Goal: Task Accomplishment & Management: Complete application form

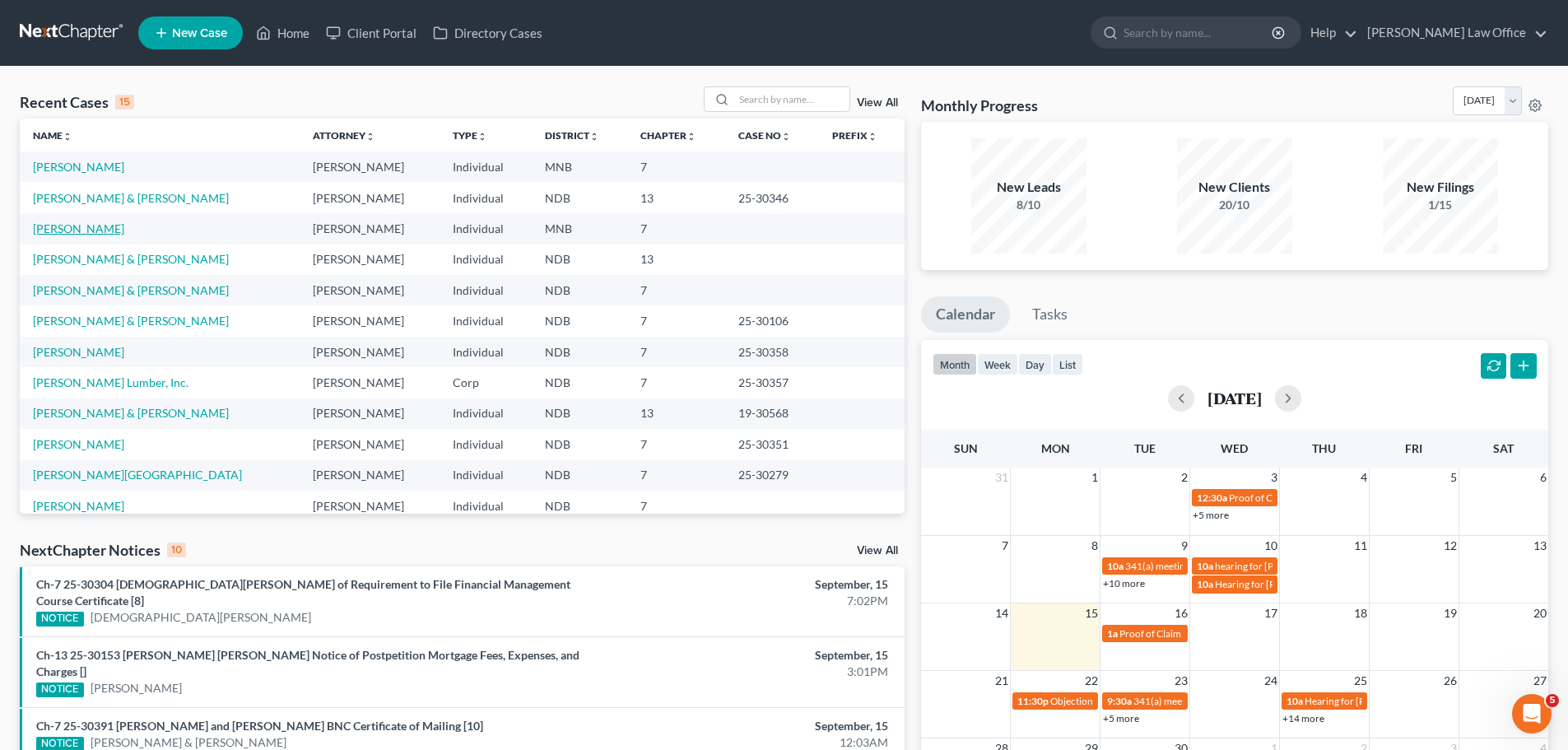
click at [71, 234] on link "[PERSON_NAME]" at bounding box center [78, 228] width 92 height 14
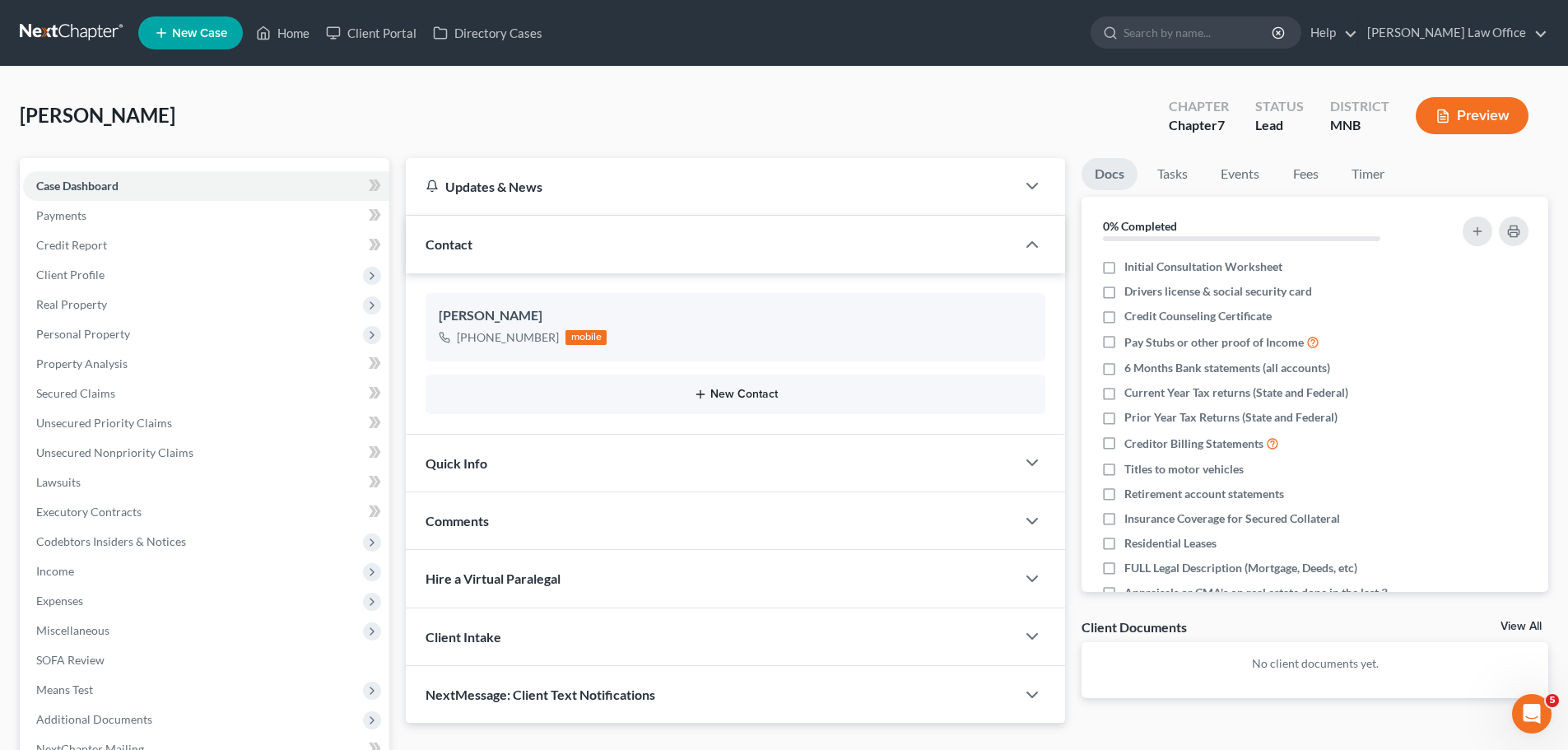
click at [748, 391] on button "New Contact" at bounding box center [735, 393] width 594 height 13
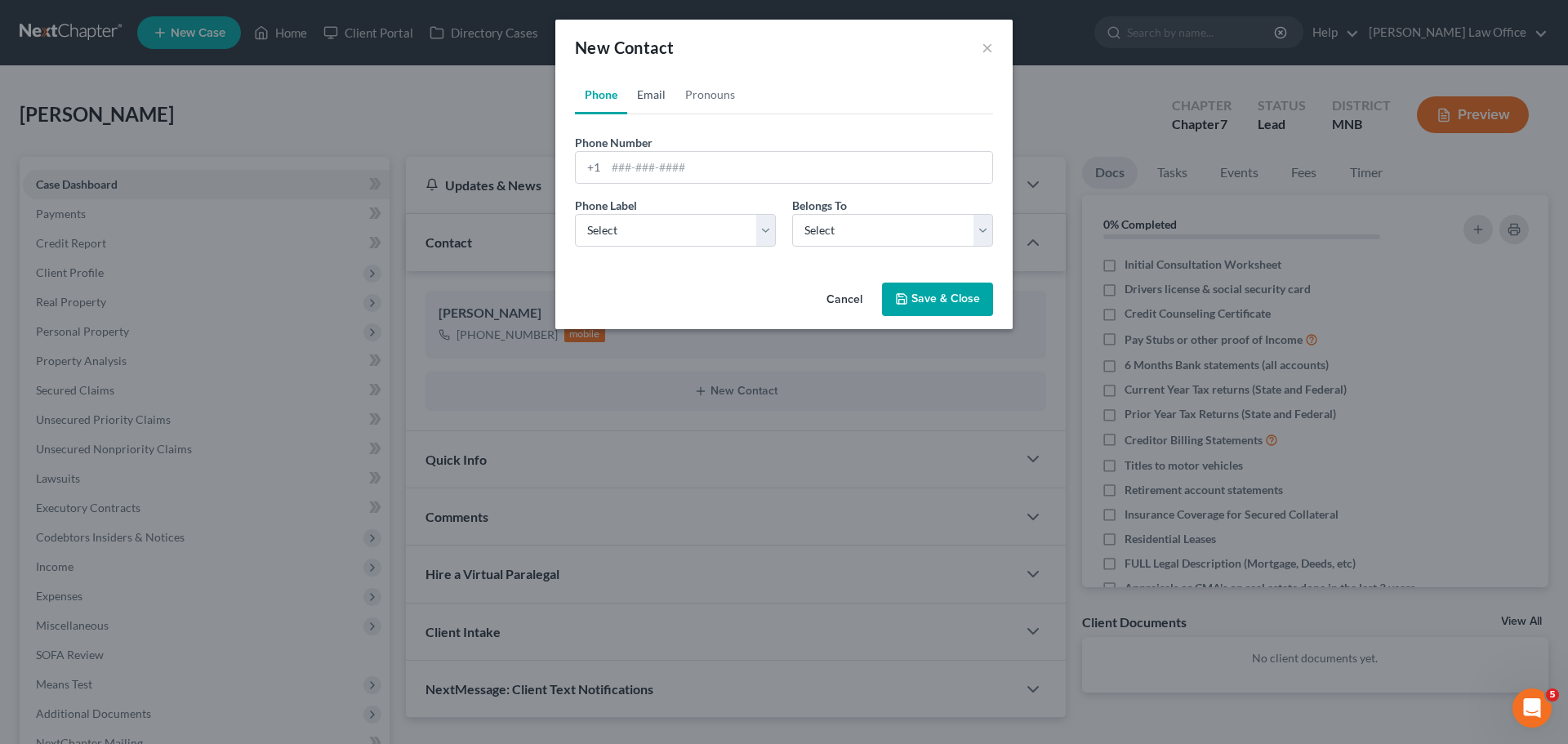
click at [651, 91] on link "Email" at bounding box center [651, 94] width 48 height 39
click at [626, 164] on input "email" at bounding box center [799, 168] width 386 height 31
type input "L"
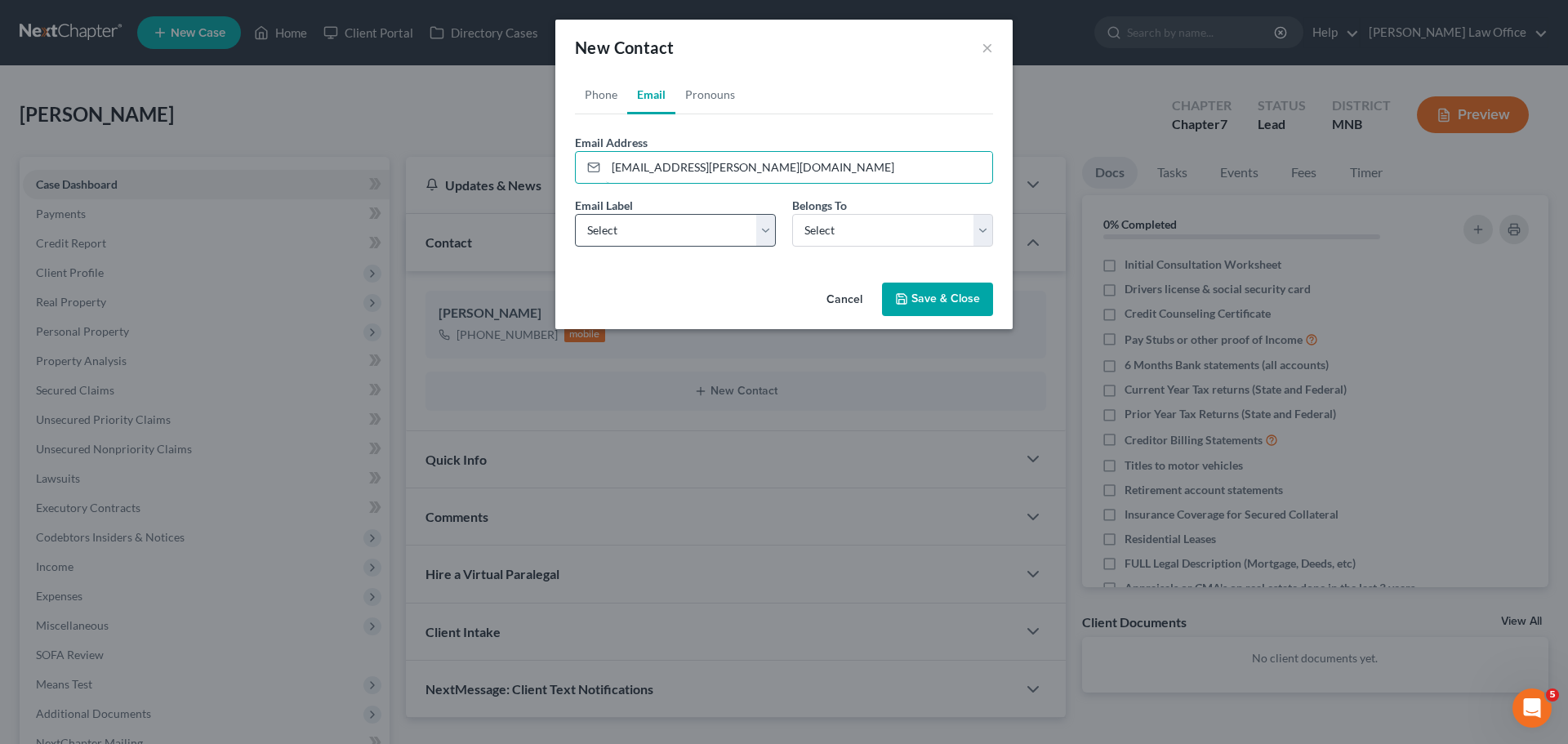
type input "[EMAIL_ADDRESS][PERSON_NAME][DOMAIN_NAME]"
click at [770, 236] on select "Select Home Work Other" at bounding box center [675, 230] width 201 height 32
select select "0"
click at [575, 214] on select "Select Home Work Other" at bounding box center [675, 230] width 201 height 32
click at [979, 228] on select "Select Client Other" at bounding box center [893, 230] width 201 height 32
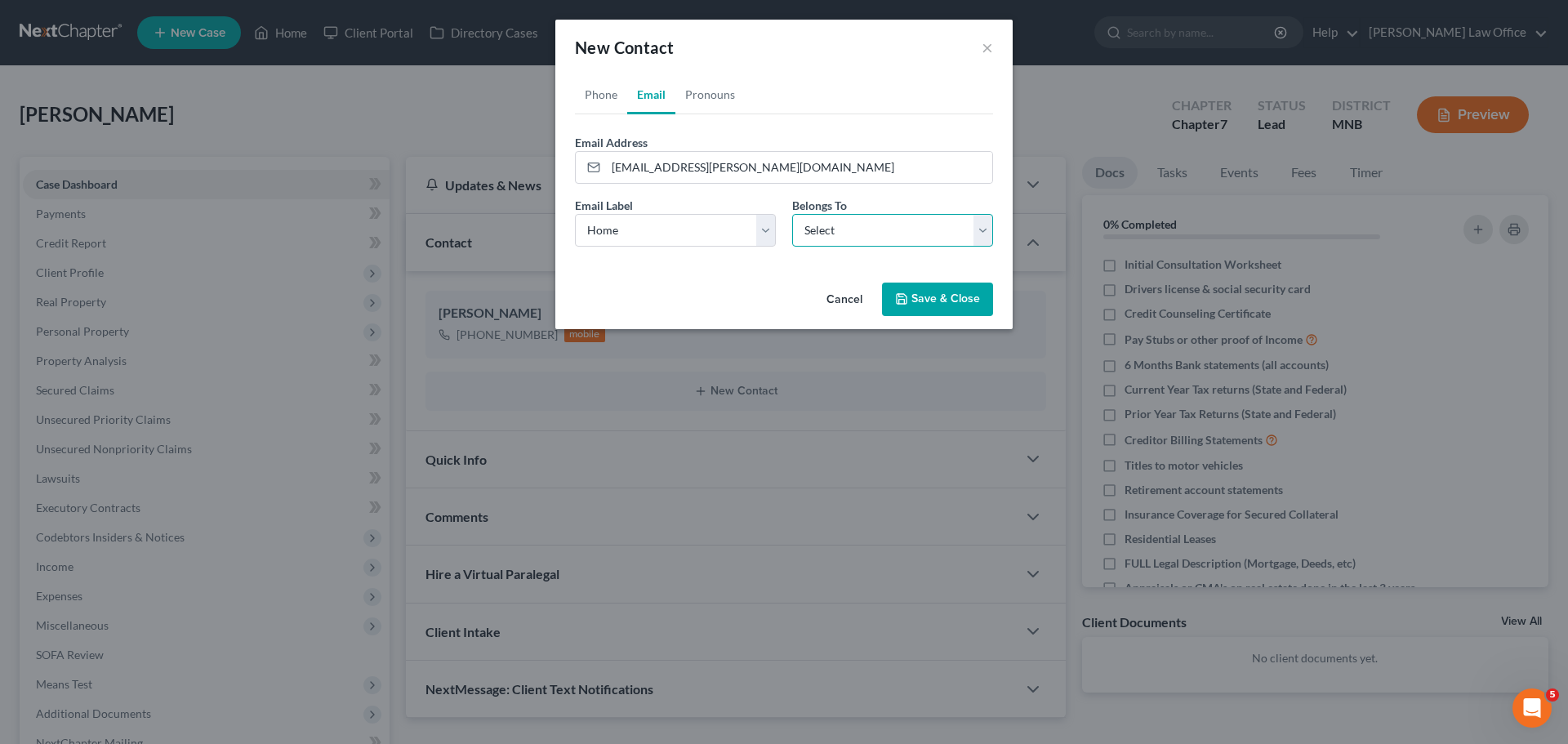
select select "0"
click at [793, 214] on select "Select Client Other" at bounding box center [893, 230] width 201 height 32
click at [935, 297] on button "Save & Close" at bounding box center [937, 299] width 111 height 34
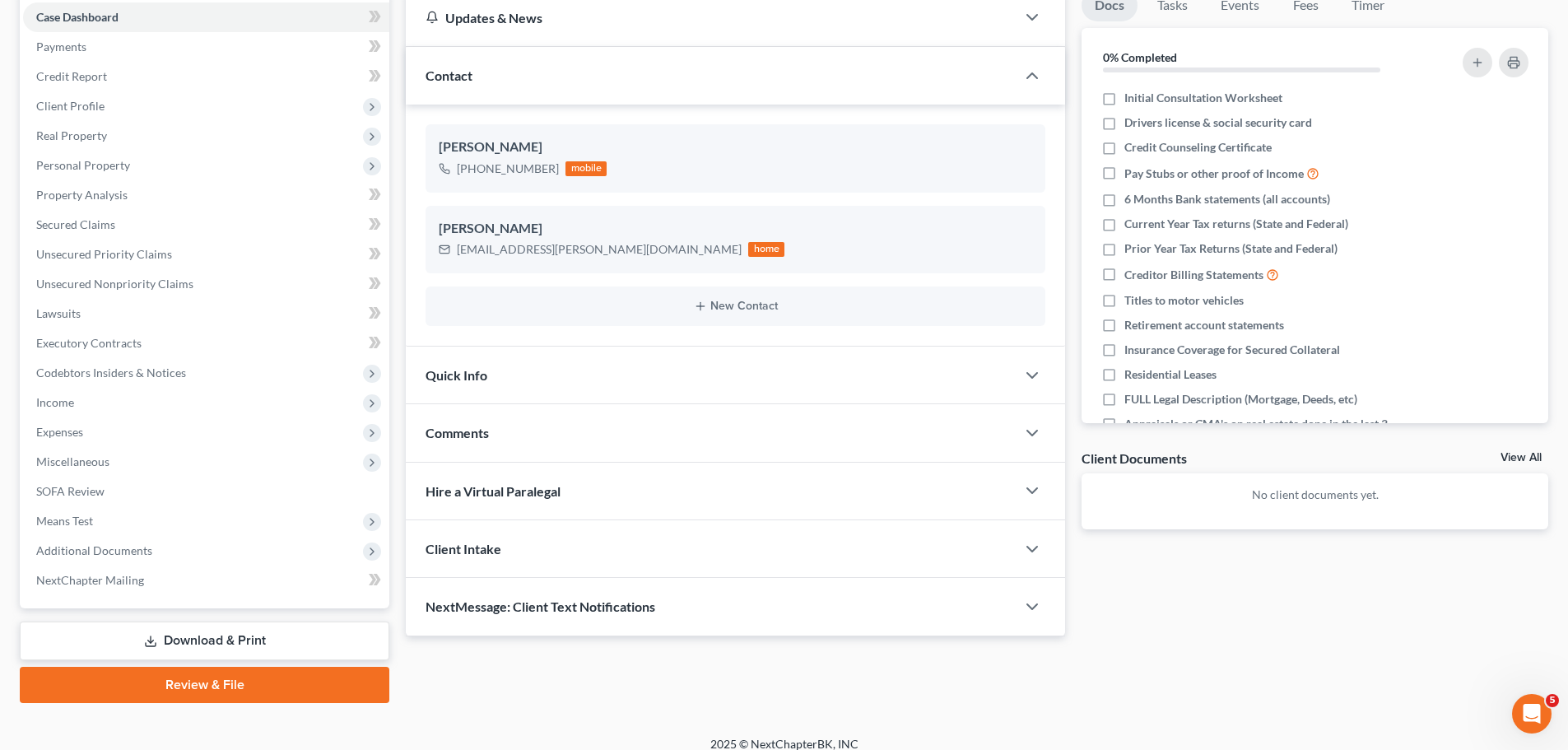
scroll to position [184, 0]
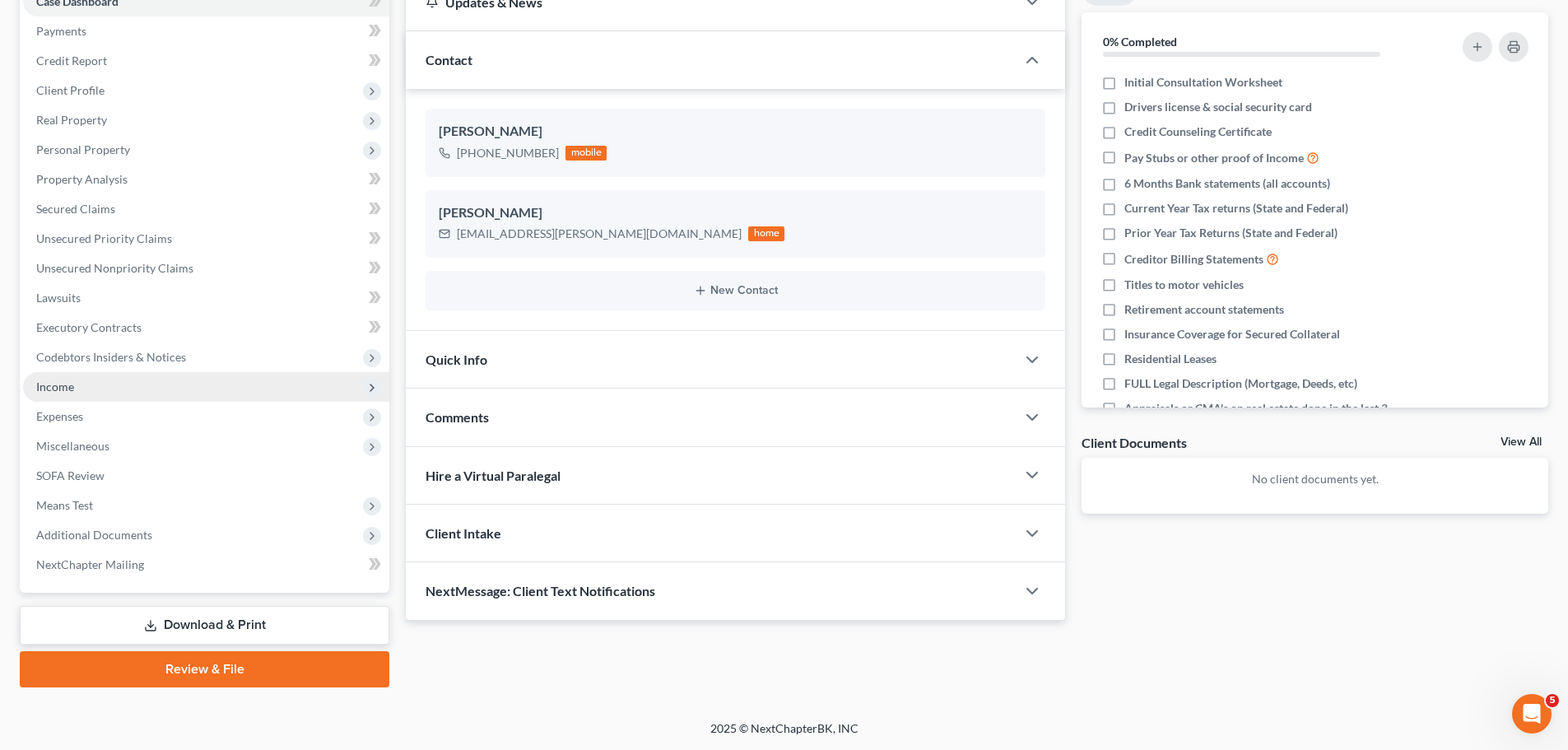
click at [61, 387] on span "Income" at bounding box center [55, 387] width 38 height 14
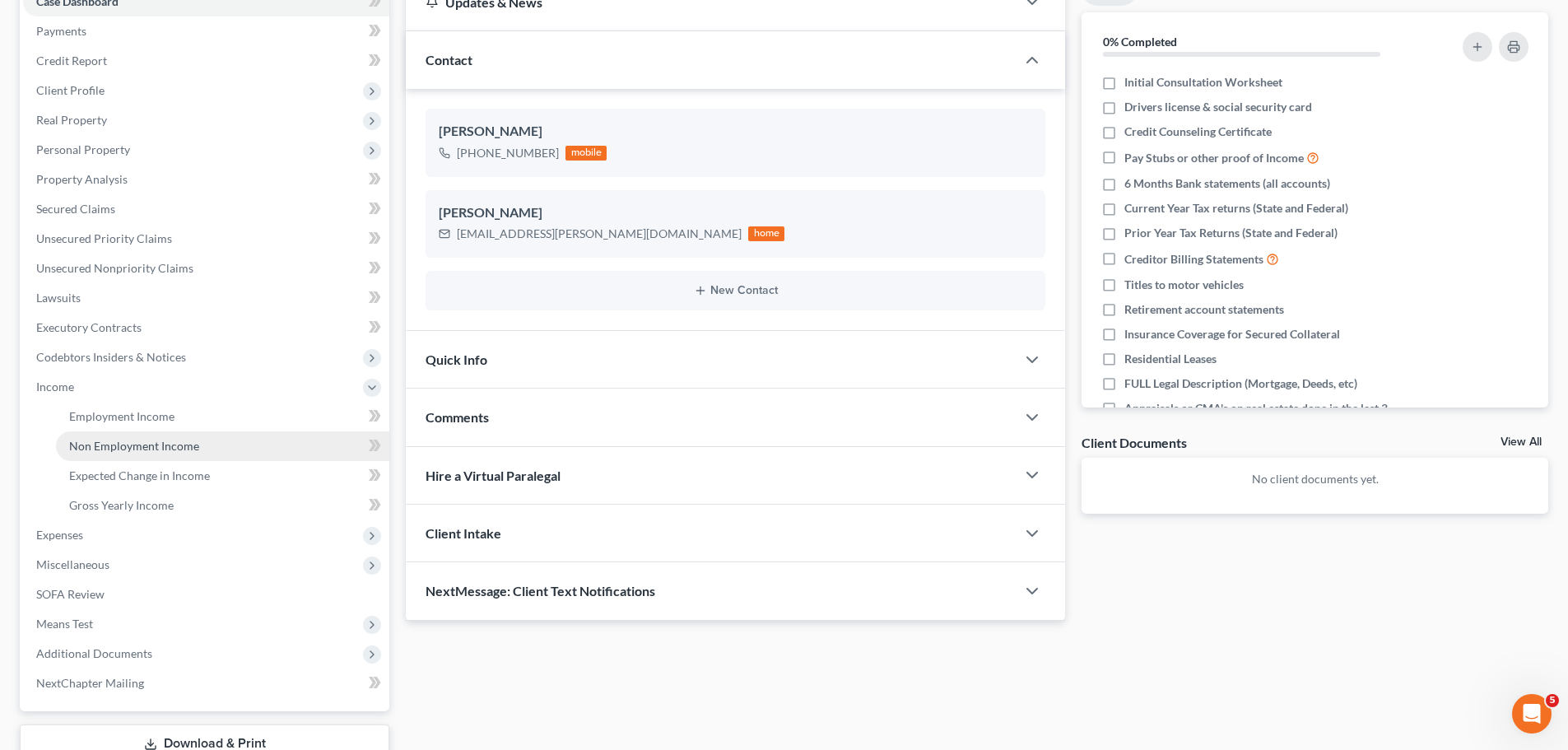
click at [147, 448] on span "Non Employment Income" at bounding box center [135, 446] width 130 height 14
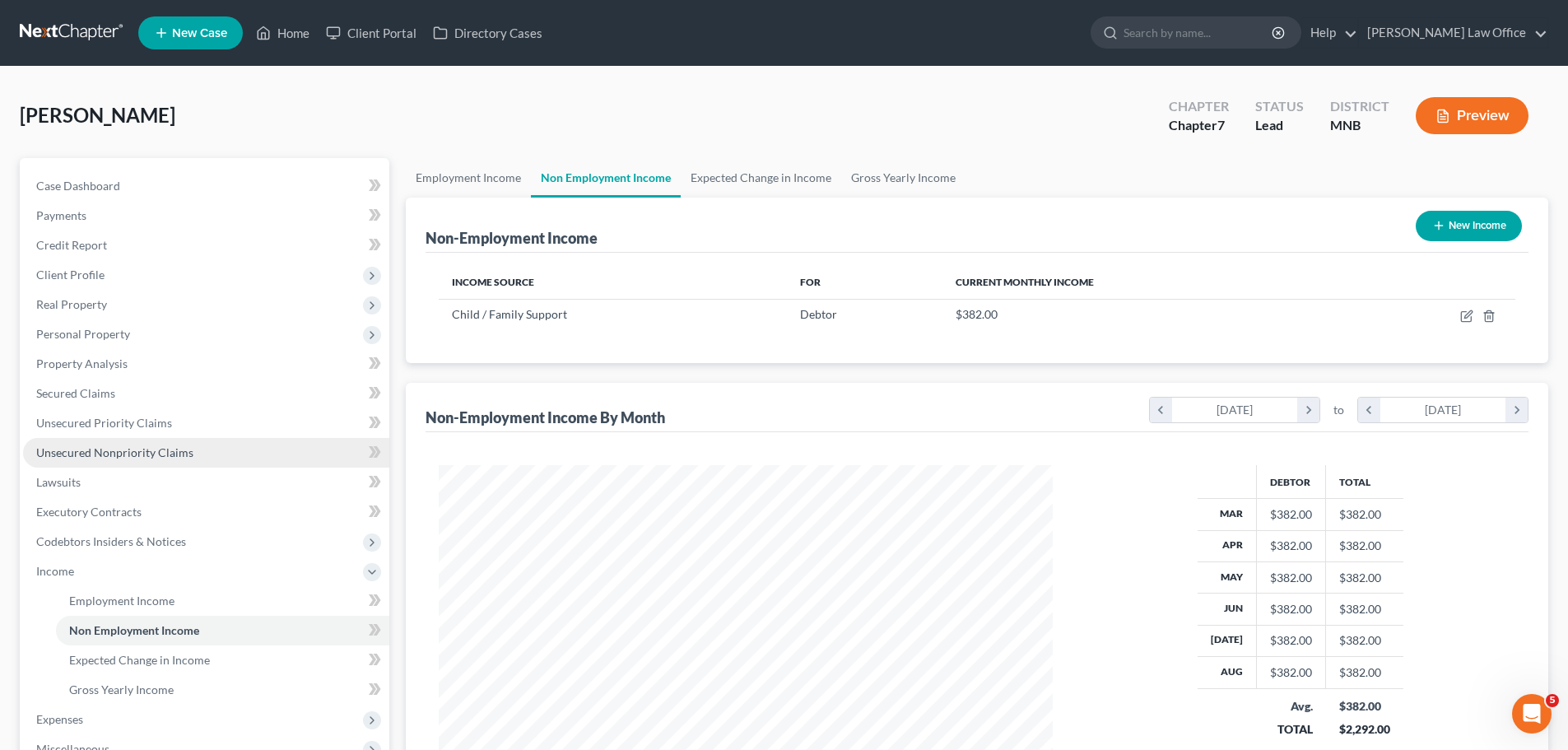
scroll to position [307, 647]
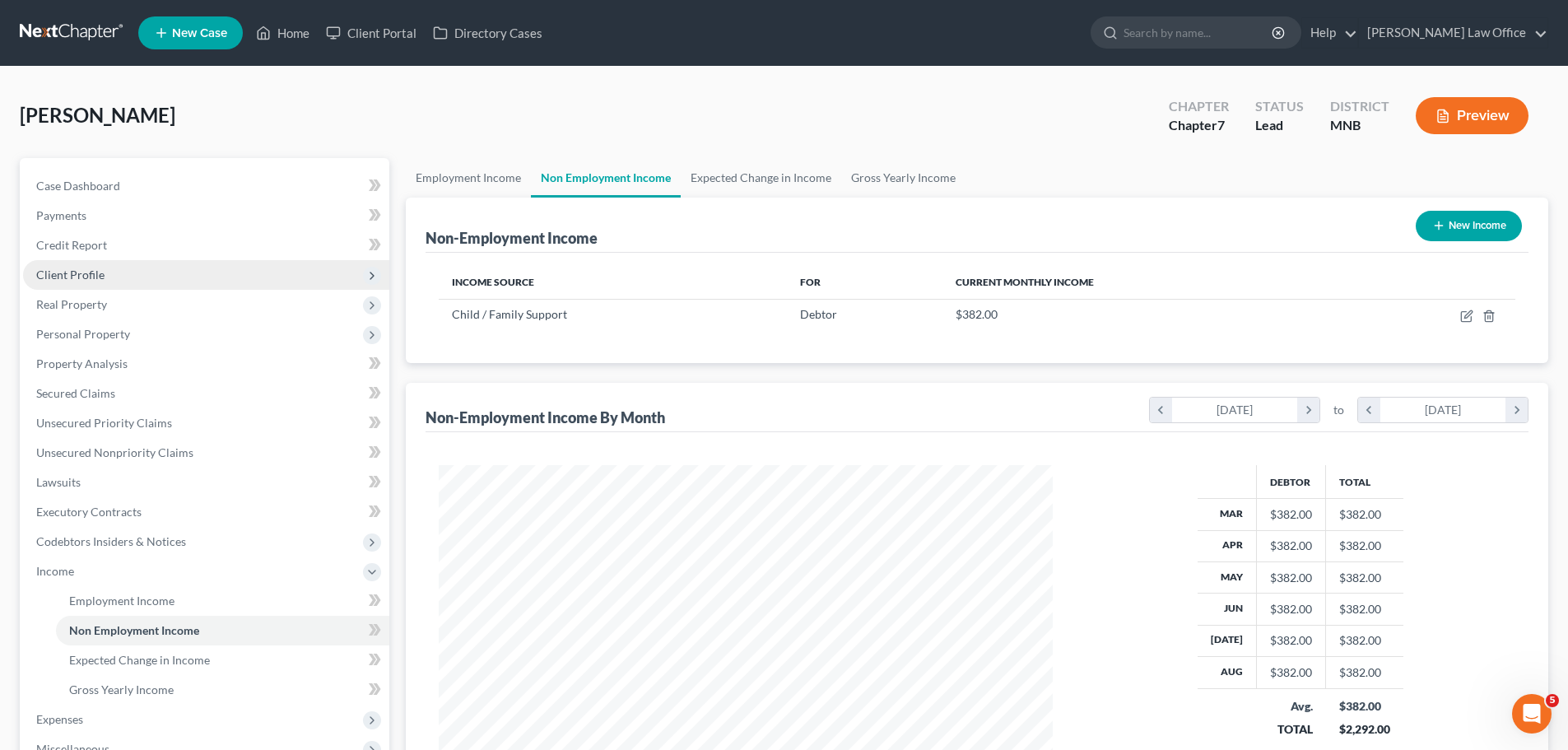
click at [73, 271] on span "Client Profile" at bounding box center [70, 274] width 69 height 14
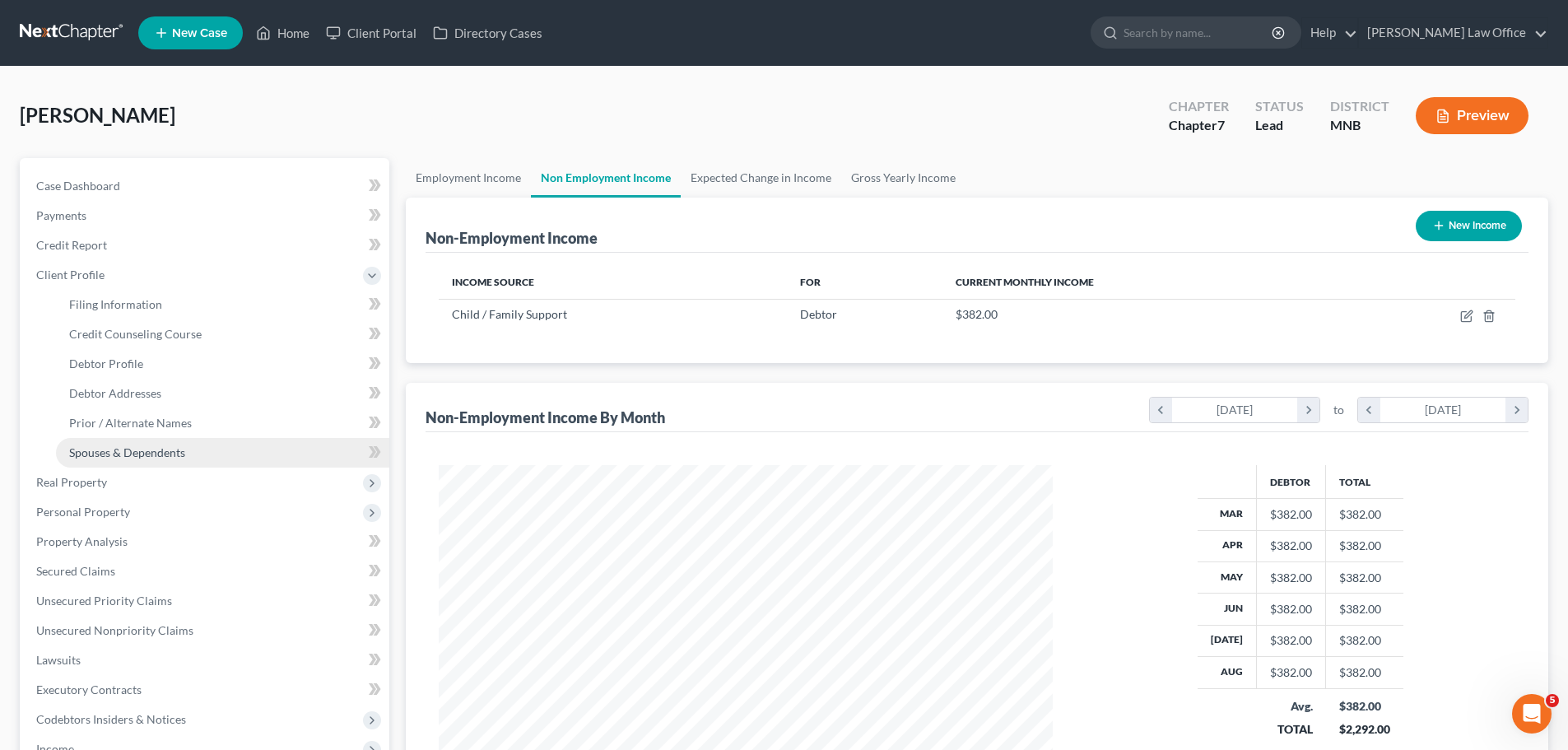
click at [139, 454] on span "Spouses & Dependents" at bounding box center [127, 453] width 116 height 14
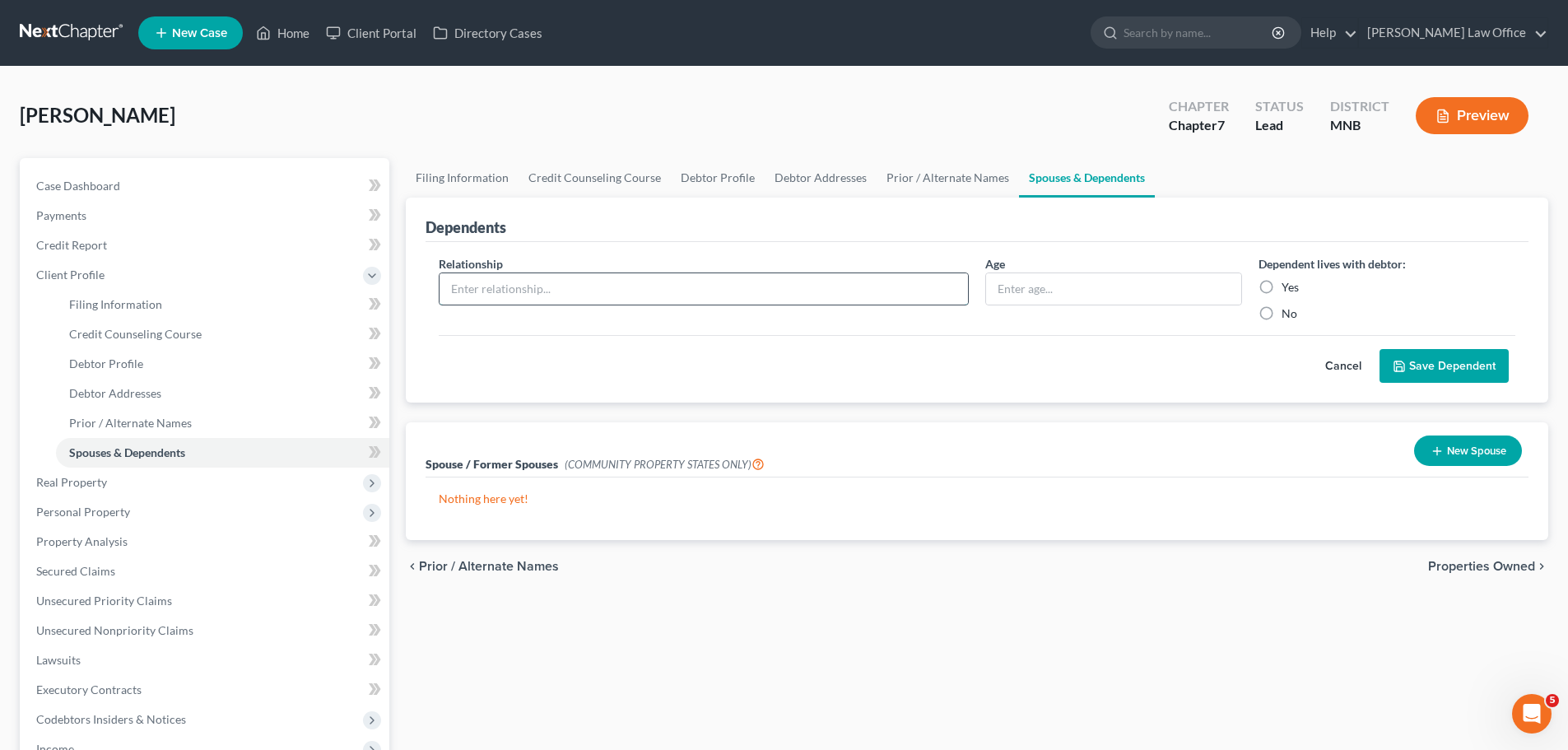
click at [504, 296] on input "text" at bounding box center [703, 289] width 529 height 32
type input "Daughter"
click at [1007, 287] on input "text" at bounding box center [1114, 289] width 255 height 32
type input "16"
click at [1282, 281] on label "Yes" at bounding box center [1290, 287] width 17 height 16
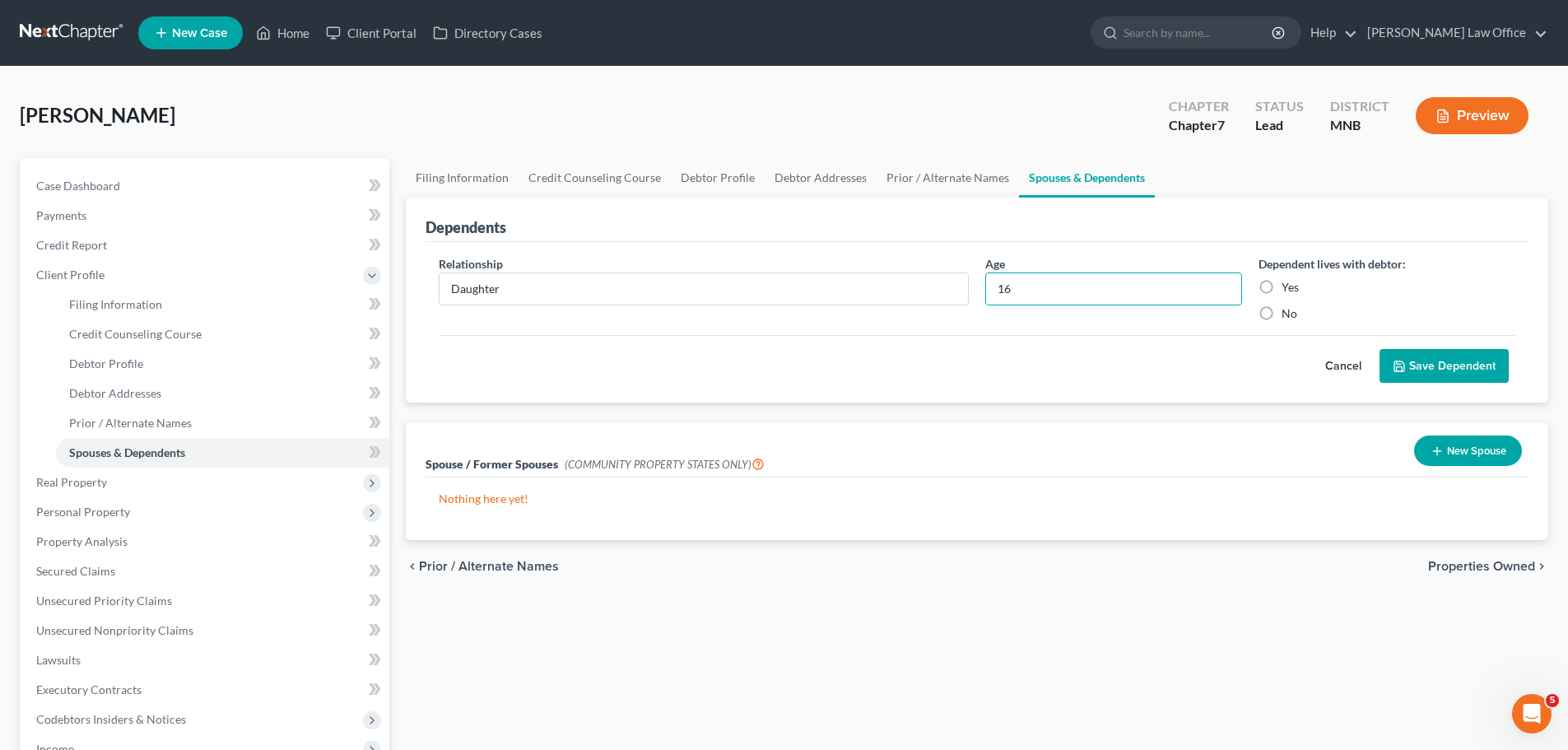
click at [1288, 281] on input "Yes" at bounding box center [1293, 285] width 10 height 10
radio input "true"
click at [1431, 363] on button "Save Dependent" at bounding box center [1444, 366] width 129 height 34
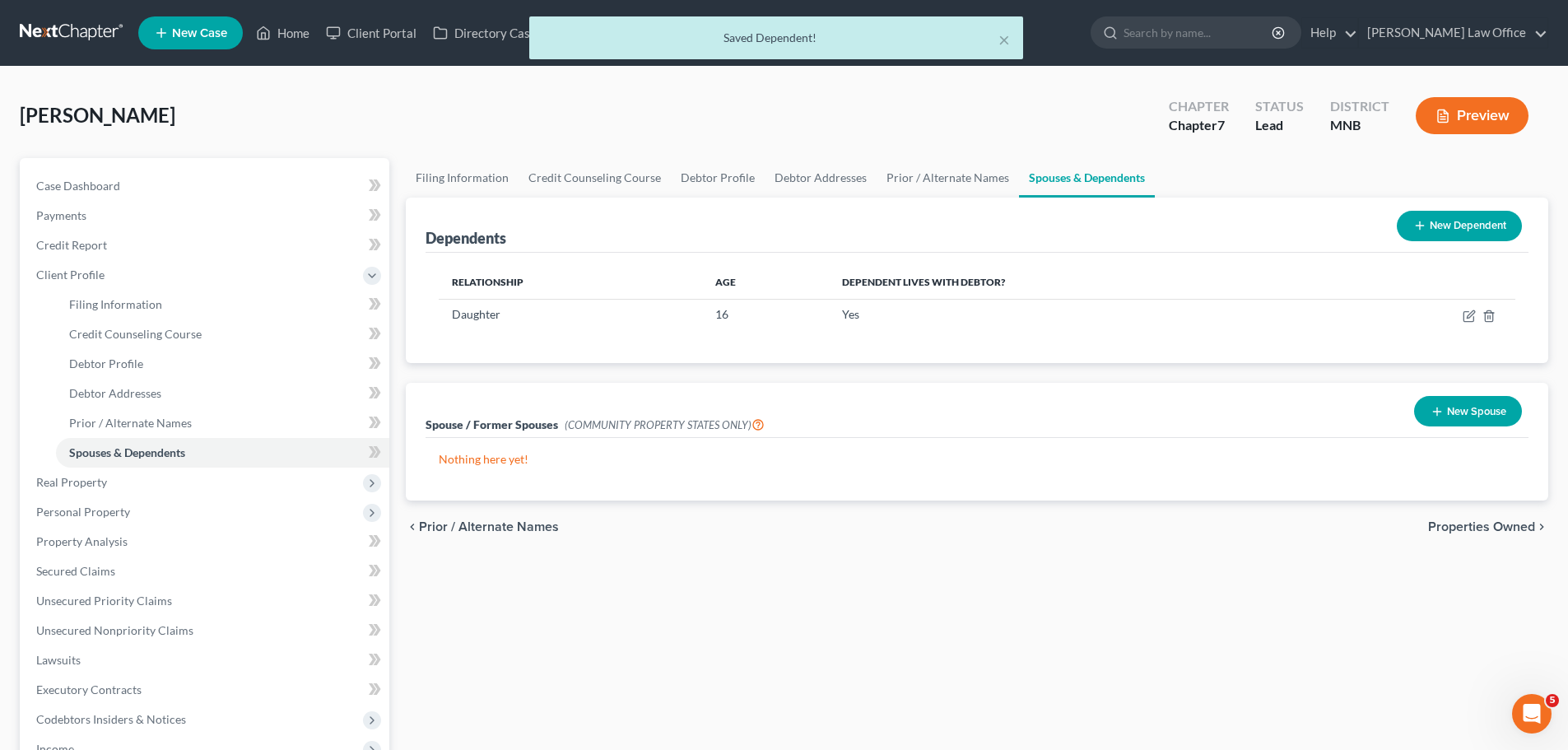
drag, startPoint x: 1445, startPoint y: 224, endPoint x: 1422, endPoint y: 223, distance: 23.0
click at [1441, 222] on button "New Dependent" at bounding box center [1459, 226] width 125 height 31
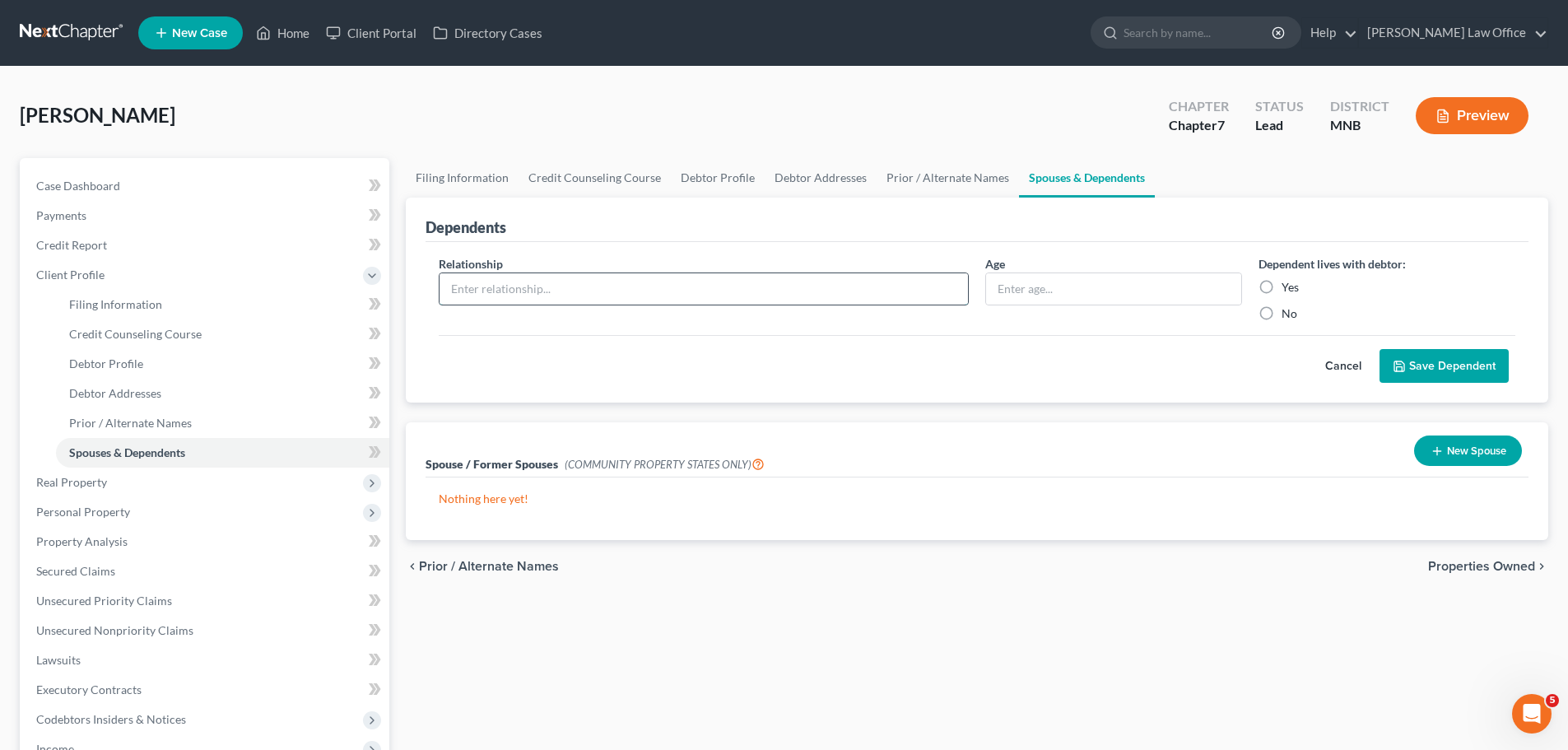
click at [478, 285] on input "text" at bounding box center [703, 289] width 529 height 32
type input "Son"
click at [999, 285] on input "text" at bounding box center [1114, 289] width 255 height 32
type input "10"
click at [1282, 285] on label "Yes" at bounding box center [1290, 287] width 17 height 16
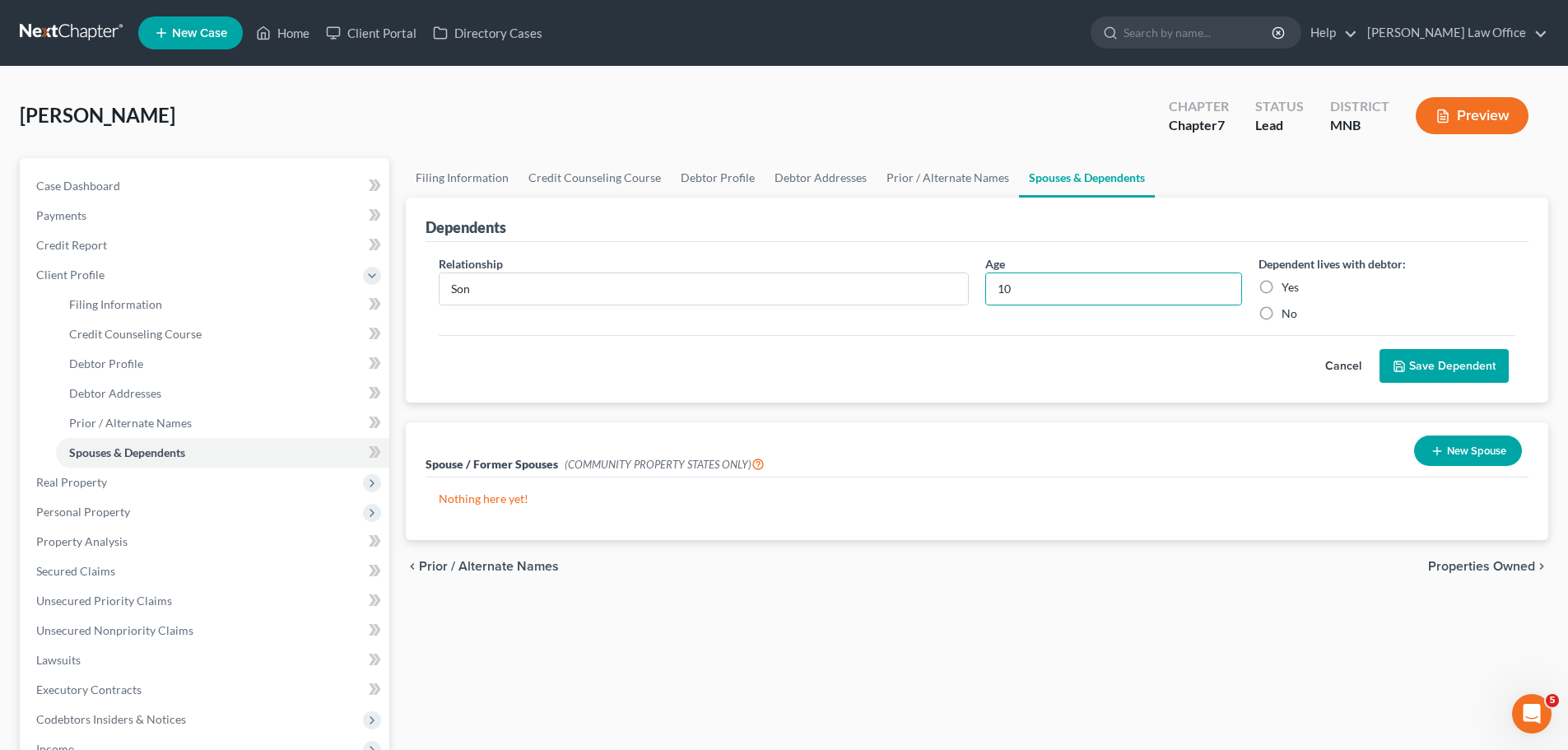
click at [1288, 285] on input "Yes" at bounding box center [1293, 285] width 10 height 10
radio input "true"
click at [1433, 366] on button "Save Dependent" at bounding box center [1444, 366] width 129 height 34
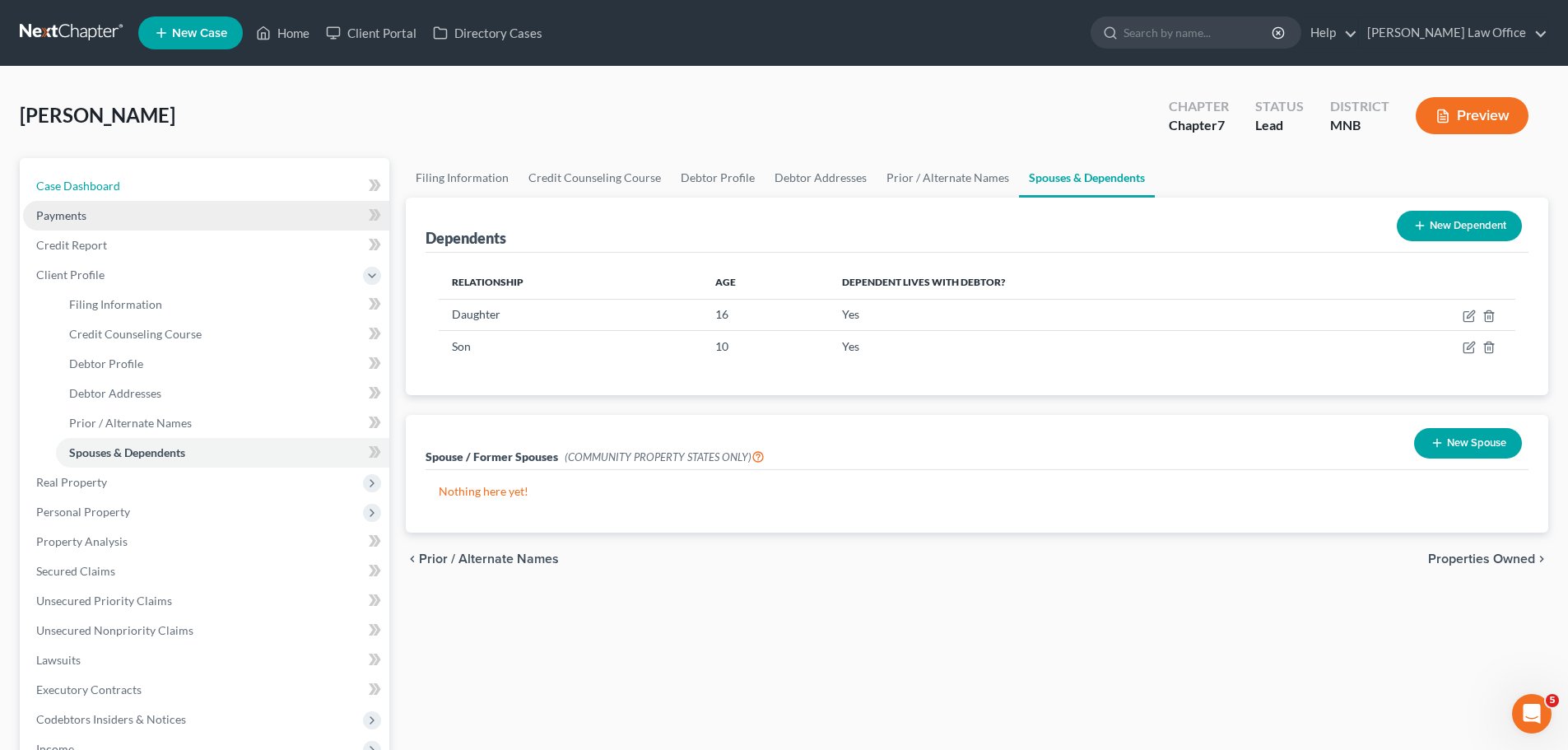
drag, startPoint x: 103, startPoint y: 181, endPoint x: 177, endPoint y: 219, distance: 83.2
click at [103, 181] on span "Case Dashboard" at bounding box center [78, 185] width 84 height 14
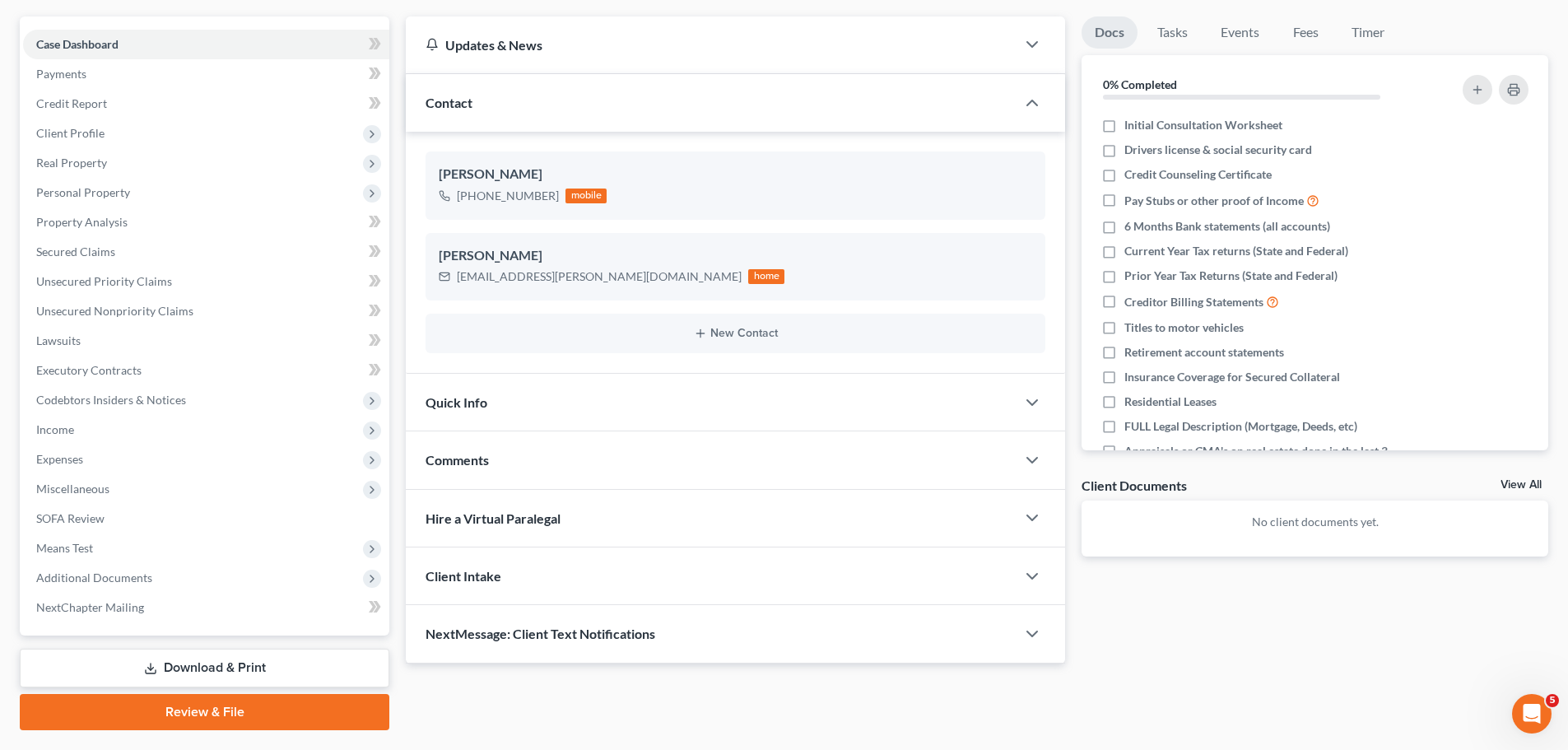
scroll to position [184, 0]
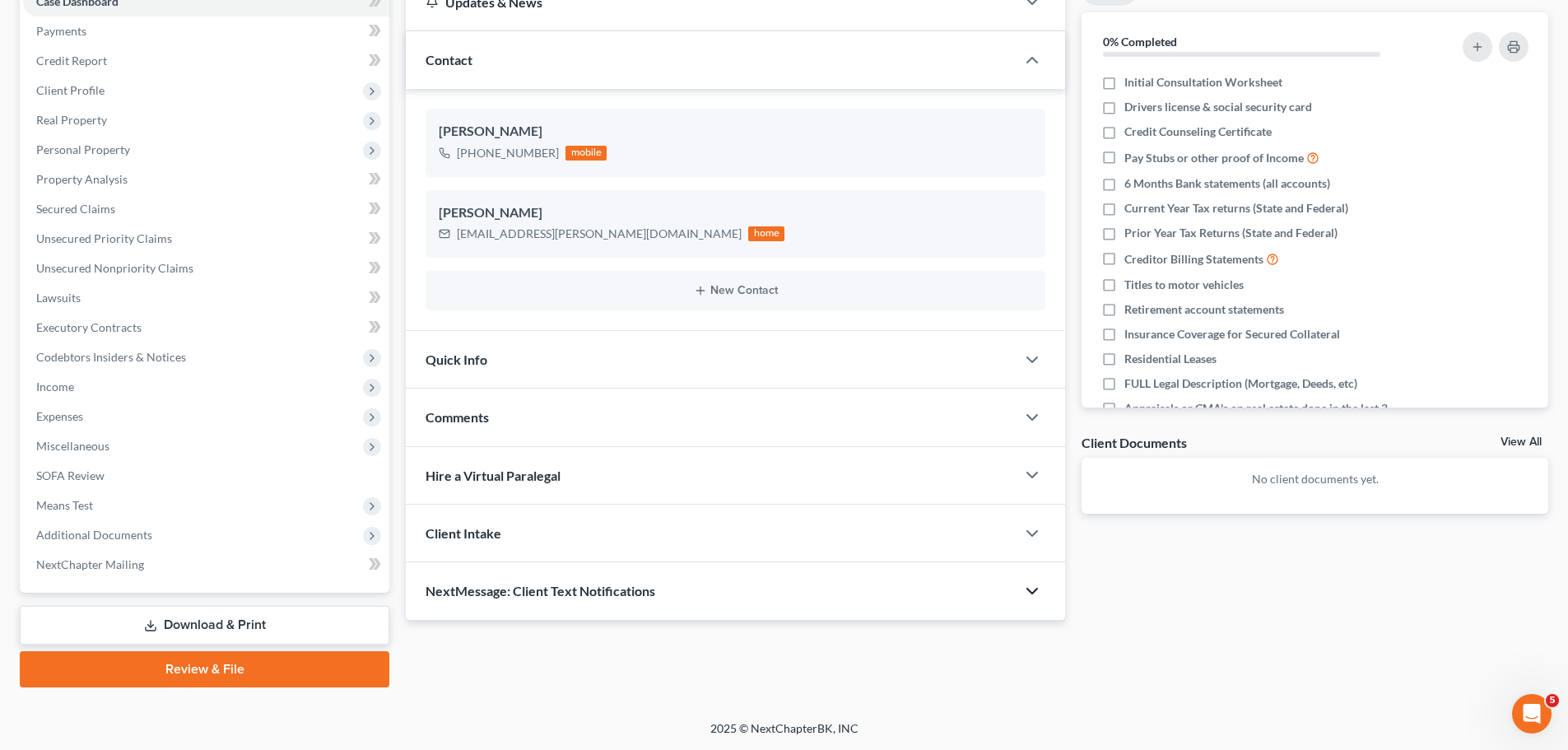
click at [1024, 591] on icon "button" at bounding box center [1032, 591] width 20 height 20
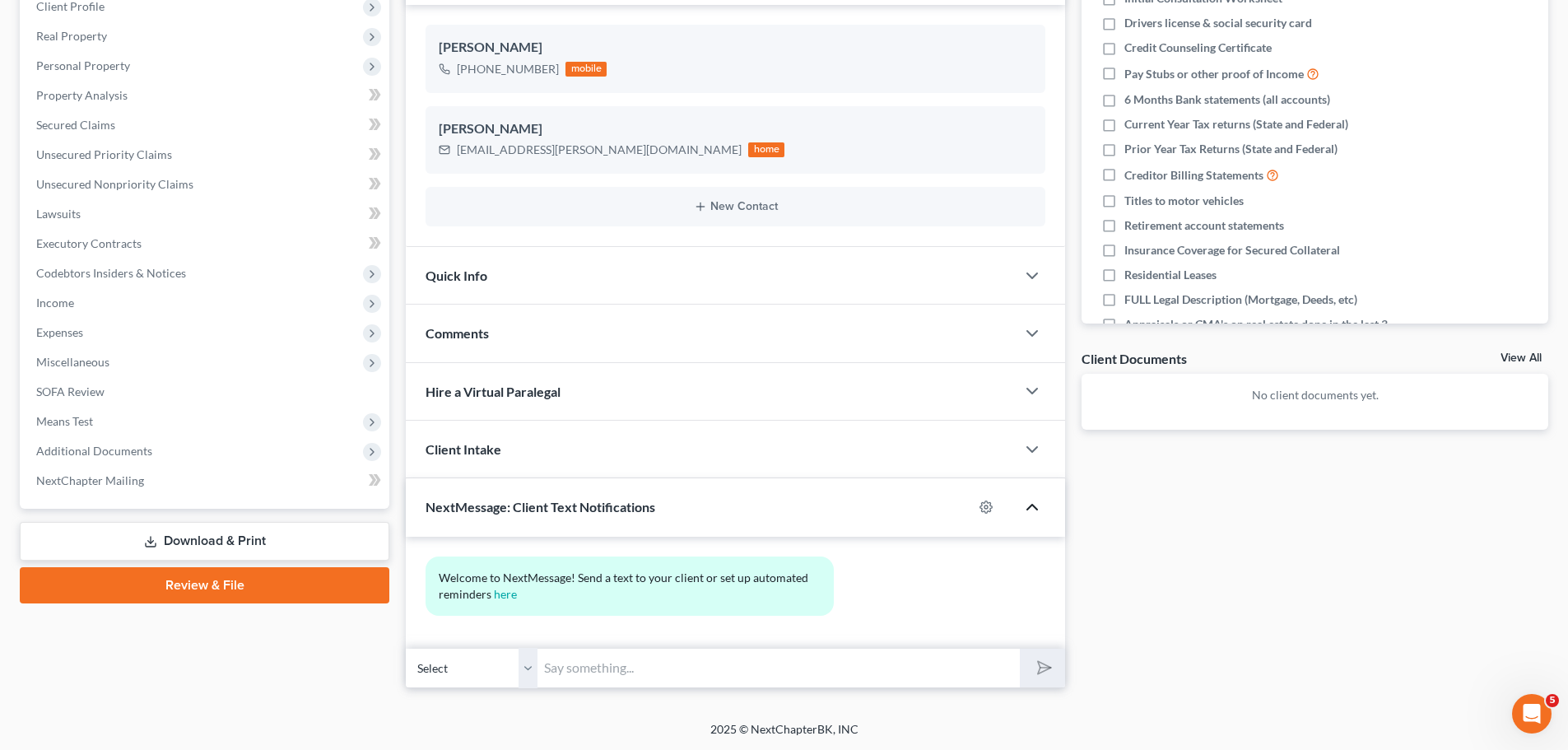
scroll to position [269, 0]
click at [575, 670] on input "text" at bounding box center [778, 667] width 482 height 40
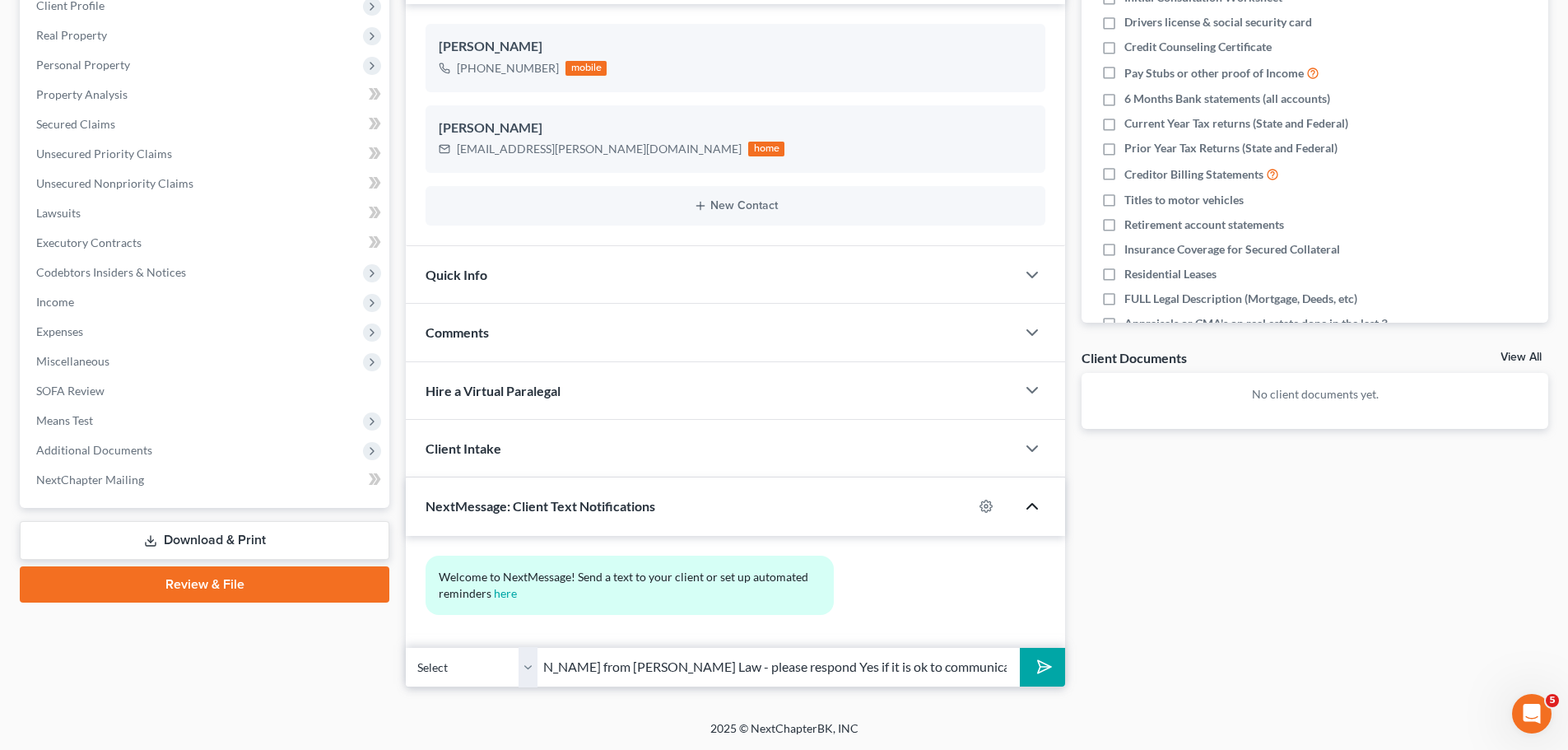
scroll to position [0, 194]
type input "[PERSON_NAME], this is [PERSON_NAME] from [PERSON_NAME] Law - please respond Ye…"
click at [1047, 671] on icon "submit" at bounding box center [1041, 667] width 23 height 23
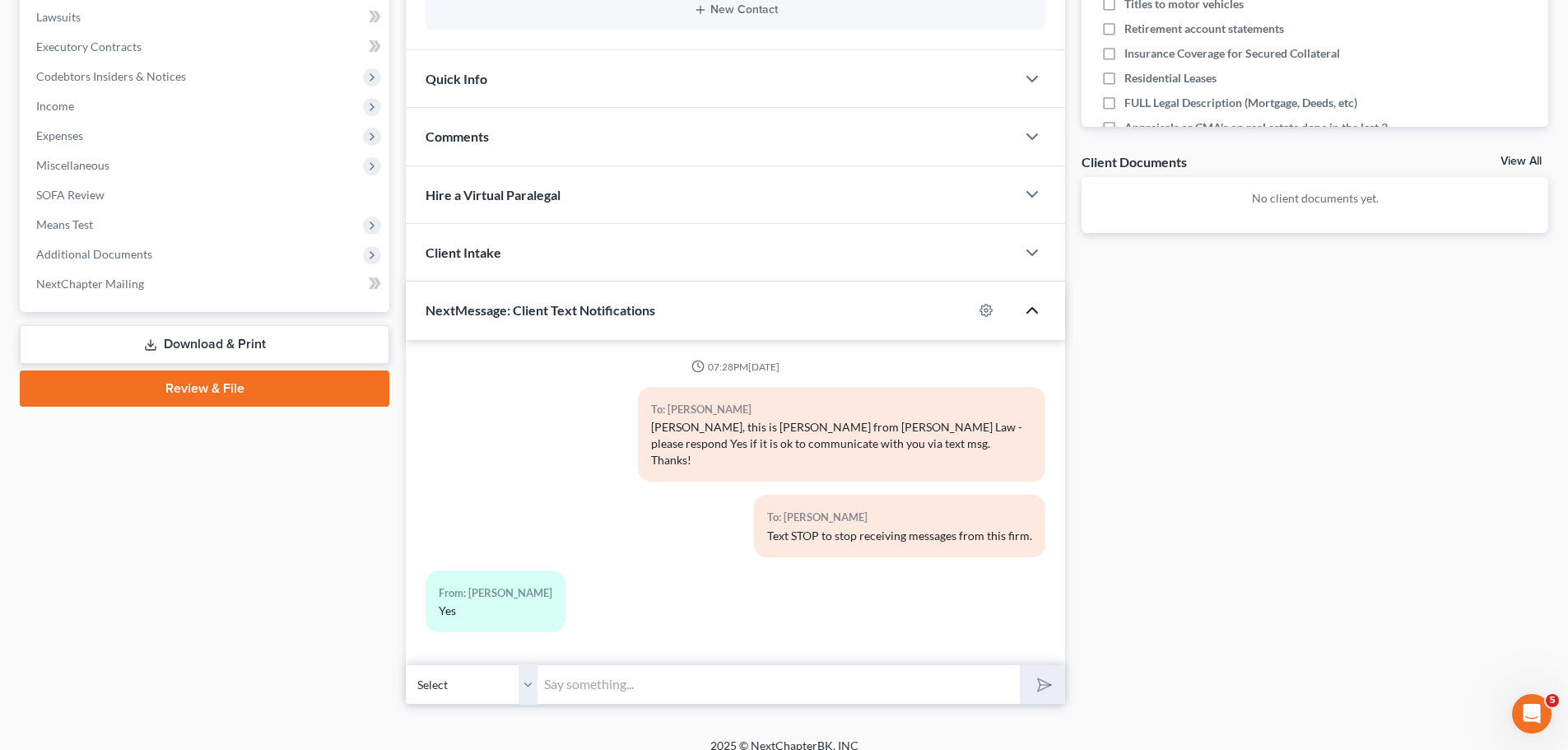
scroll to position [466, 0]
click at [600, 668] on input "text" at bounding box center [778, 683] width 482 height 40
type input "How much is rent for your apartment?"
click at [1020, 664] on button "submit" at bounding box center [1042, 683] width 45 height 39
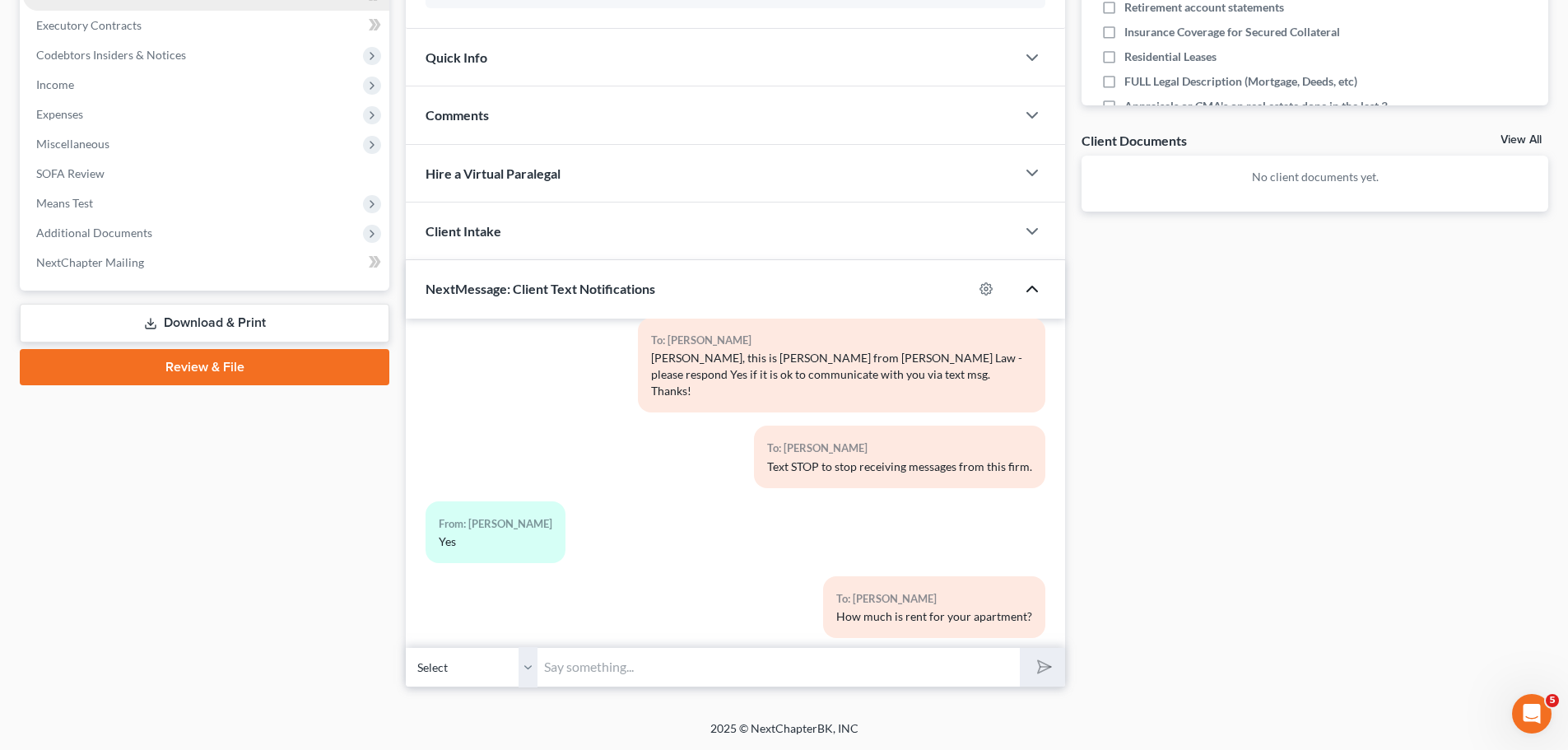
scroll to position [205, 0]
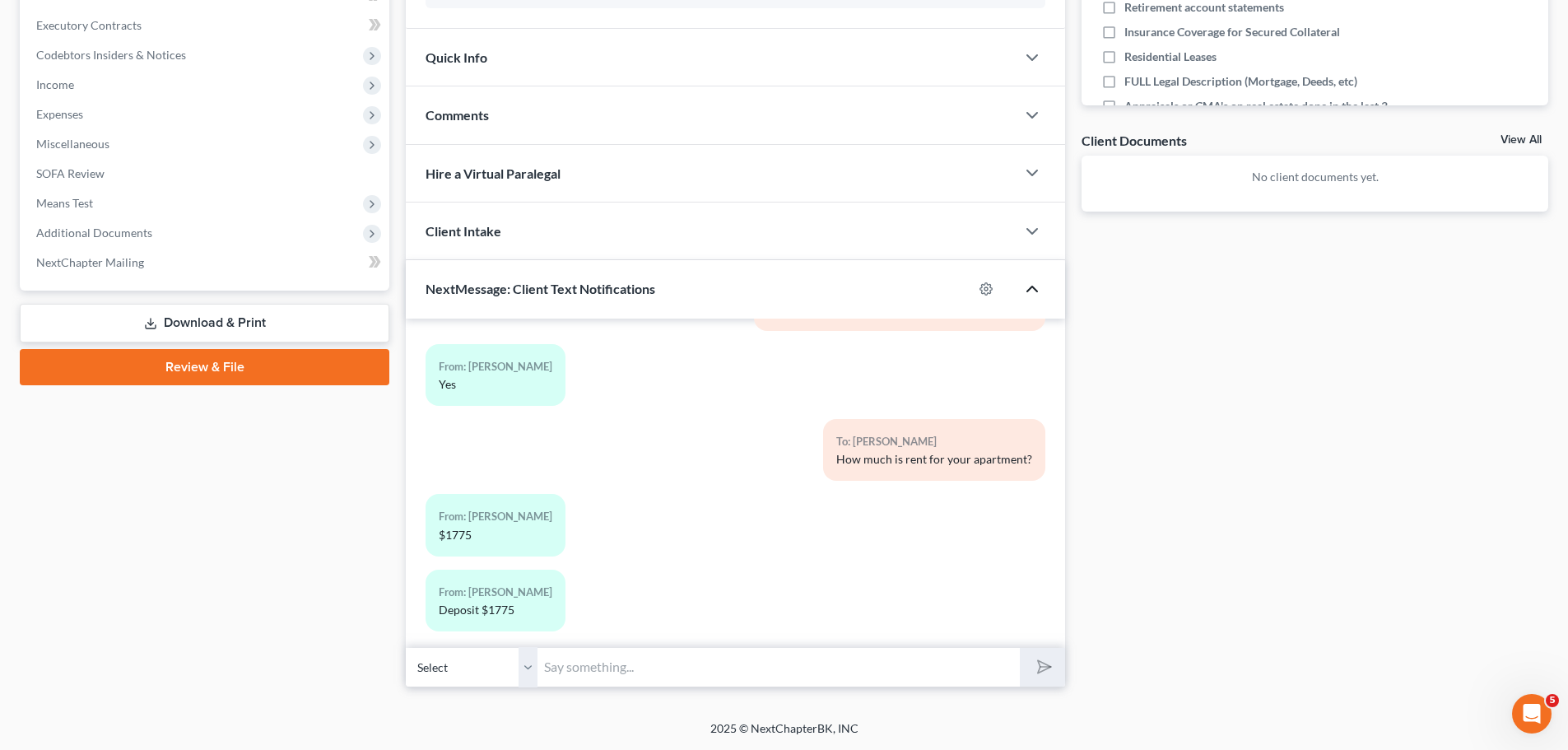
click at [592, 668] on input "text" at bounding box center [778, 667] width 482 height 40
click at [915, 594] on div "From: [PERSON_NAME] $1775" at bounding box center [735, 607] width 637 height 75
click at [568, 671] on input "text" at bounding box center [778, 667] width 482 height 40
type input "Any utilities other than electric that you have at $ 50/month?"
click at [1020, 648] on button "submit" at bounding box center [1042, 667] width 45 height 39
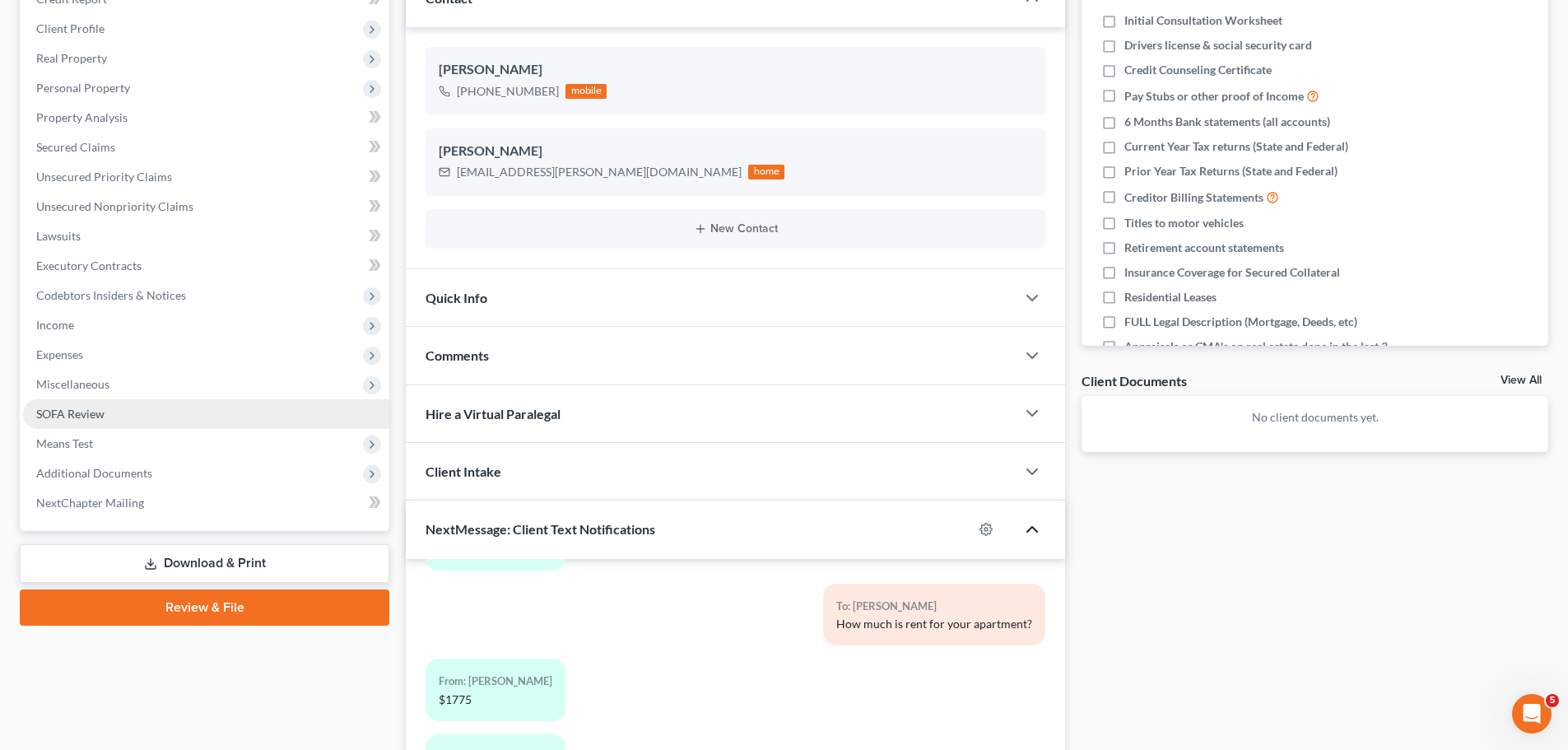
scroll to position [247, 0]
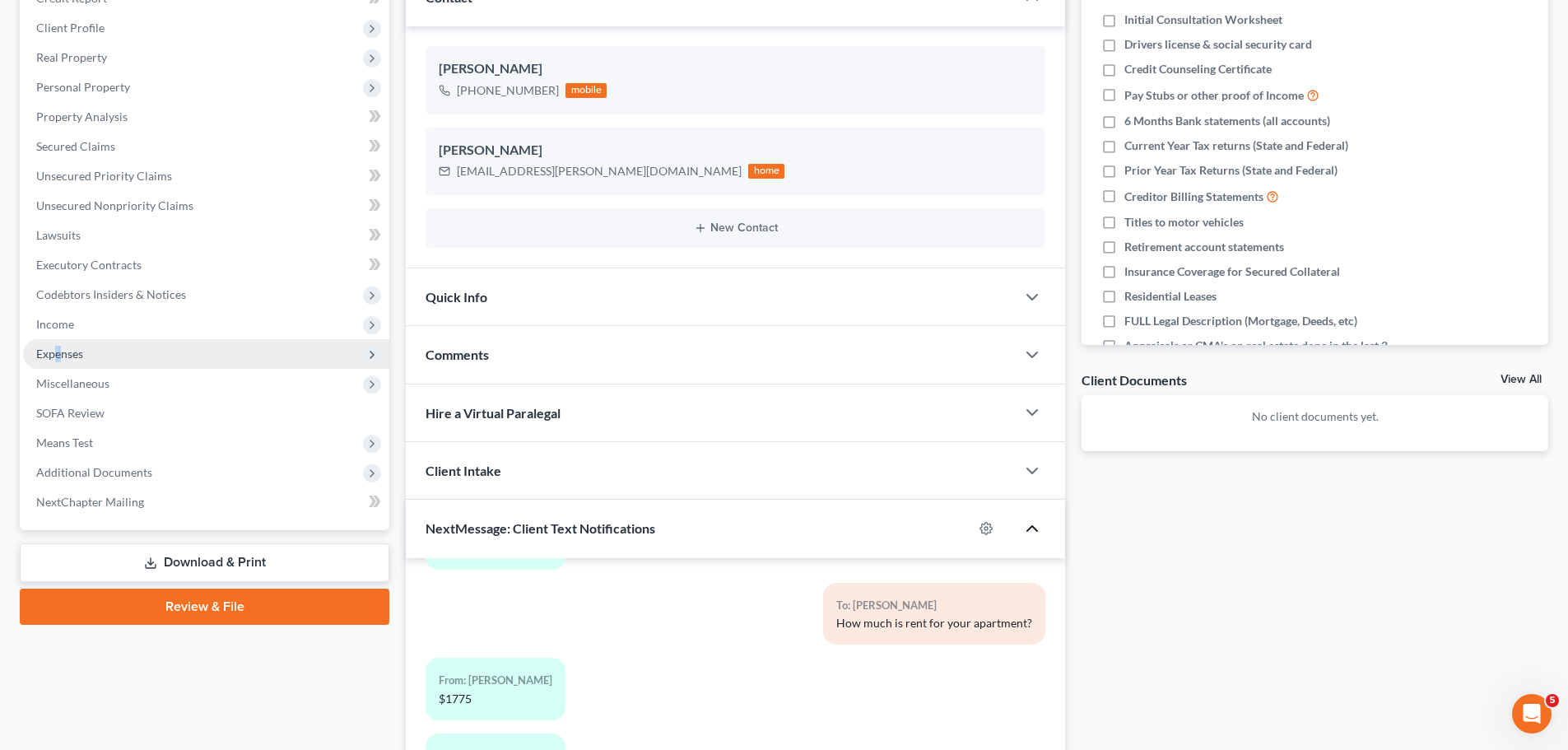
click at [58, 349] on span "Expenses" at bounding box center [59, 353] width 47 height 14
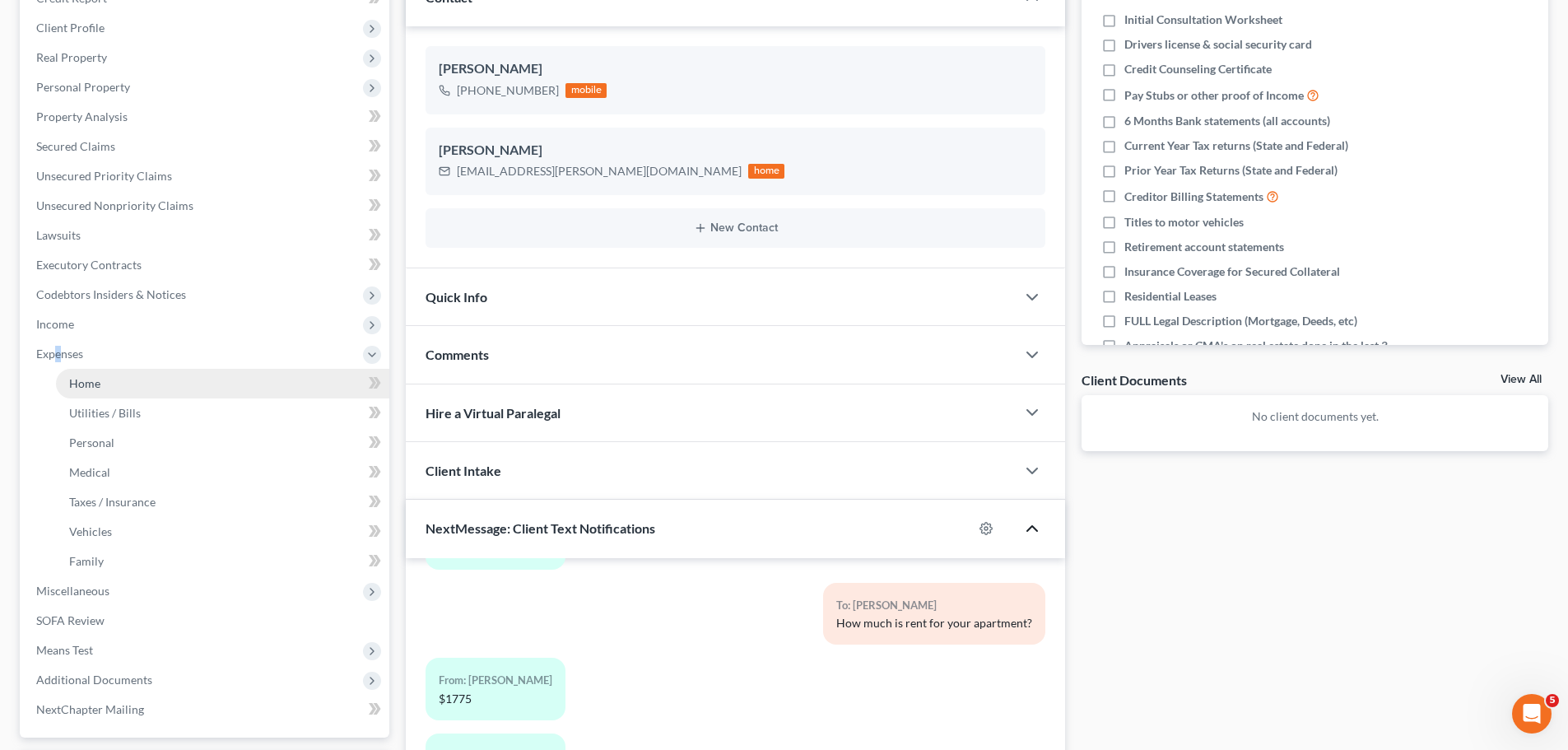
click at [78, 381] on span "Home" at bounding box center [85, 383] width 32 height 14
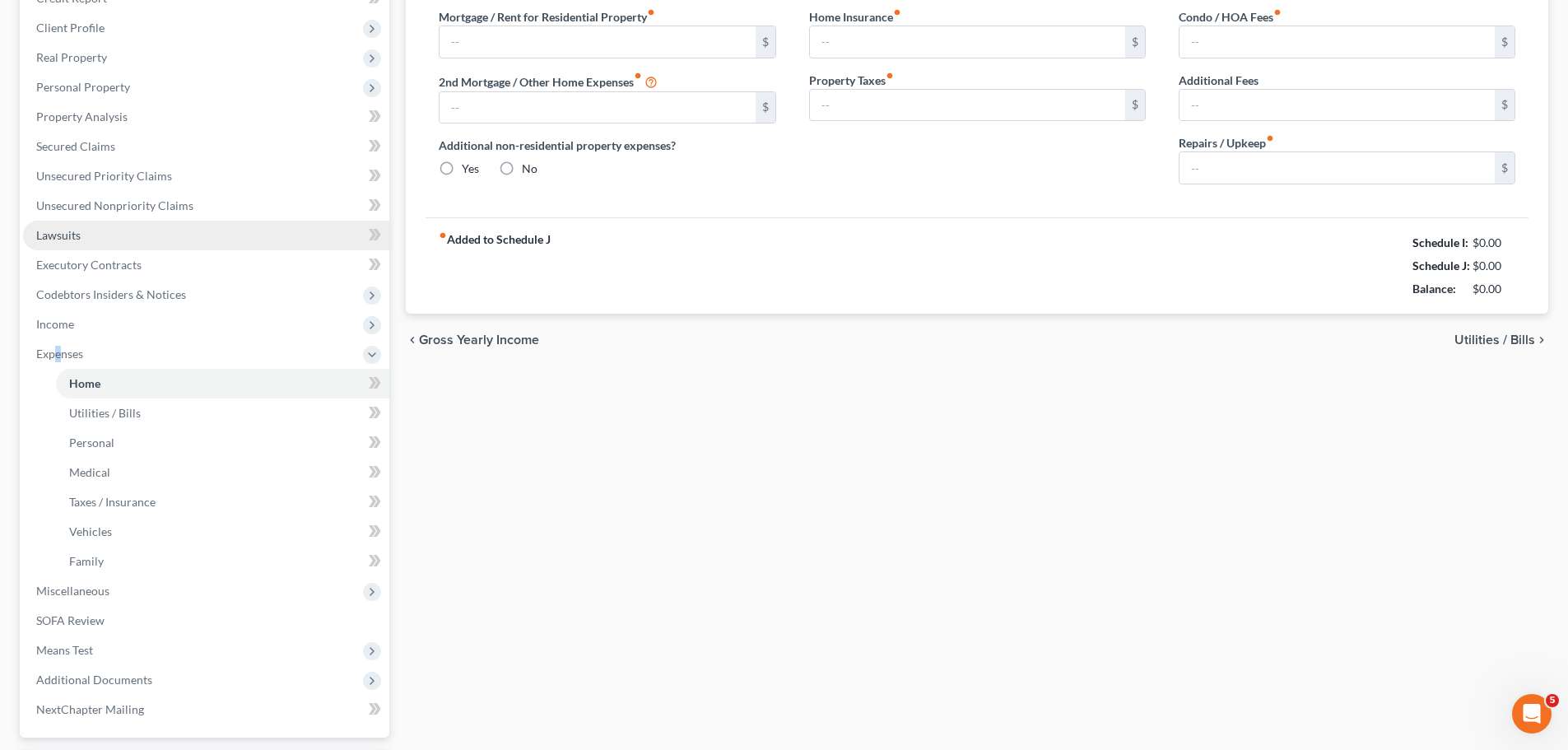
scroll to position [57, 0]
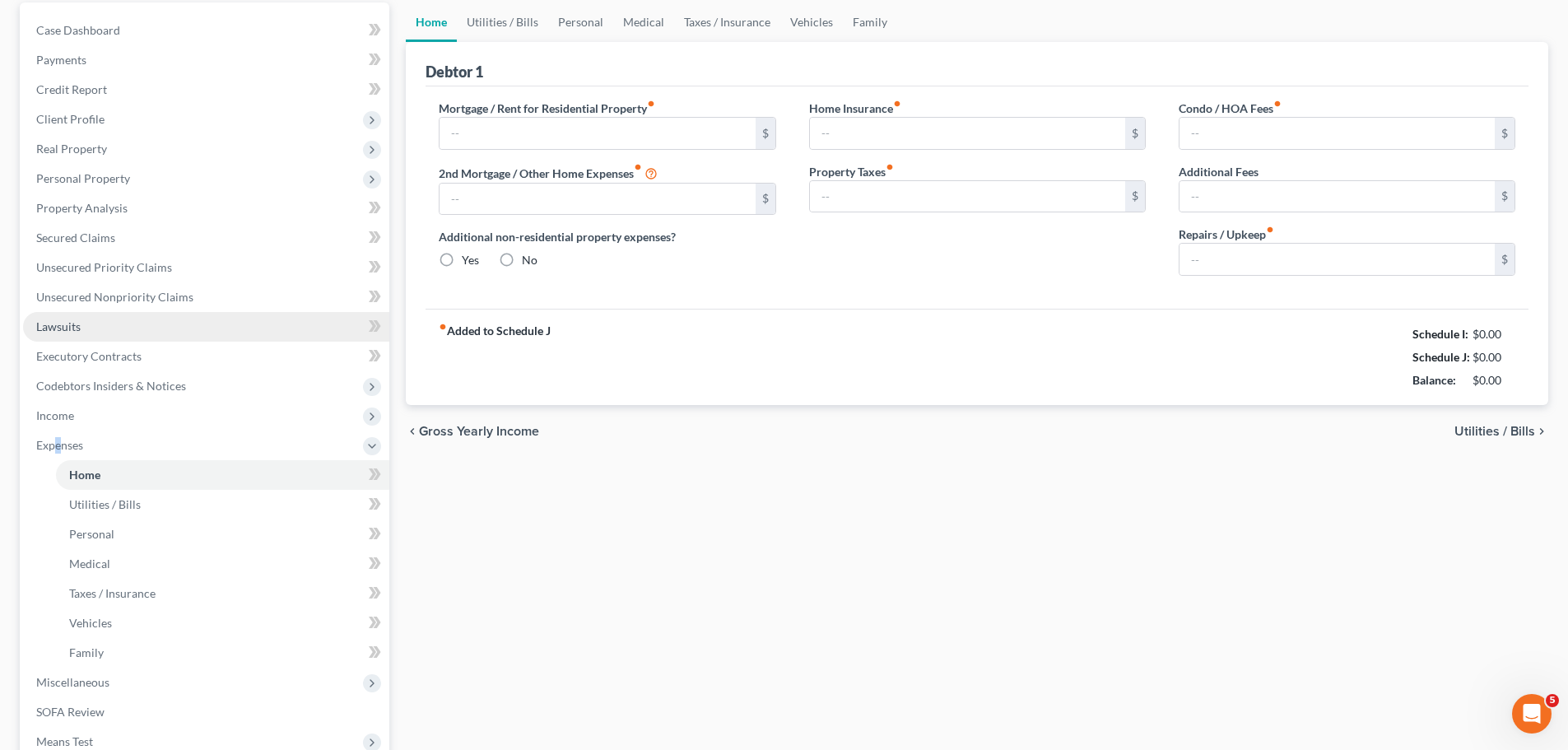
type input "0.00"
radio input "true"
type input "0.00"
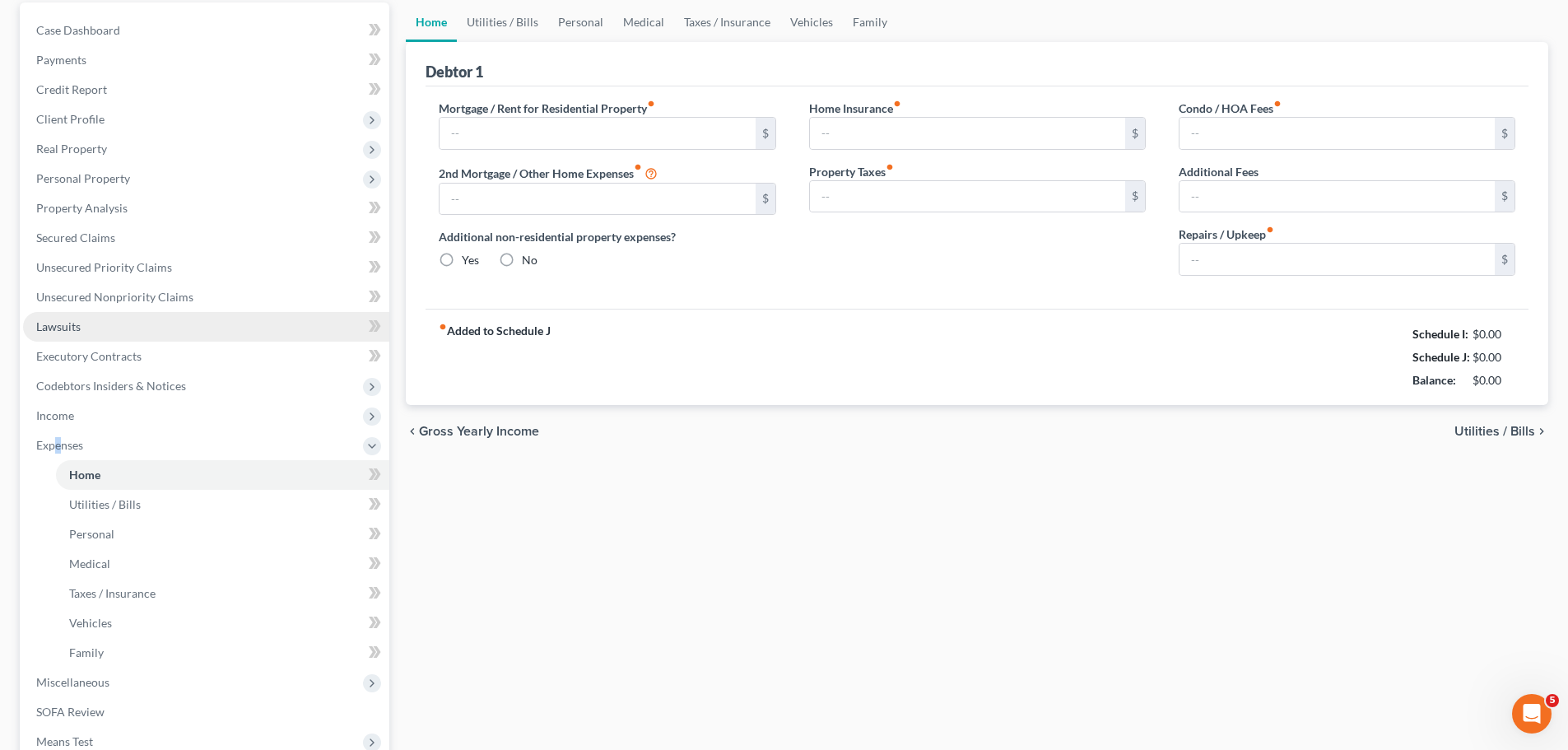
type input "0.00"
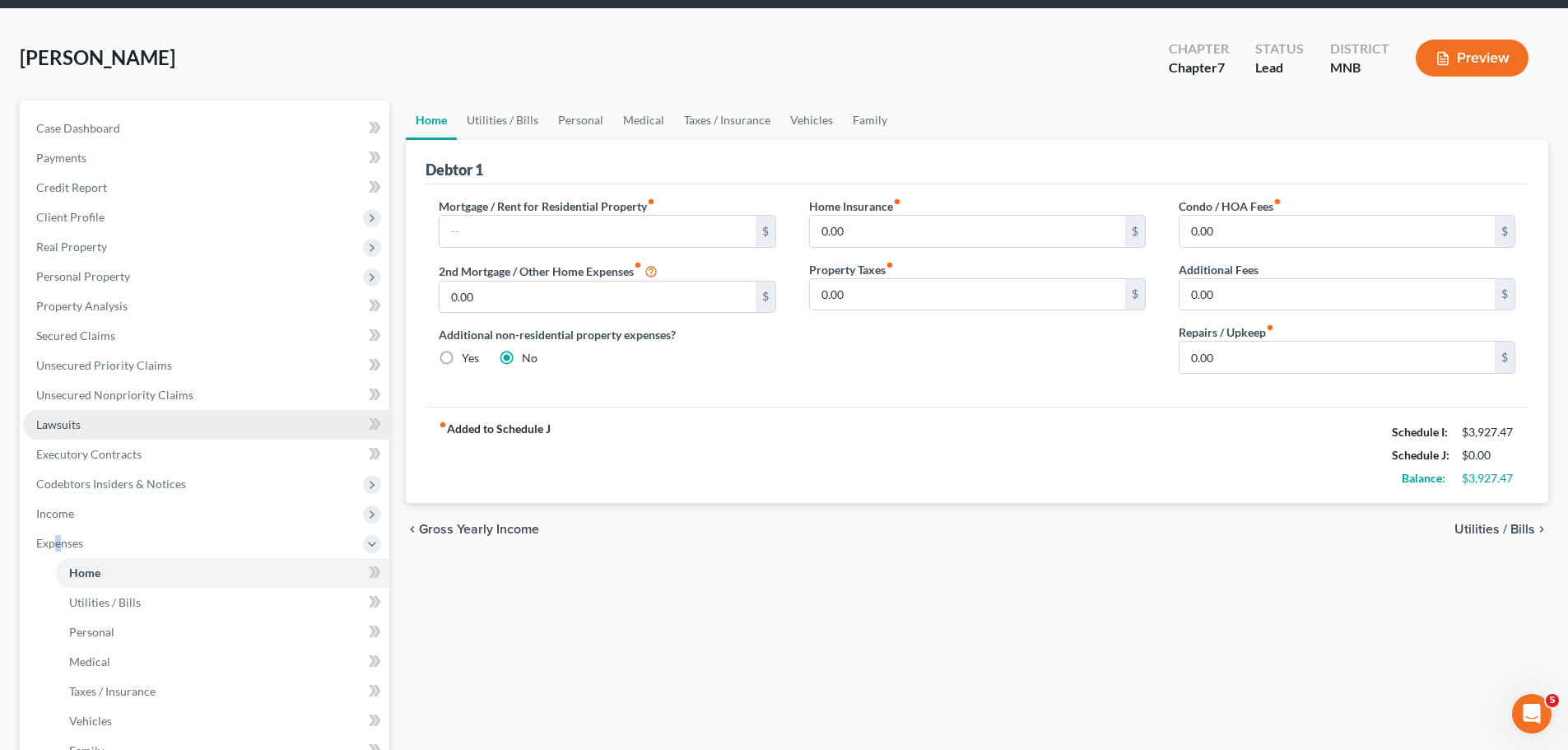
scroll to position [0, 0]
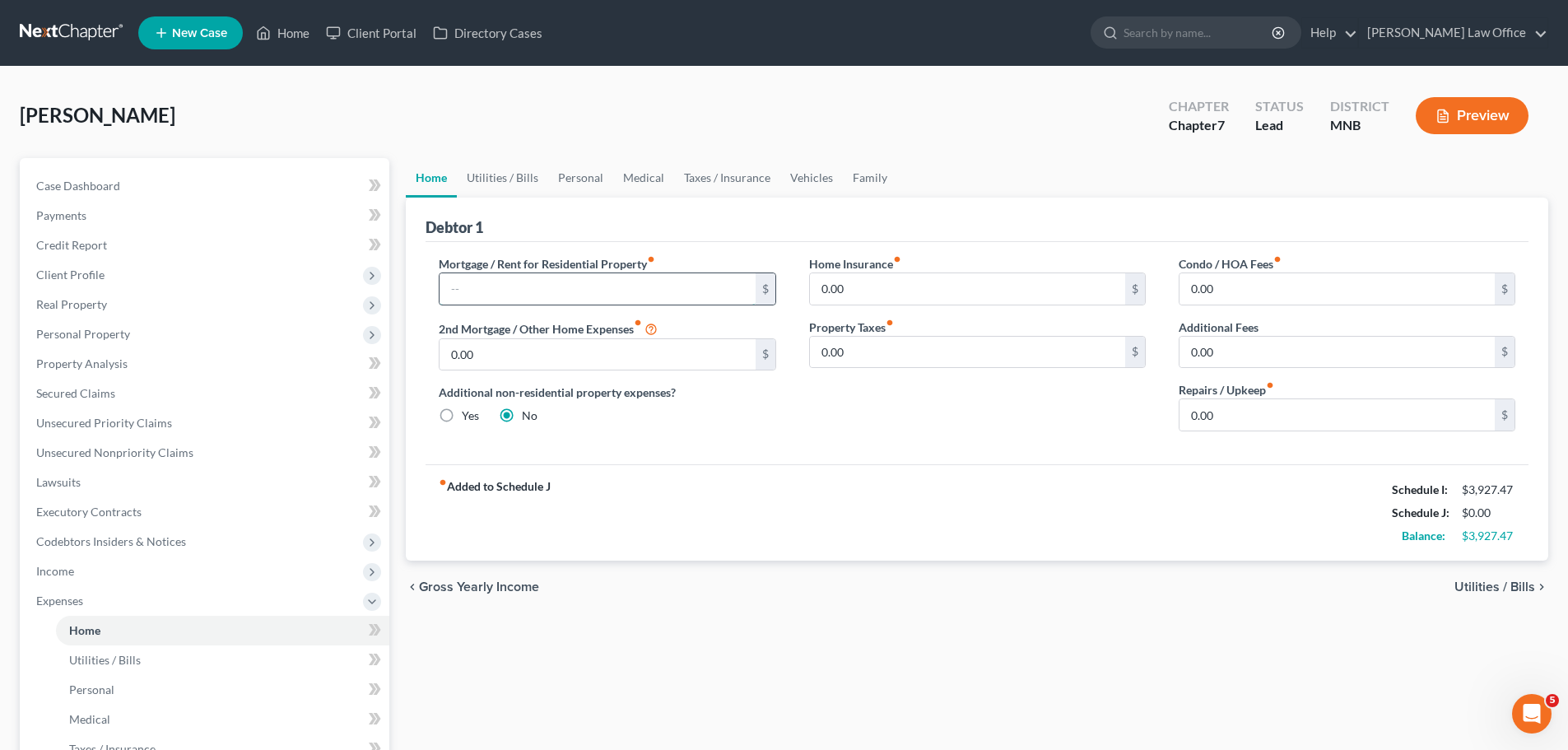
click at [474, 291] on input "text" at bounding box center [597, 289] width 315 height 32
type input "1,775.00"
click at [93, 188] on span "Case Dashboard" at bounding box center [78, 185] width 84 height 14
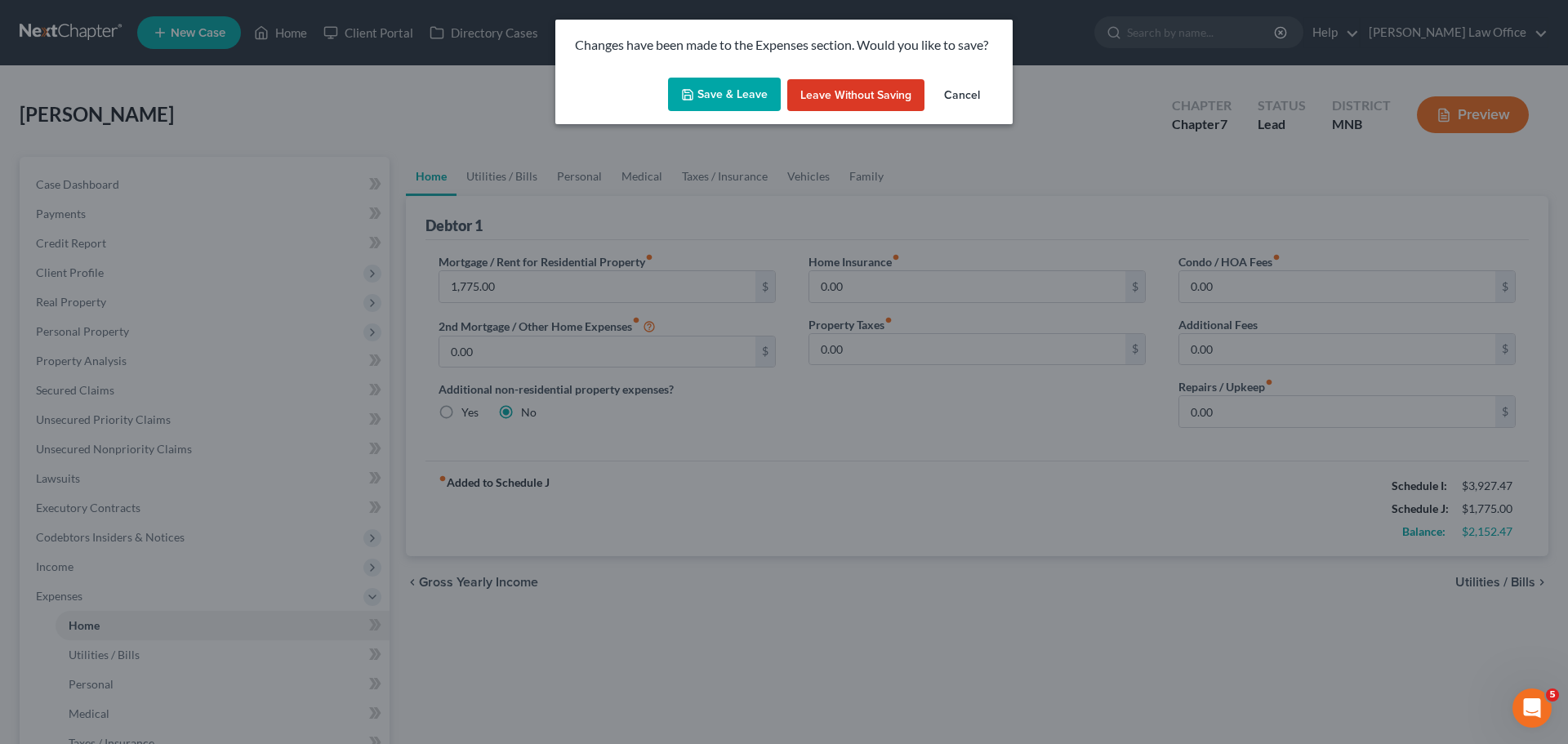
click at [735, 93] on button "Save & Leave" at bounding box center [724, 94] width 113 height 34
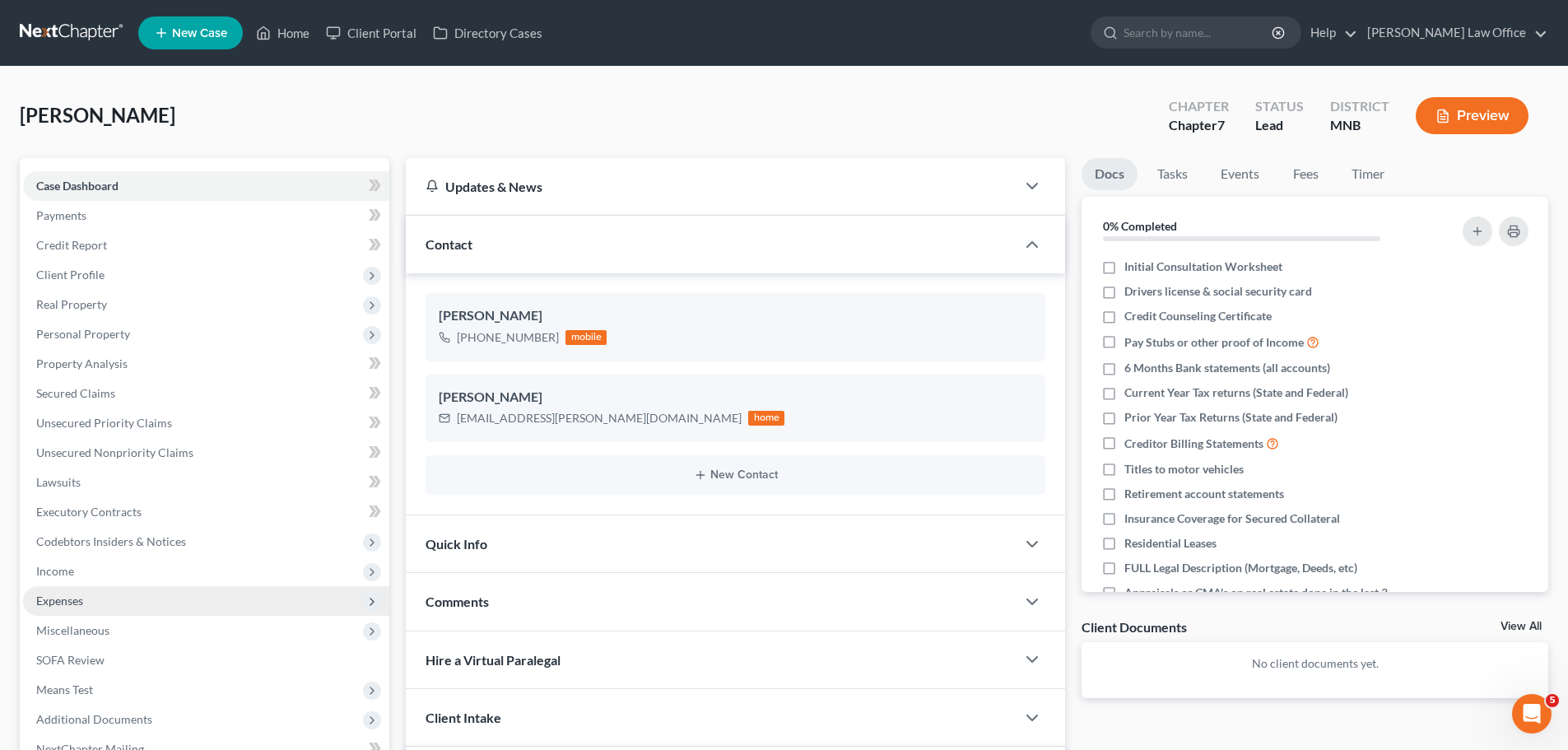
click at [68, 596] on span "Expenses" at bounding box center [59, 601] width 47 height 14
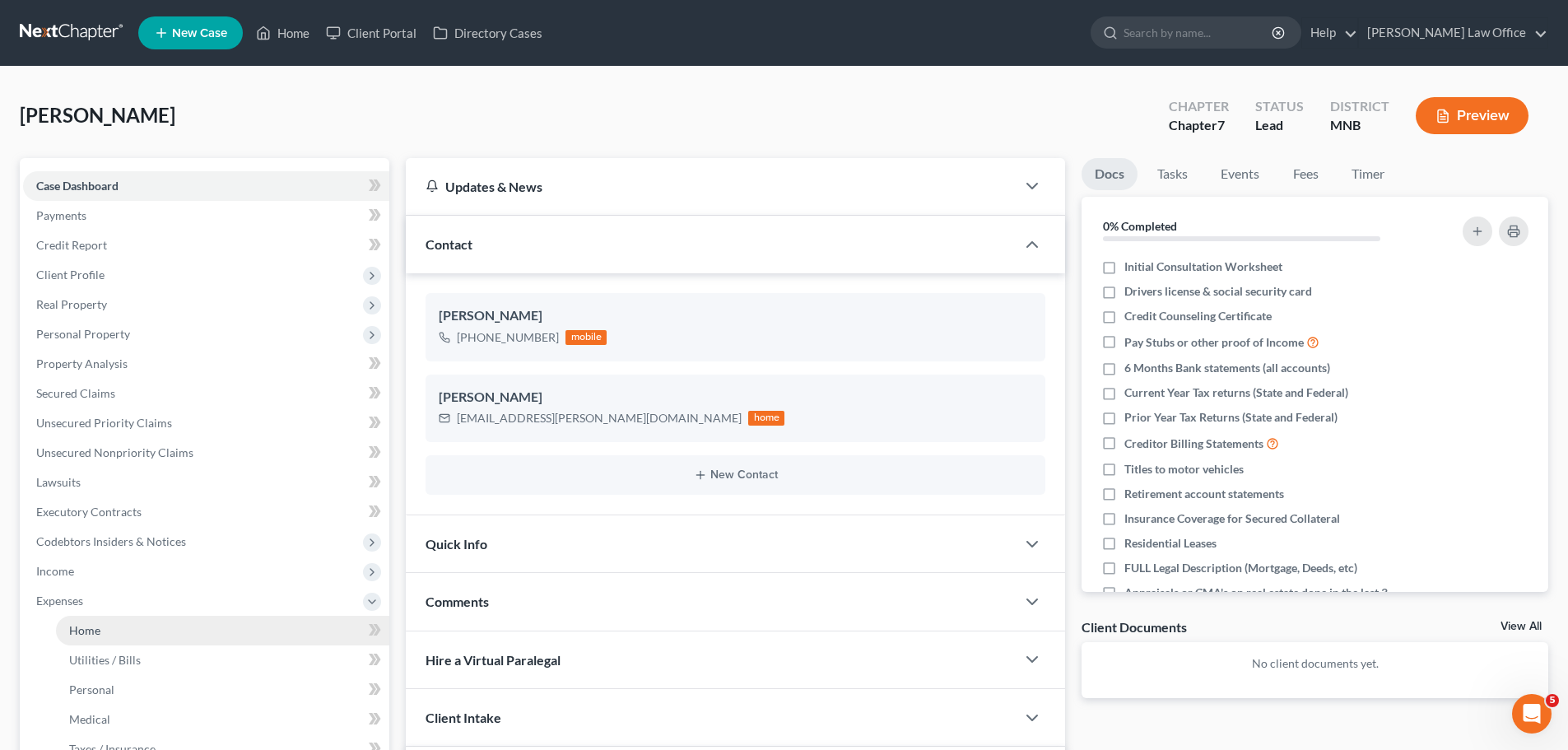
click at [78, 630] on span "Home" at bounding box center [85, 630] width 32 height 14
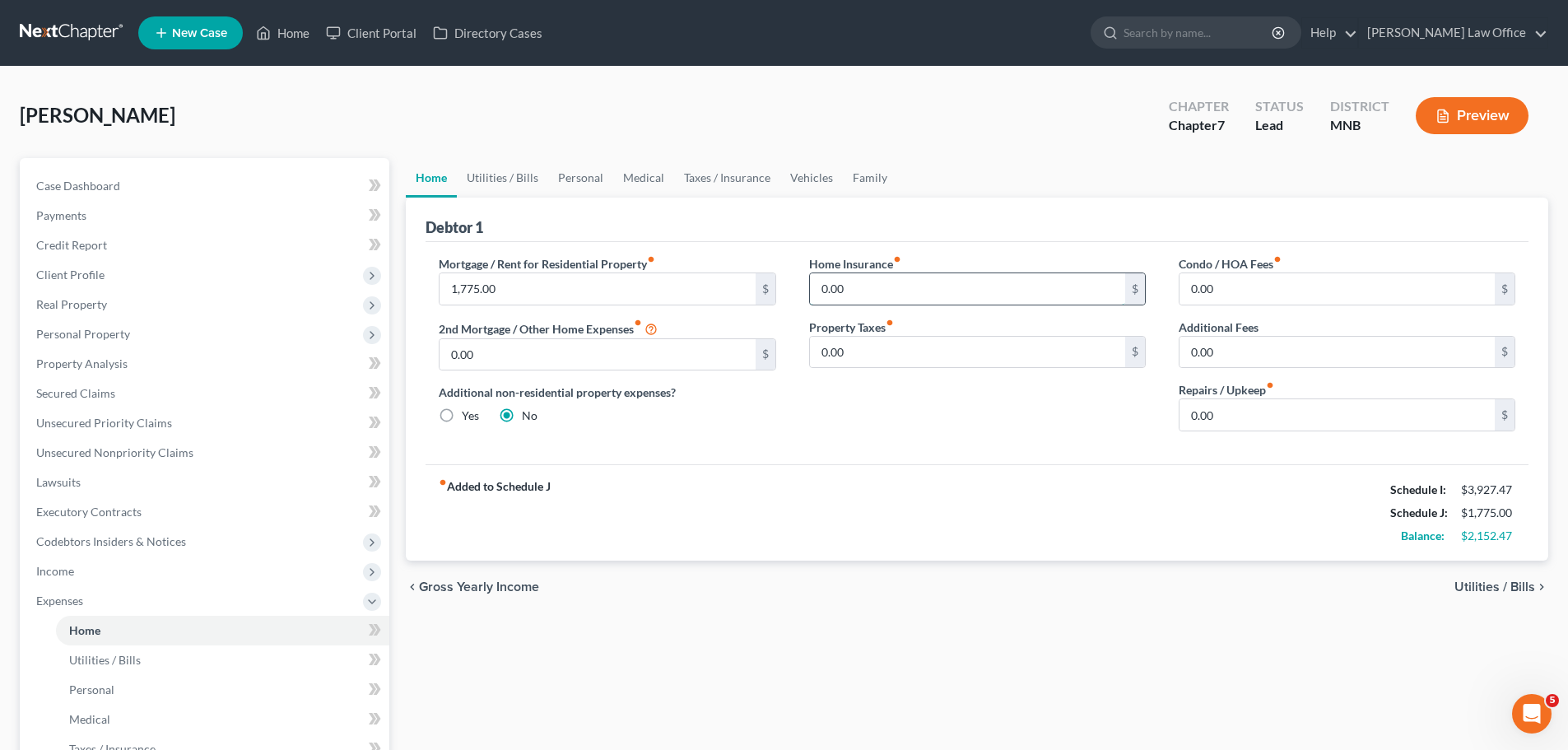
click at [883, 279] on input "0.00" at bounding box center [967, 289] width 315 height 32
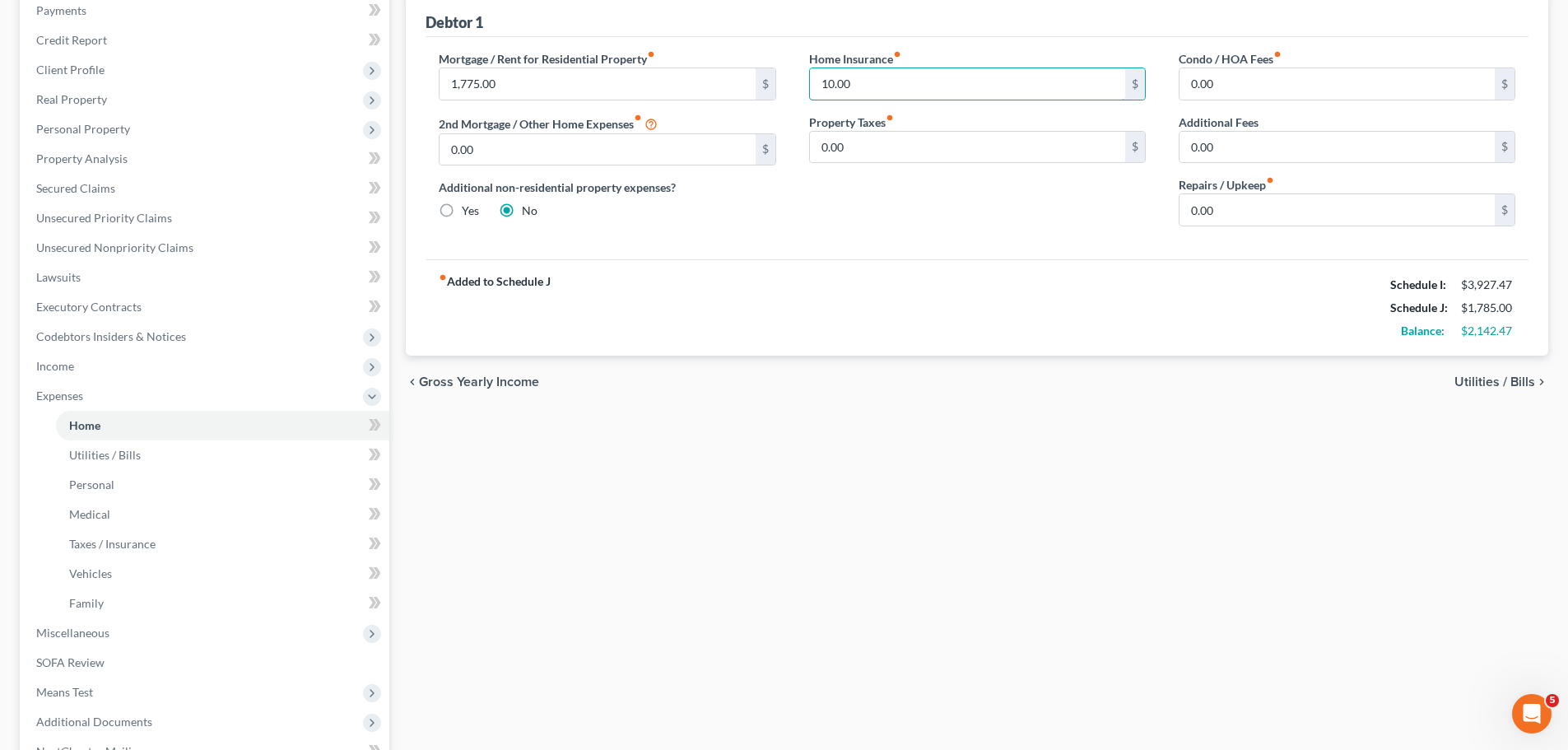
scroll to position [165, 0]
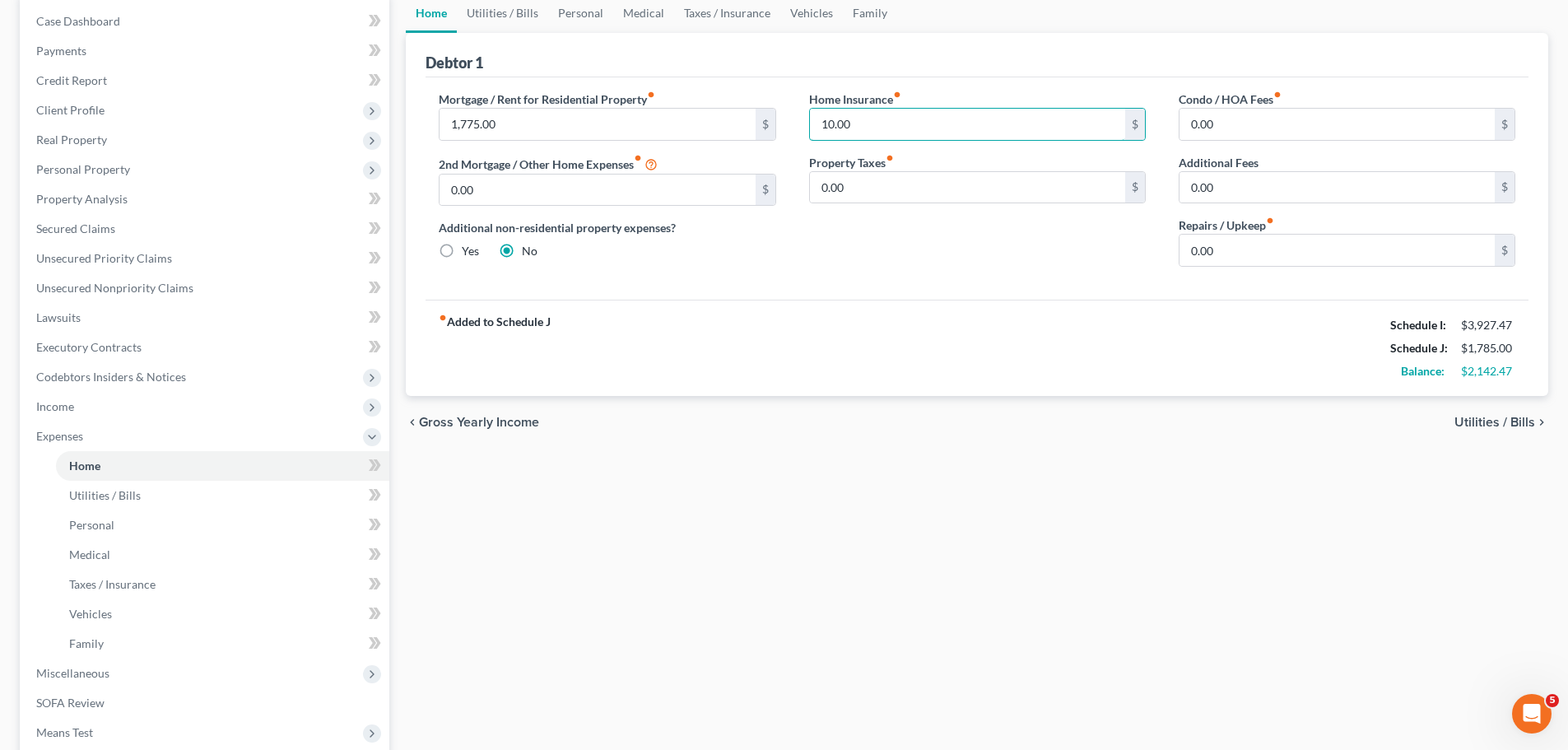
type input "10.00"
click at [1492, 420] on span "Utilities / Bills" at bounding box center [1494, 422] width 81 height 13
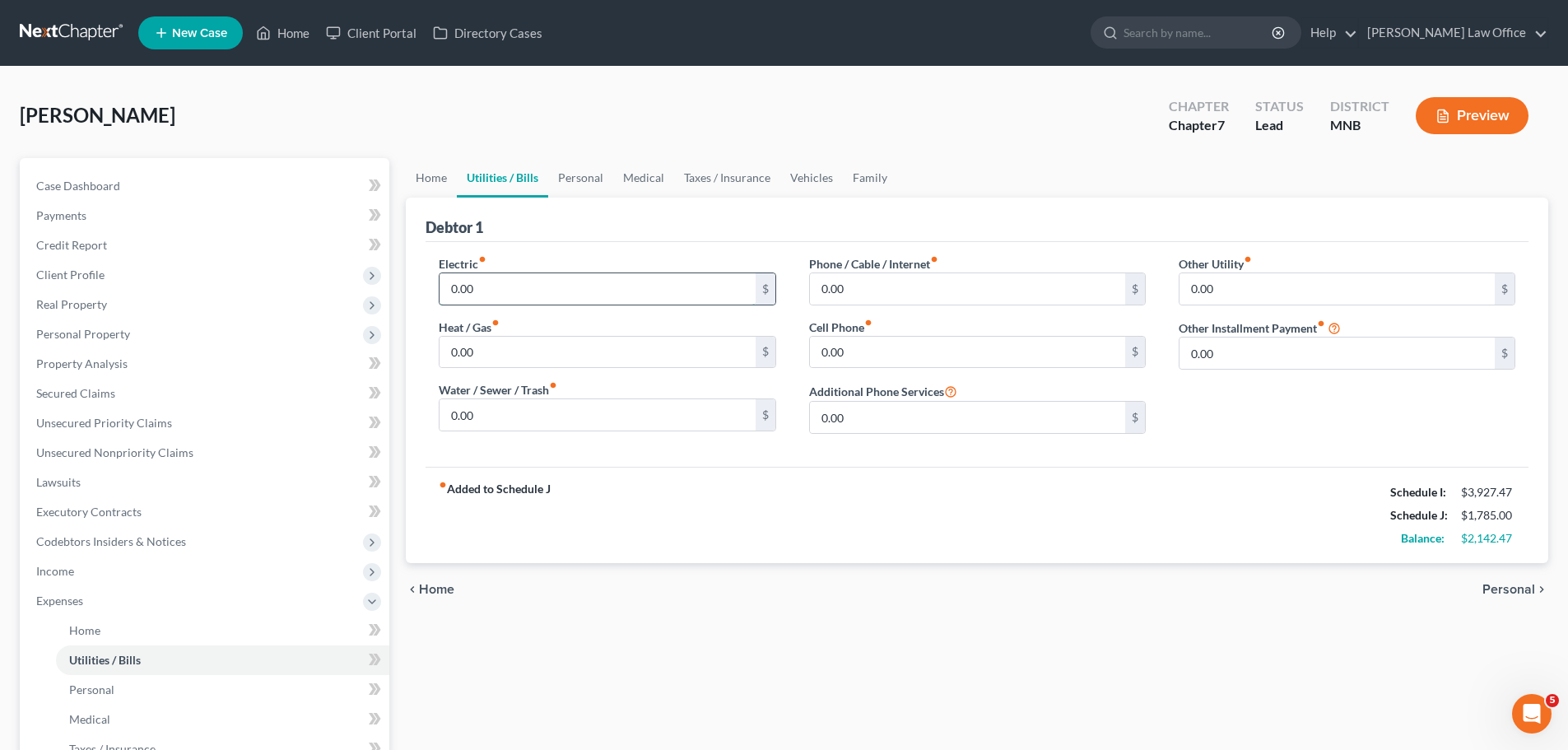
click at [511, 283] on input "0.00" at bounding box center [597, 289] width 315 height 32
type input "50.00"
click at [476, 352] on input "0.00" at bounding box center [597, 352] width 315 height 32
type input "200.00"
click at [859, 357] on input "0.00" at bounding box center [967, 352] width 315 height 32
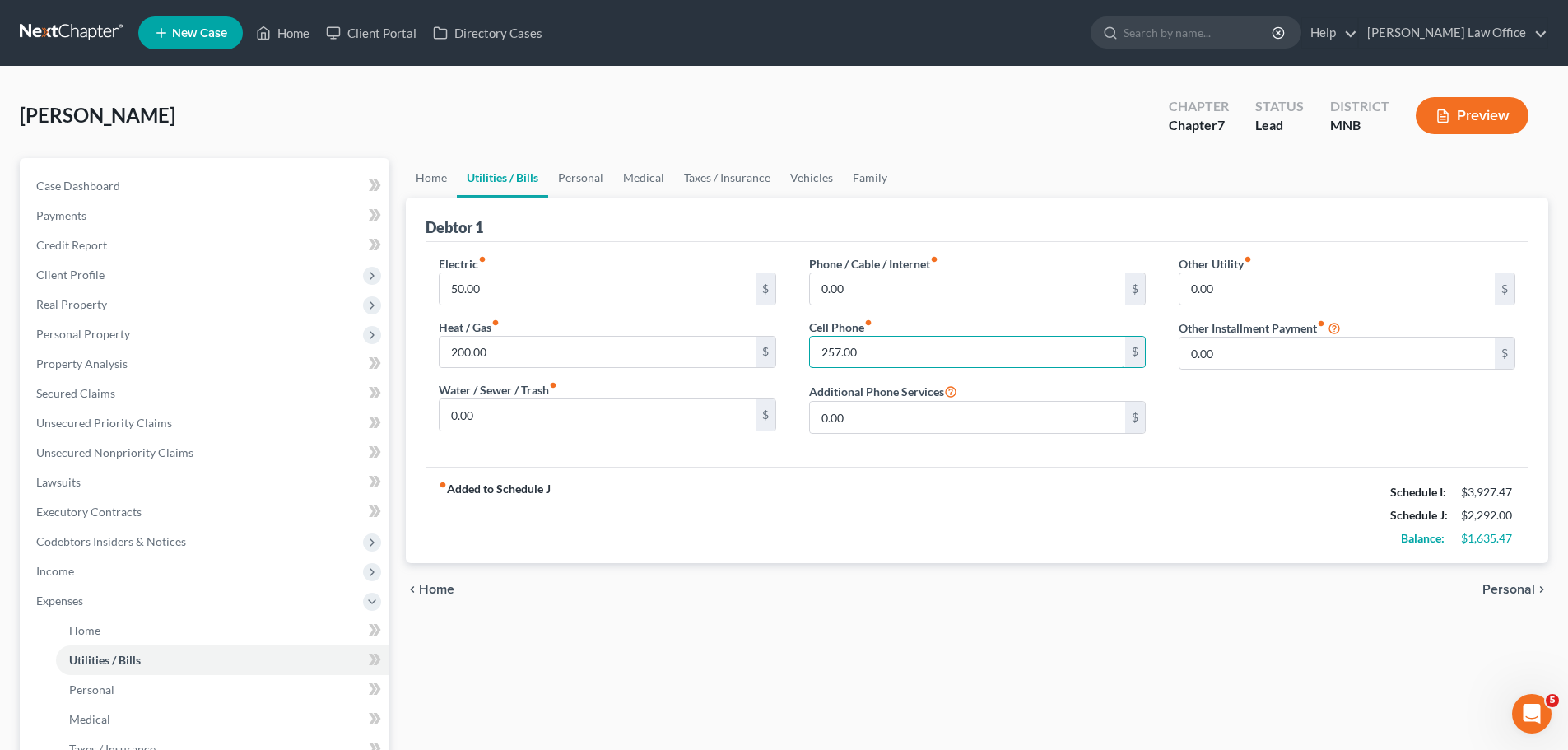
type input "257.00"
click at [1053, 500] on div "fiber_manual_record Added to Schedule J Schedule I: $3,927.47 Schedule J: $2,29…" at bounding box center [977, 515] width 1103 height 96
click at [867, 176] on link "Family" at bounding box center [870, 177] width 54 height 39
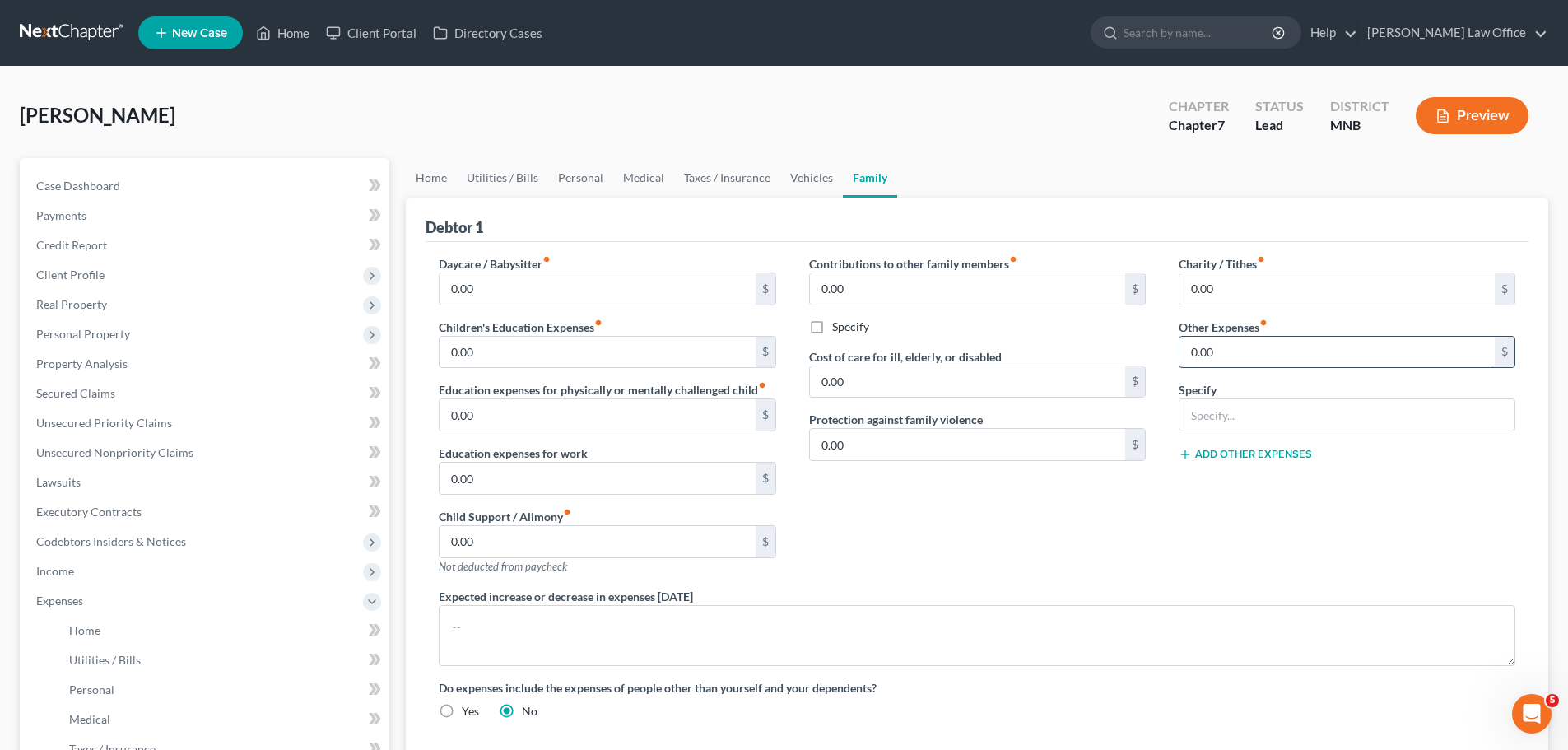
click at [1202, 350] on input "0.00" at bounding box center [1338, 352] width 315 height 32
type input "75.00"
click at [1204, 412] on input "text" at bounding box center [1347, 415] width 335 height 32
type input "Pet Food/Veterinary Expense"
click at [805, 177] on link "Vehicles" at bounding box center [811, 177] width 63 height 39
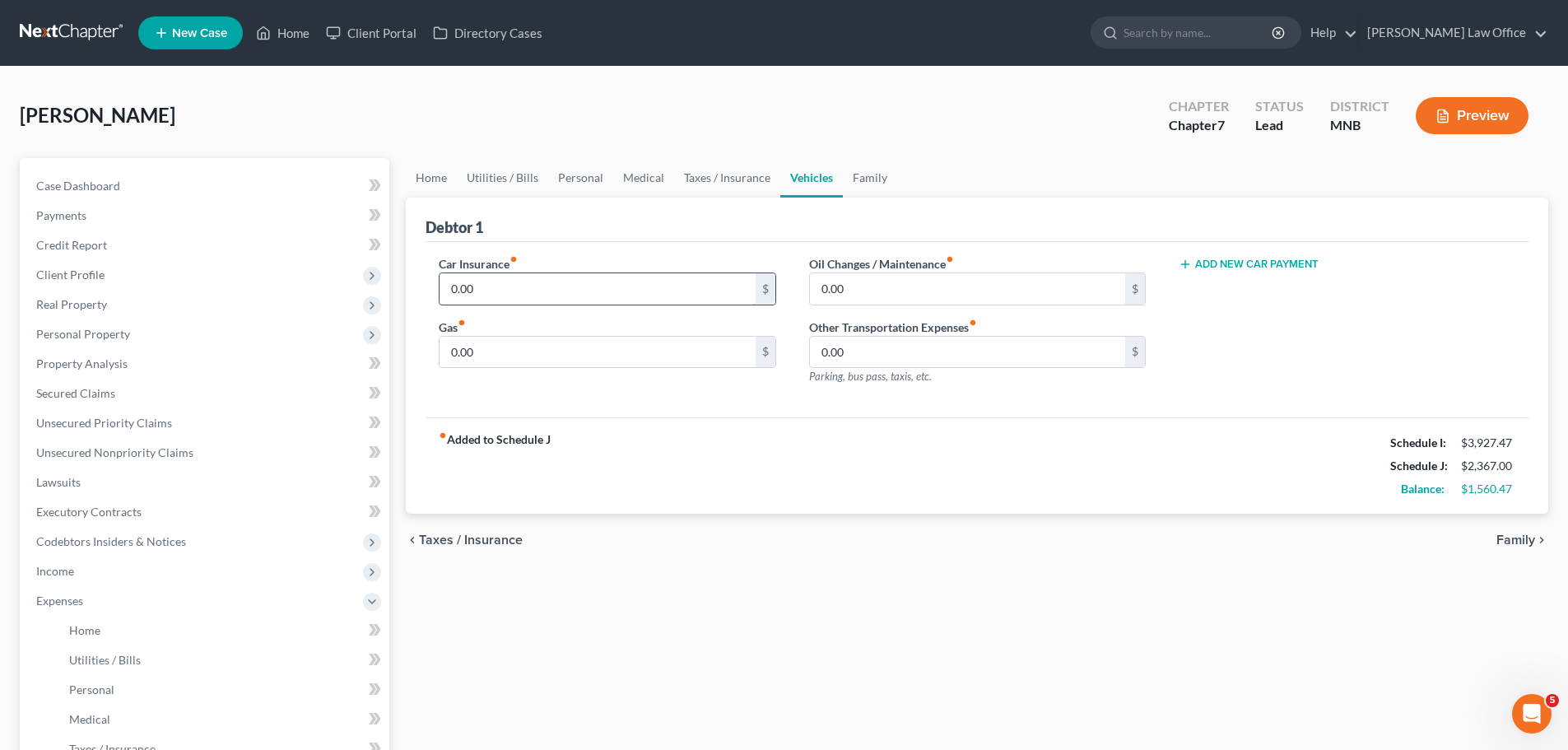
click at [491, 285] on input "0.00" at bounding box center [597, 289] width 315 height 32
type input "113.00"
click at [477, 351] on input "0.00" at bounding box center [597, 352] width 315 height 32
type input "175.00"
click at [847, 286] on input "0.00" at bounding box center [967, 289] width 315 height 32
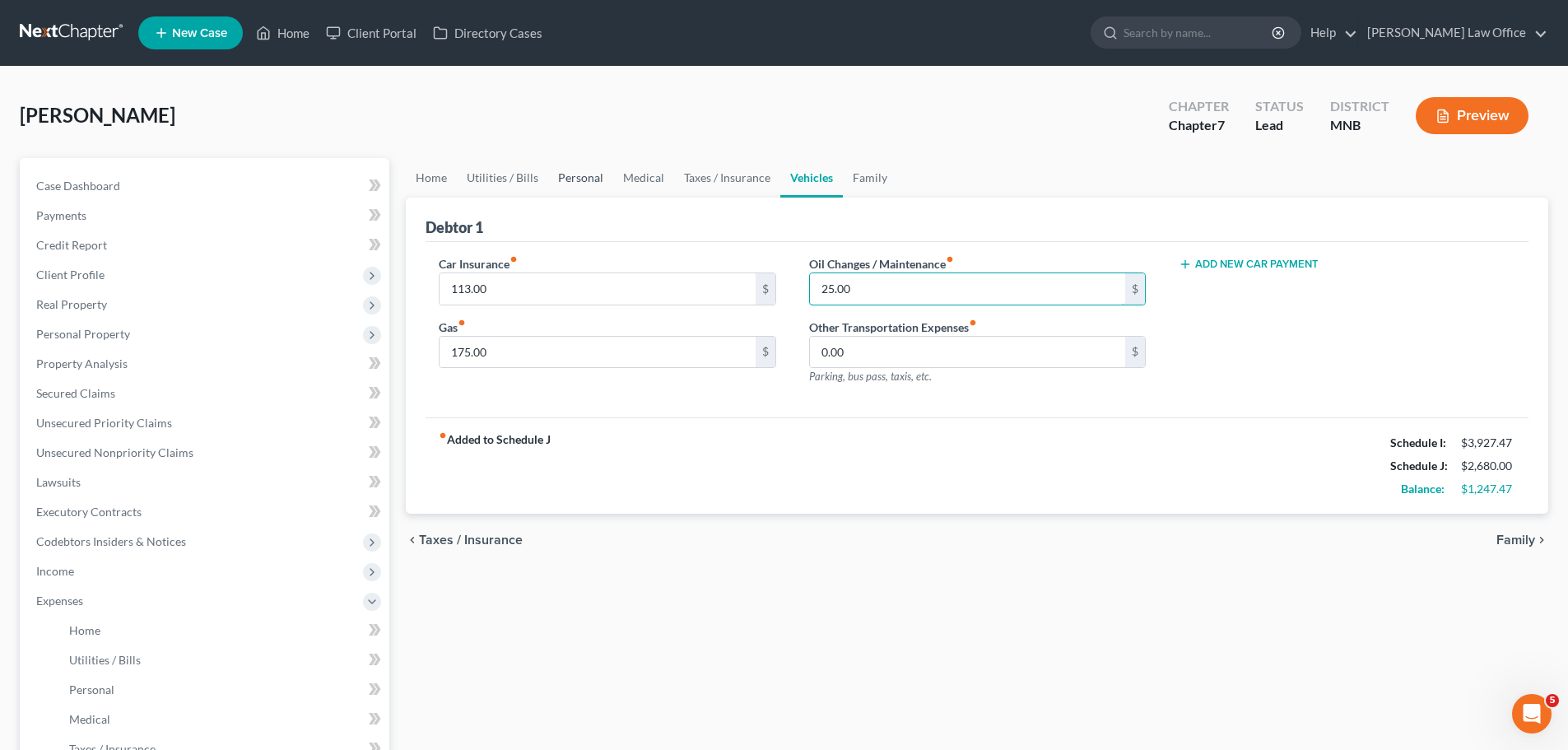
type input "25.00"
click at [583, 179] on link "Personal" at bounding box center [581, 177] width 65 height 39
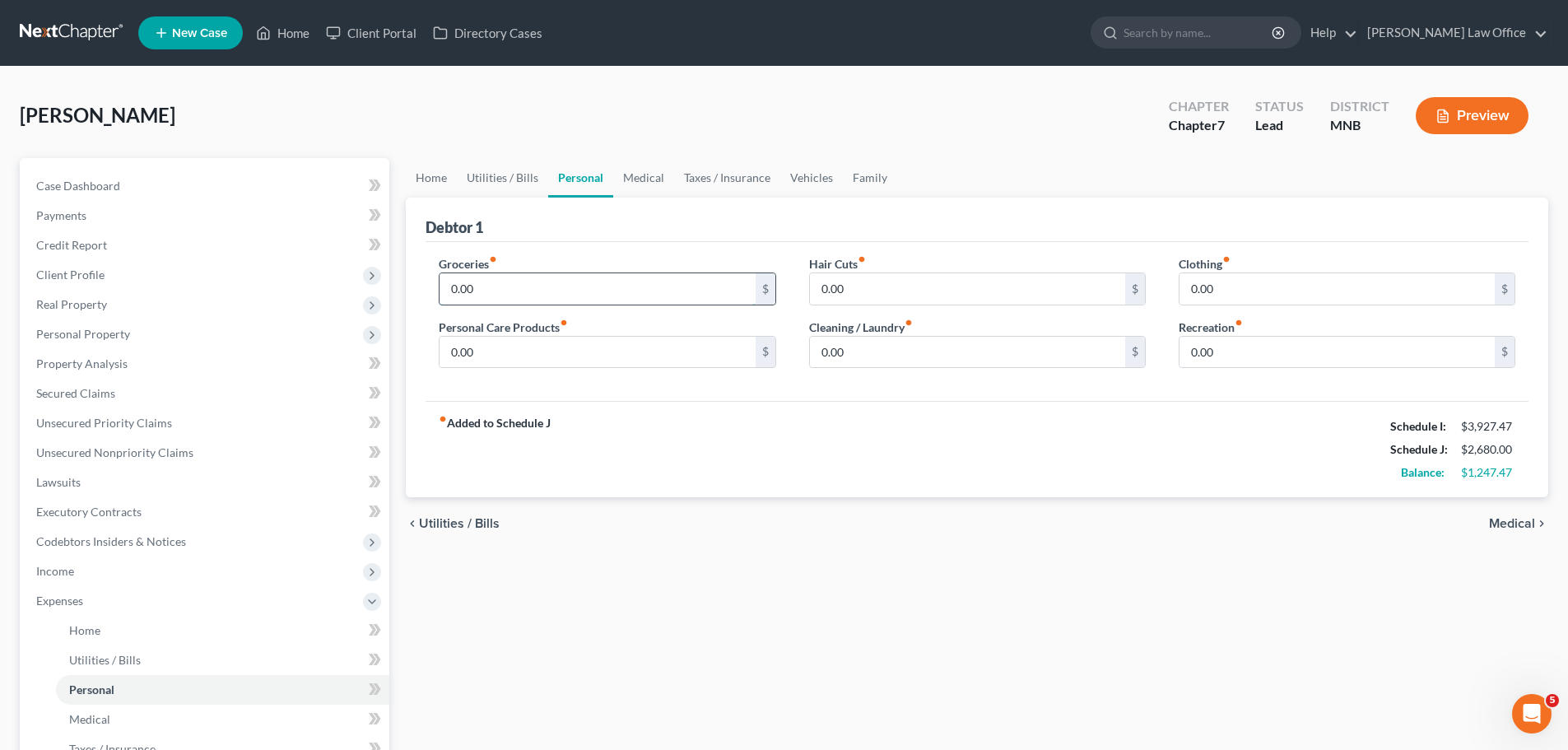
click at [489, 283] on input "0.00" at bounding box center [597, 289] width 315 height 32
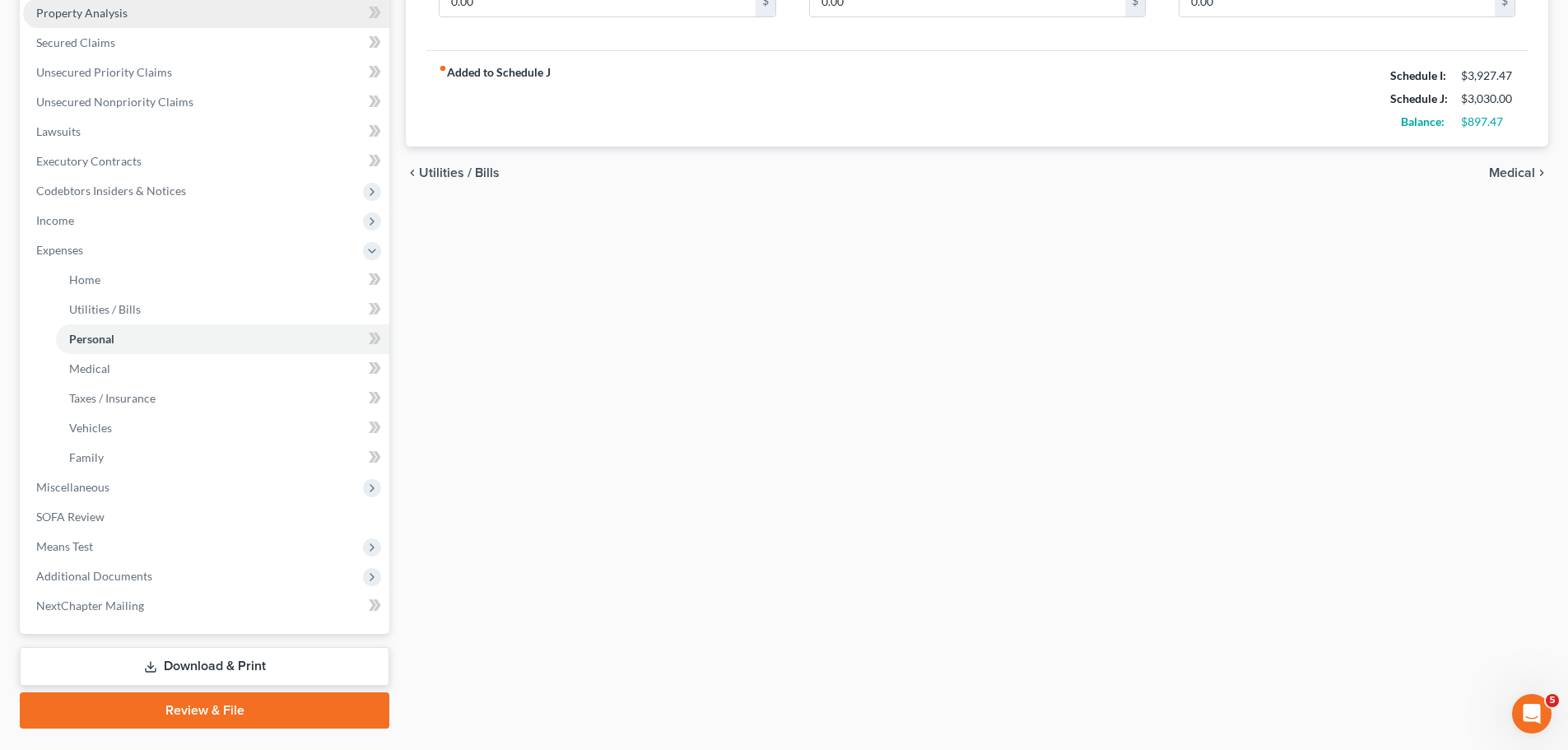
scroll to position [392, 0]
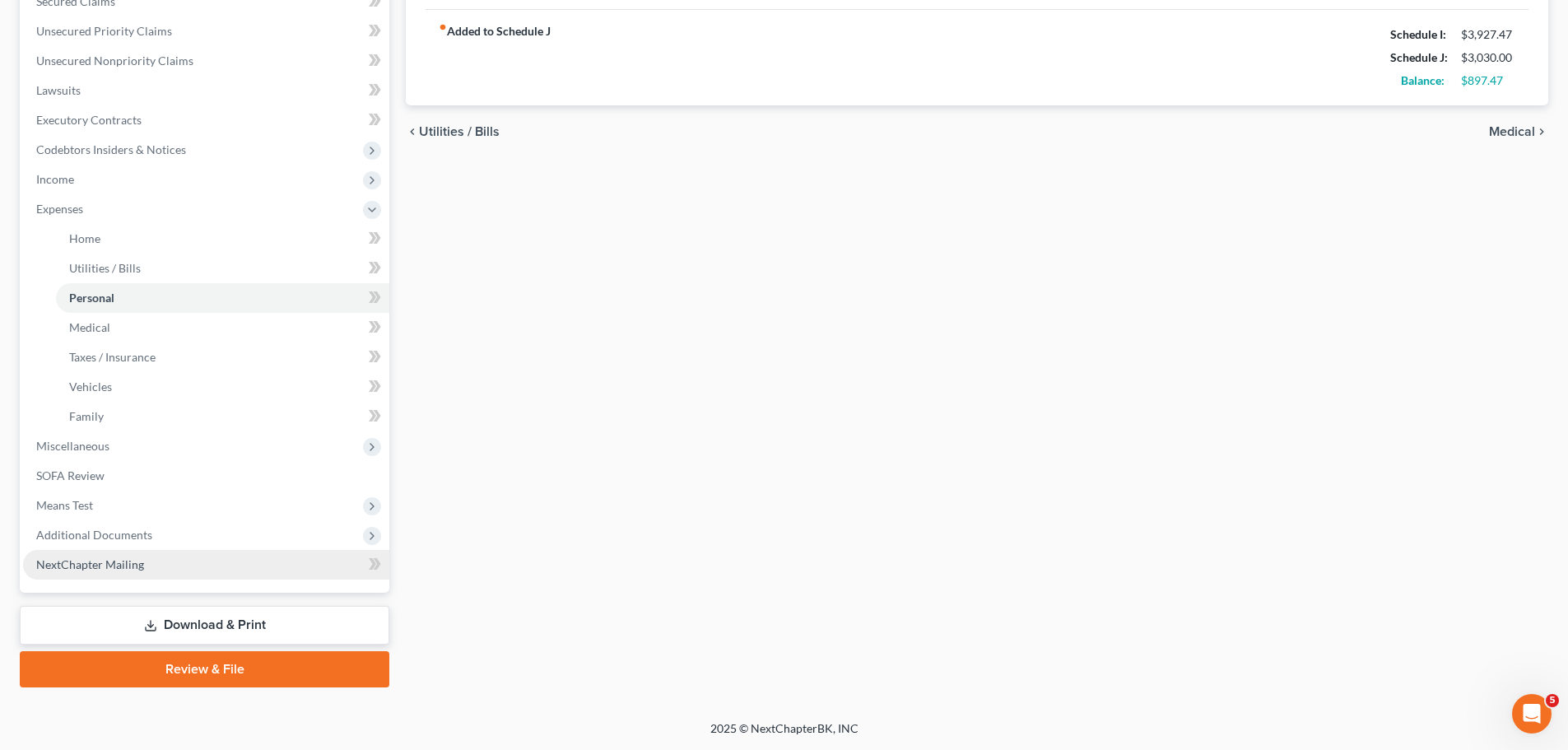
type input "350.00"
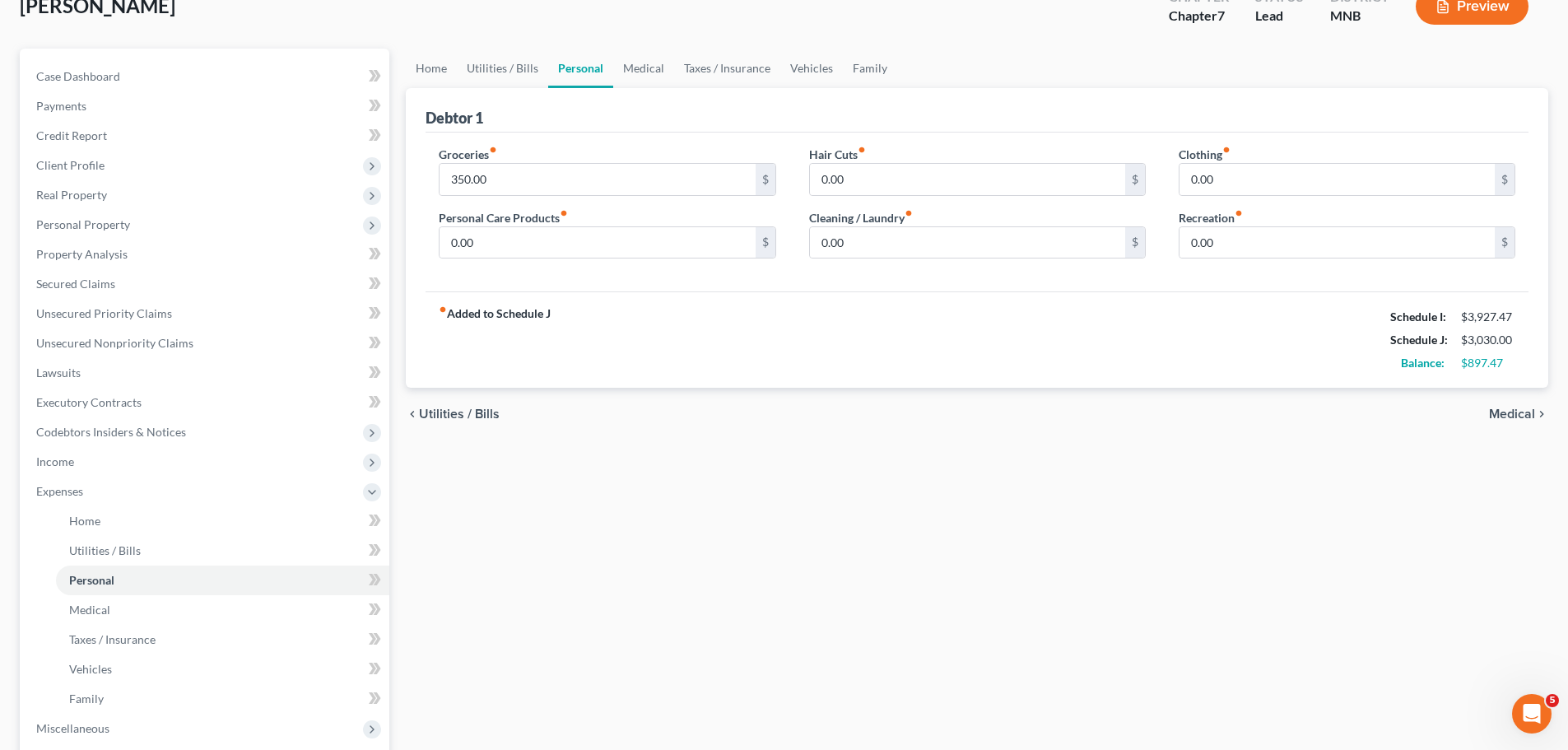
scroll to position [63, 0]
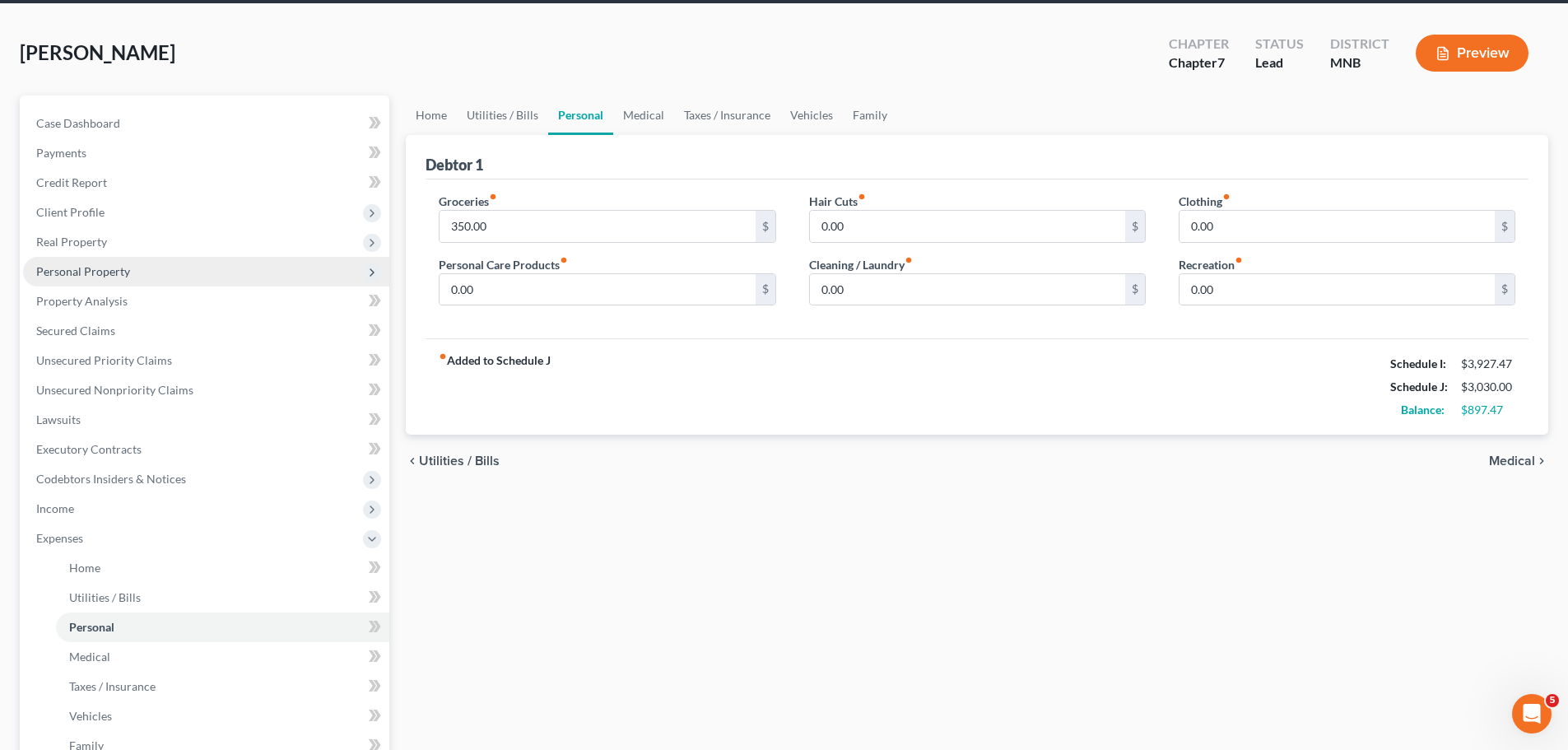
click at [87, 270] on span "Personal Property" at bounding box center [83, 271] width 94 height 14
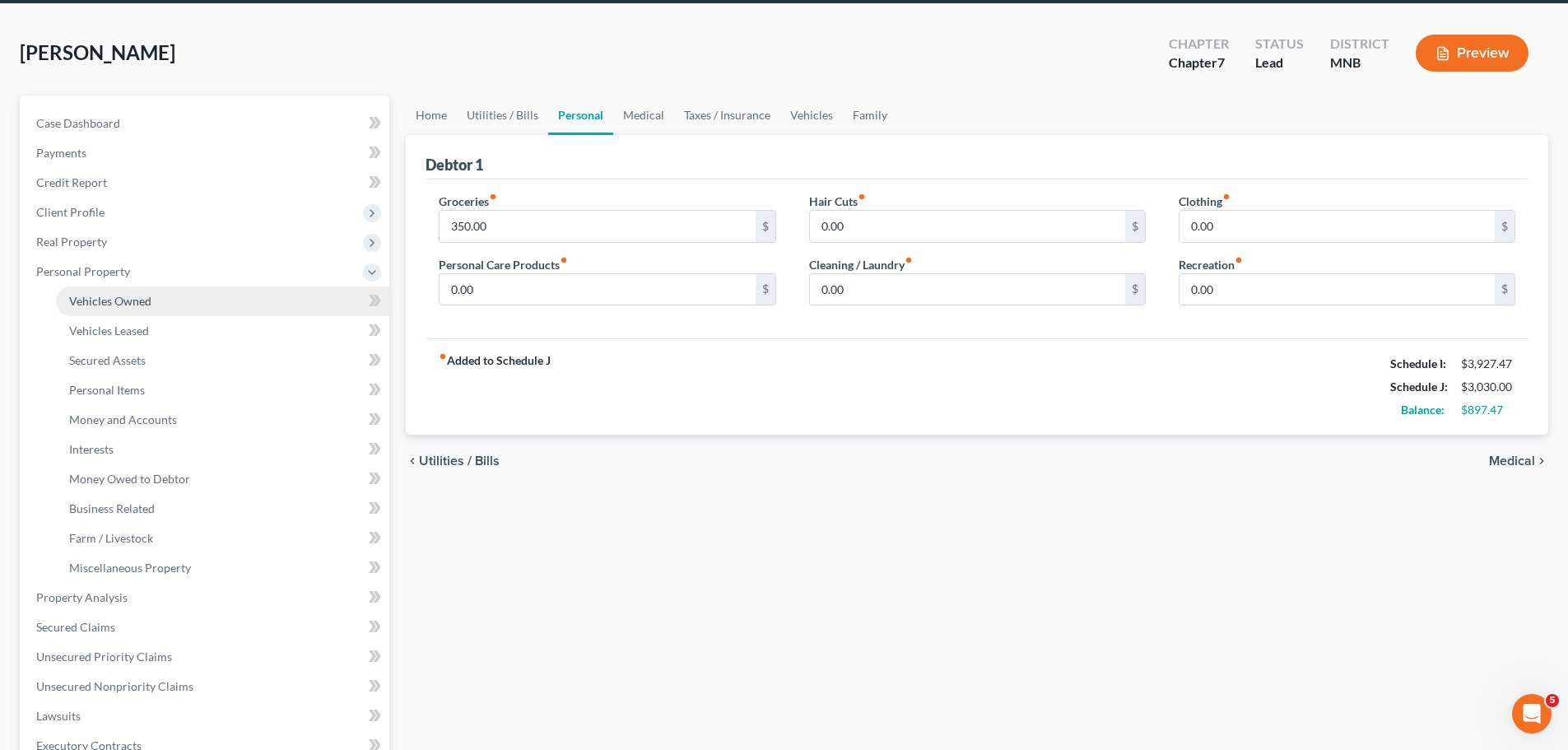
click at [115, 300] on span "Vehicles Owned" at bounding box center [111, 301] width 82 height 14
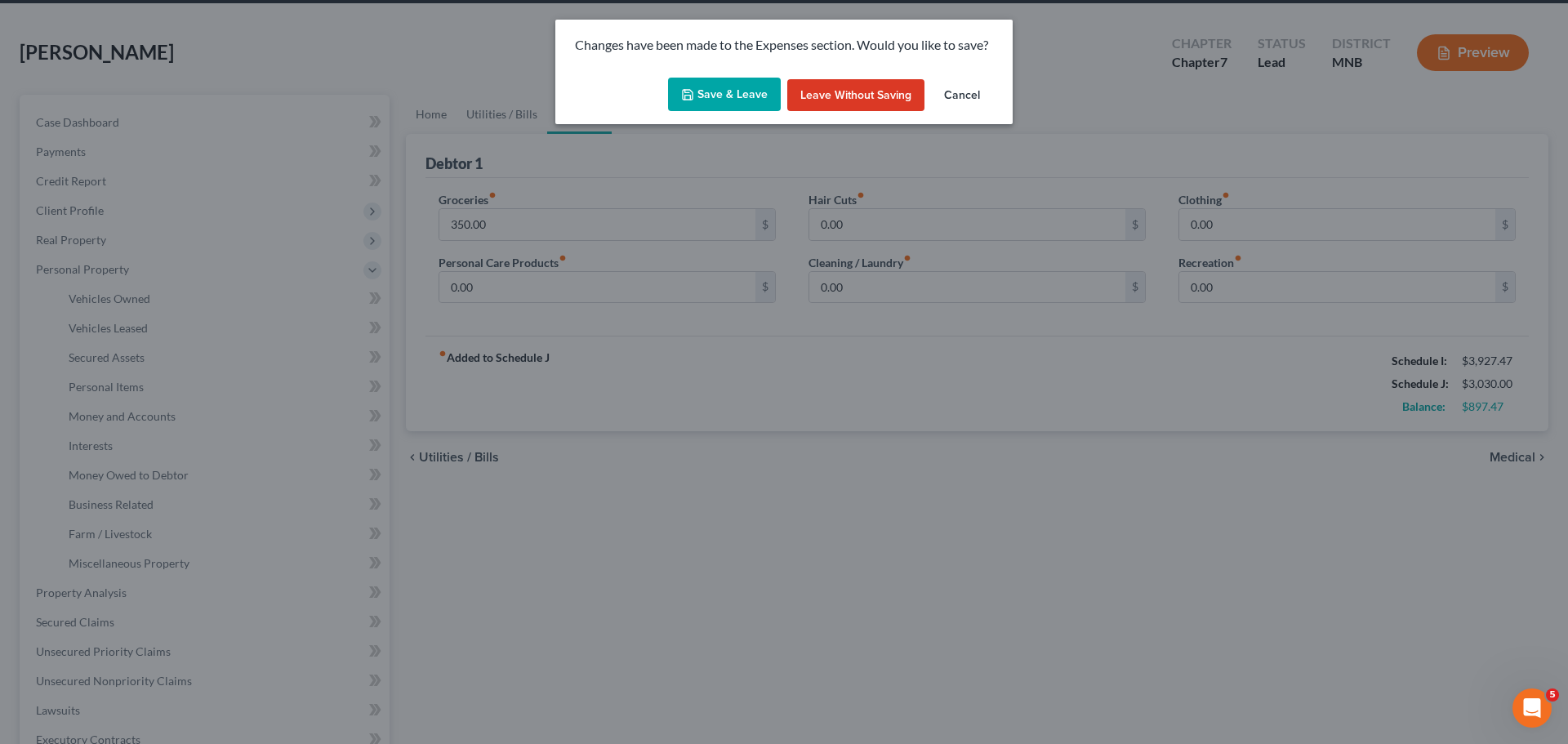
click at [736, 91] on button "Save & Leave" at bounding box center [724, 94] width 113 height 34
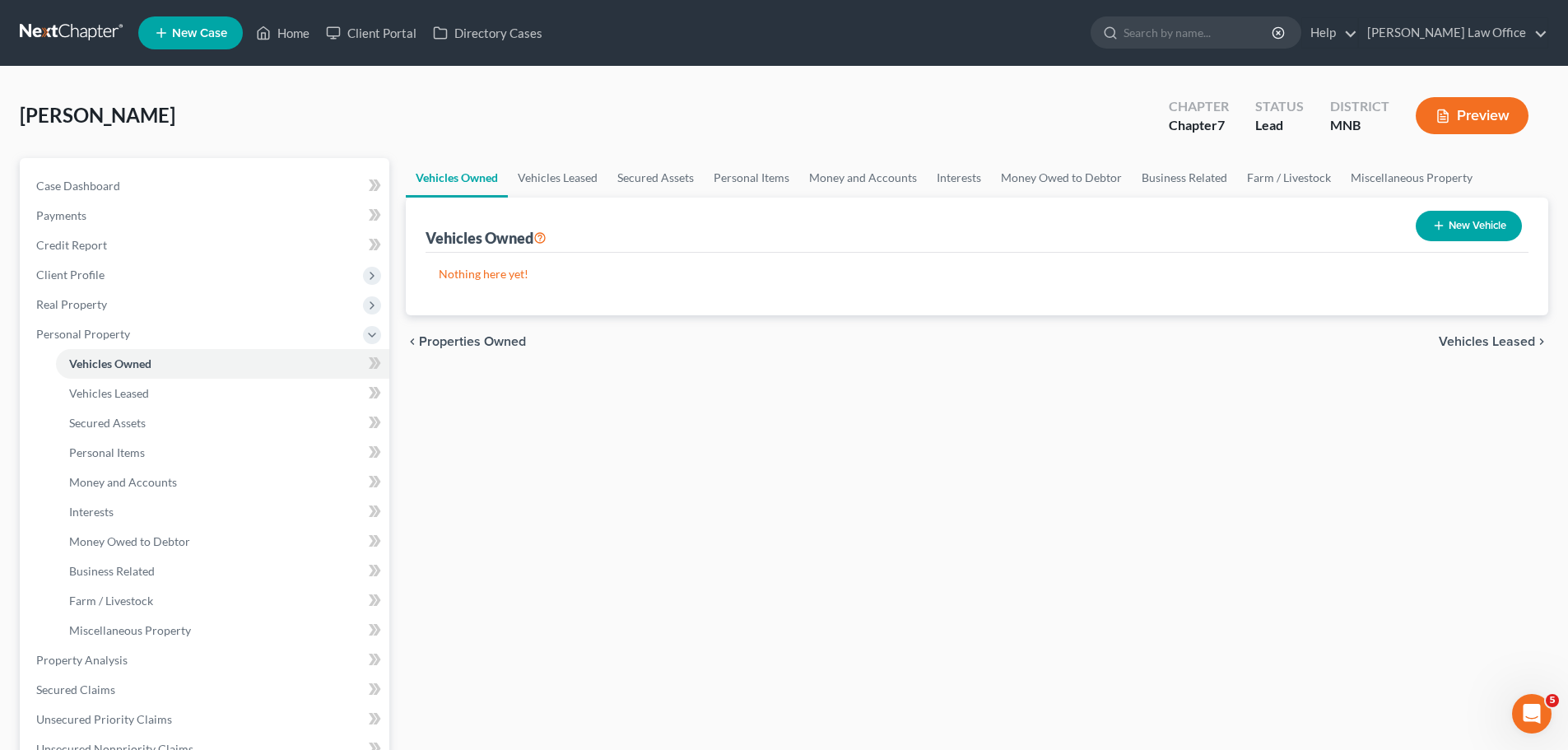
click at [1460, 224] on button "New Vehicle" at bounding box center [1469, 226] width 106 height 31
select select "0"
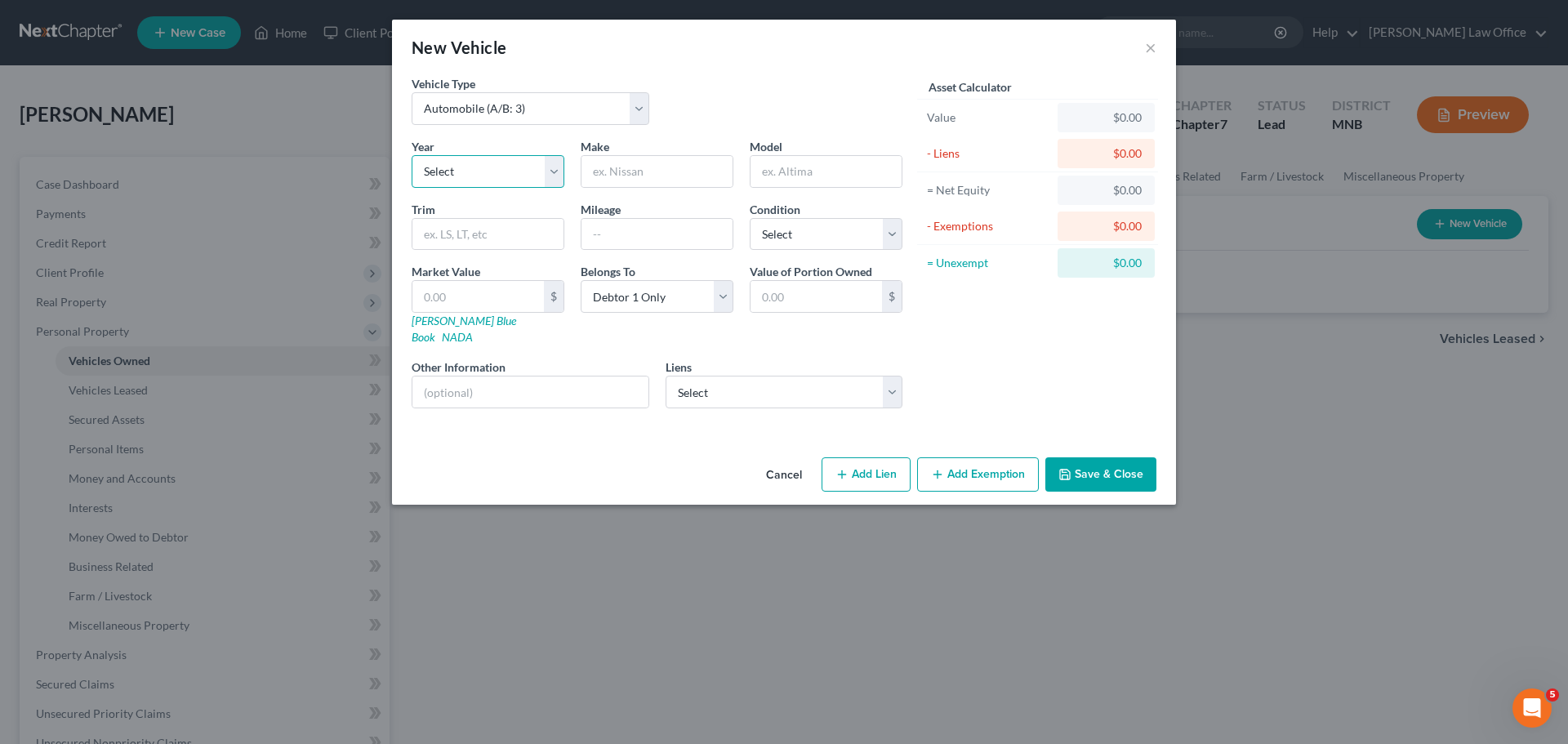
click at [562, 165] on select "Select 2026 2025 2024 2023 2022 2021 2020 2019 2018 2017 2016 2015 2014 2013 20…" at bounding box center [488, 172] width 153 height 32
select select "6"
click at [412, 156] on select "Select 2026 2025 2024 2023 2022 2021 2020 2019 2018 2017 2016 2015 2014 2013 20…" at bounding box center [488, 172] width 153 height 32
click at [621, 166] on input "text" at bounding box center [657, 171] width 151 height 31
type input "Chevy"
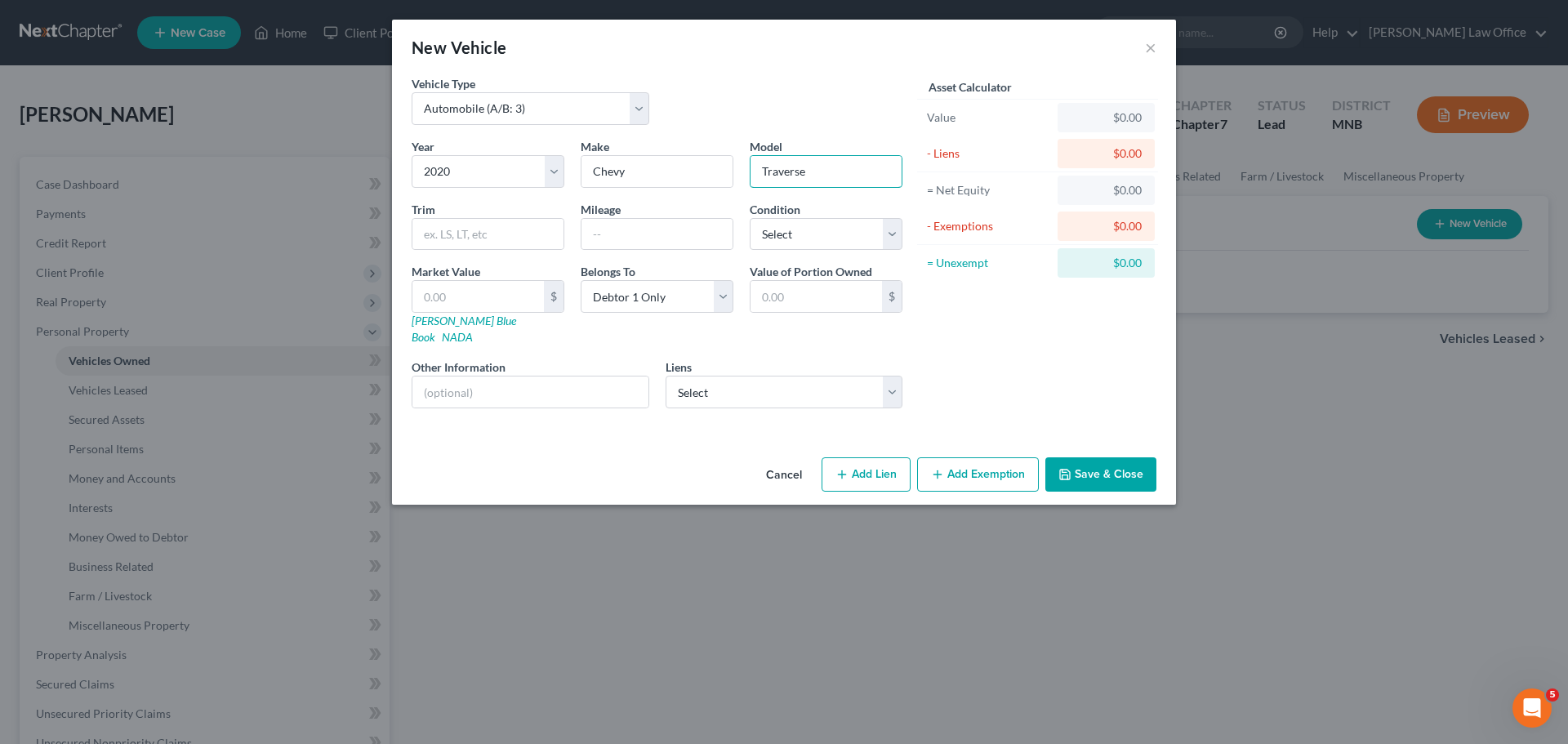
type input "Traverse"
type input "LT"
click at [898, 232] on select "Select Excellent Very Good Good Fair Poor" at bounding box center [827, 234] width 153 height 32
select select "2"
click at [750, 218] on select "Select Excellent Very Good Good Fair Poor" at bounding box center [827, 234] width 153 height 32
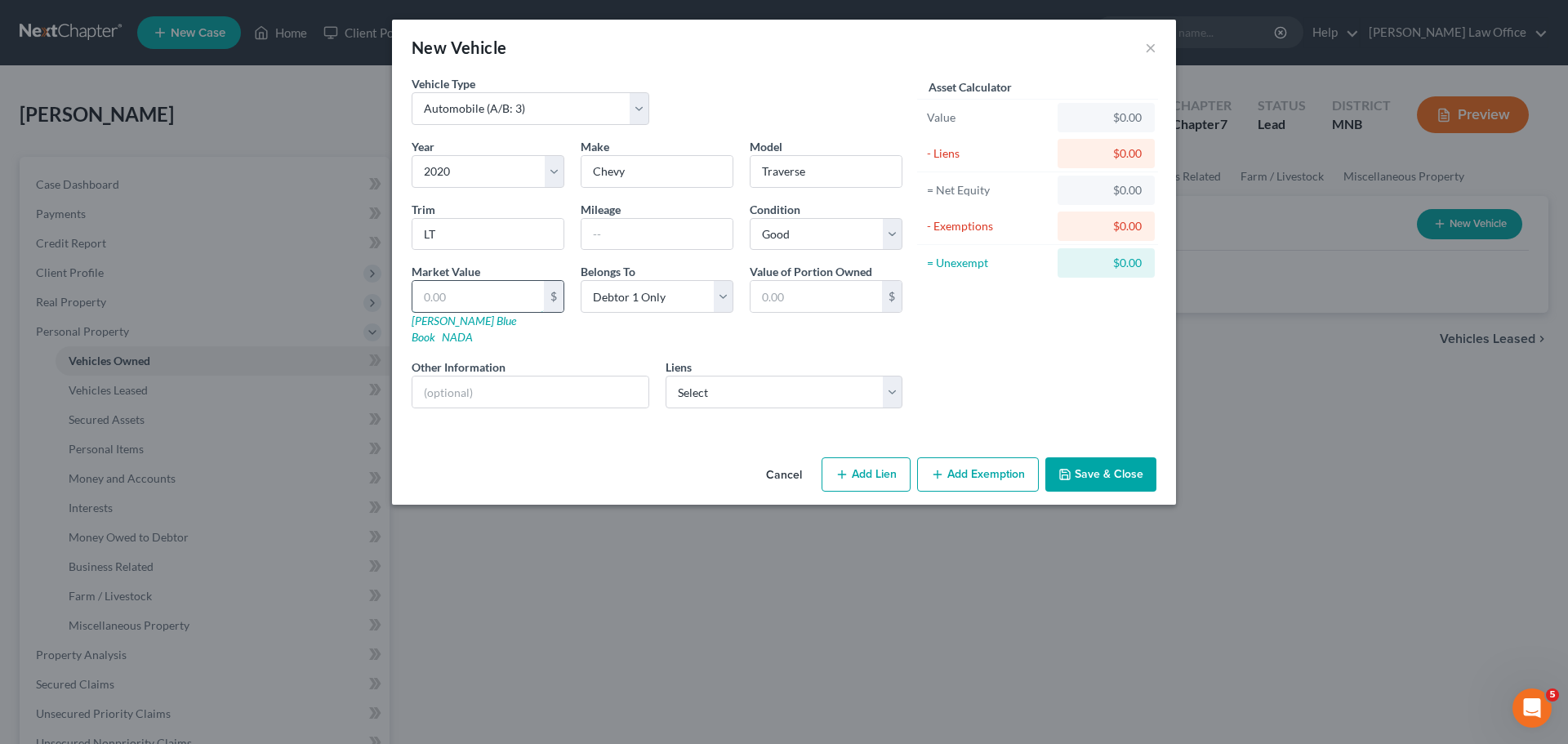
click at [467, 296] on input "text" at bounding box center [478, 296] width 132 height 31
type input "2"
type input "2.00"
type input "24"
type input "24.00"
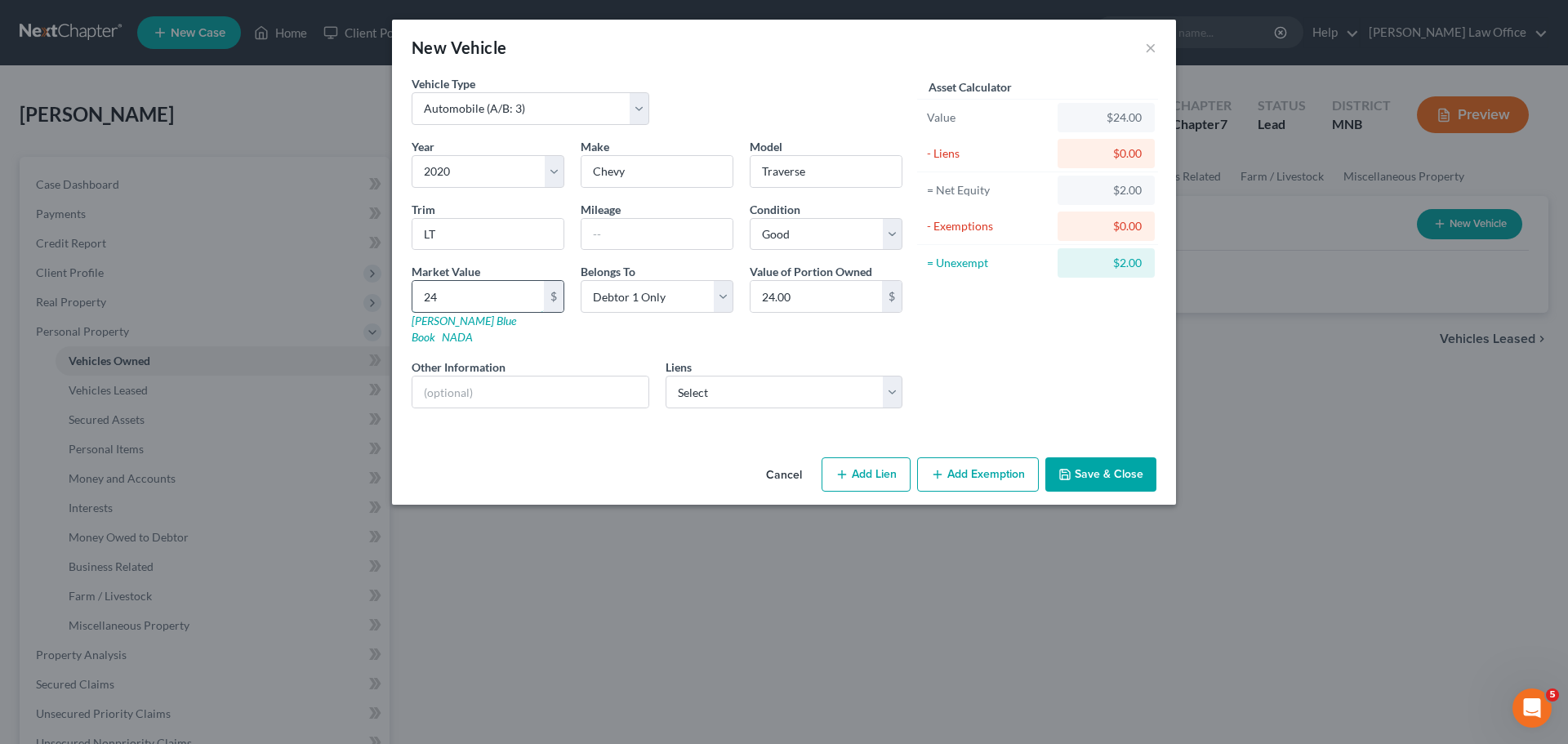
type input "240"
type input "240.00"
type input "2400"
type input "2,400.00"
type input "2,4000"
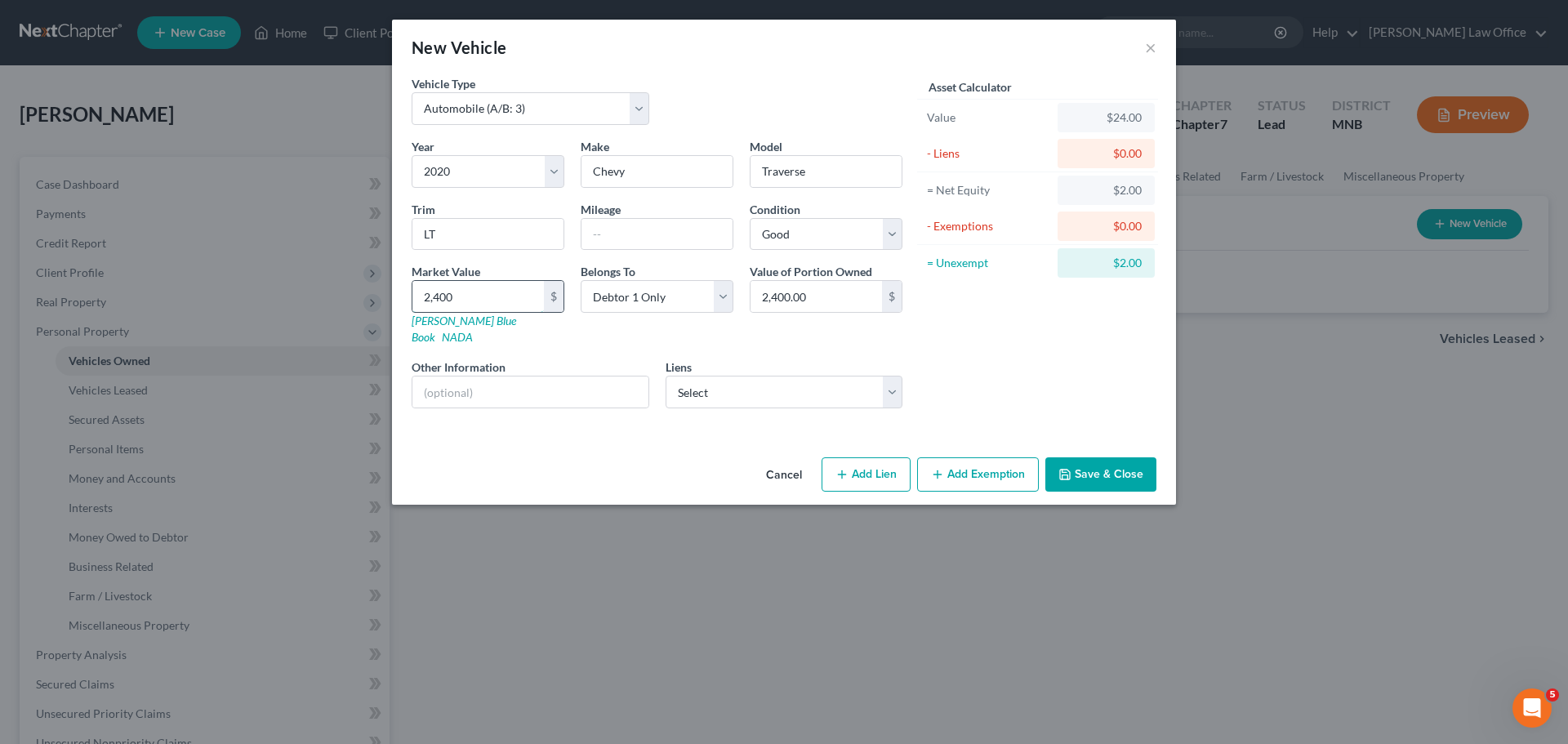
type input "24,000.00"
click at [891, 376] on select "Select Nr/Sms/Cal - $181,224.00 Gate Cty - $27,712.00 Gate Cty - $6,892.00" at bounding box center [785, 392] width 238 height 32
select select "1"
click at [666, 376] on select "Select Nr/Sms/Cal - $181,224.00 Gate Cty - $27,712.00 Gate Cty - $6,892.00" at bounding box center [785, 392] width 238 height 32
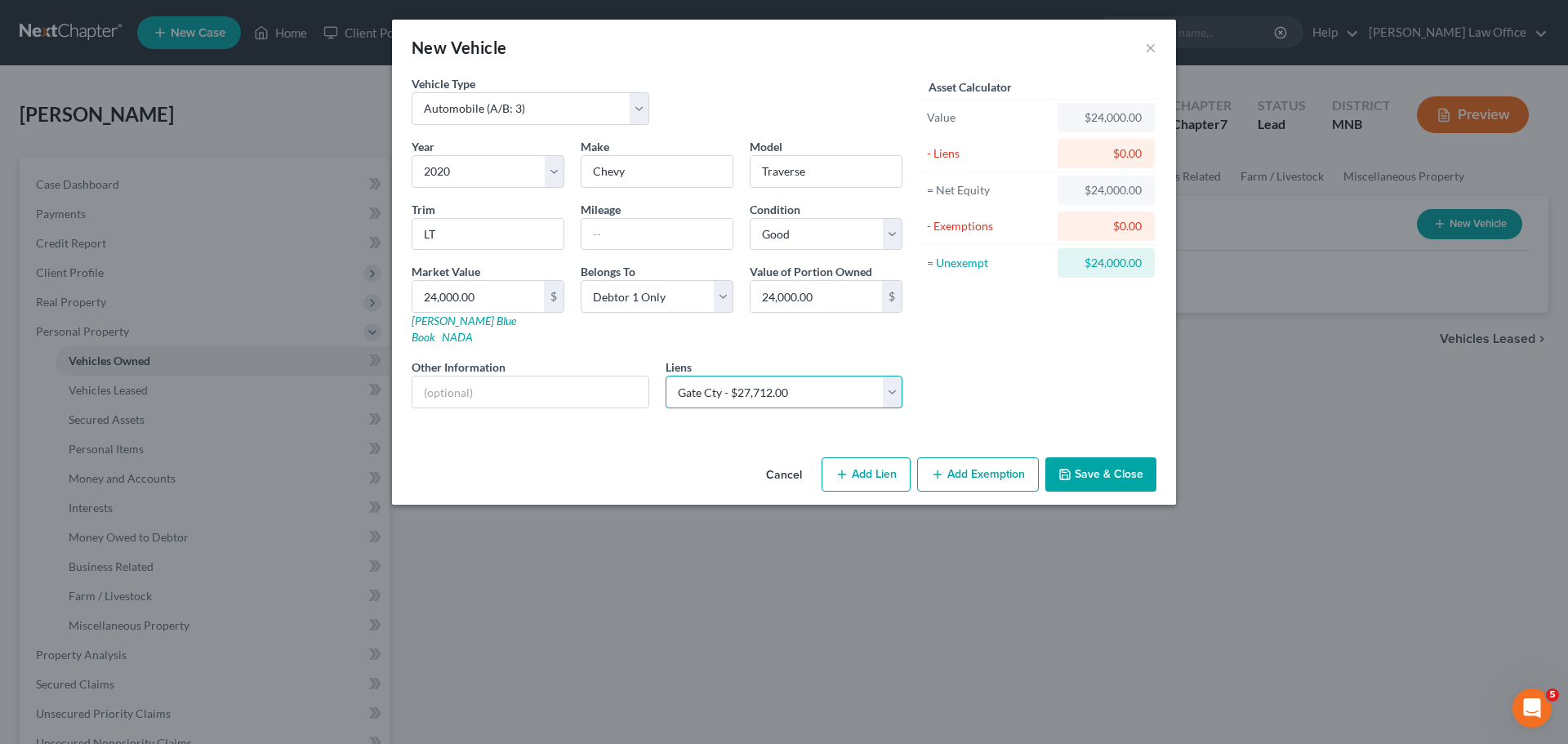
select select
select select "29"
select select "0"
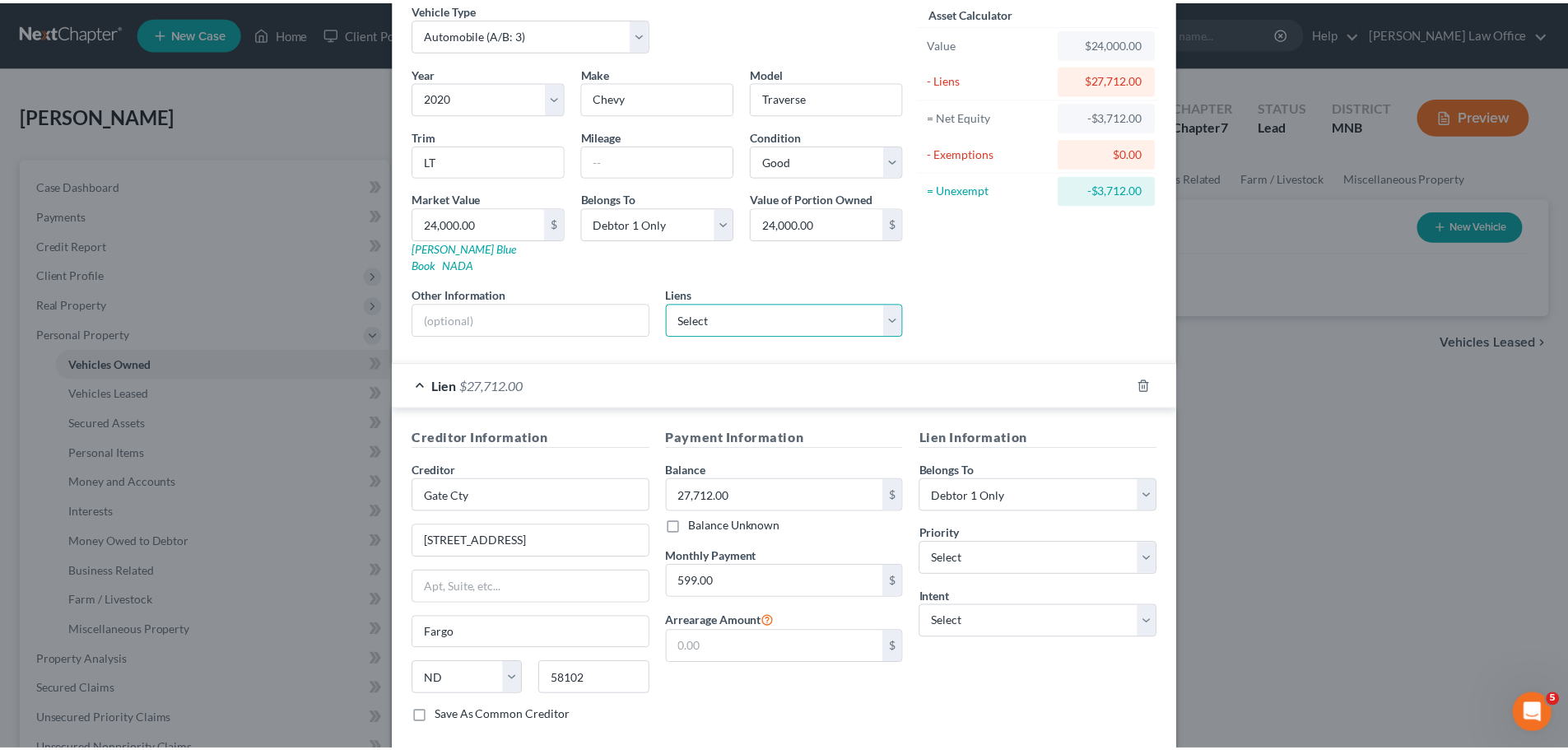
scroll to position [151, 0]
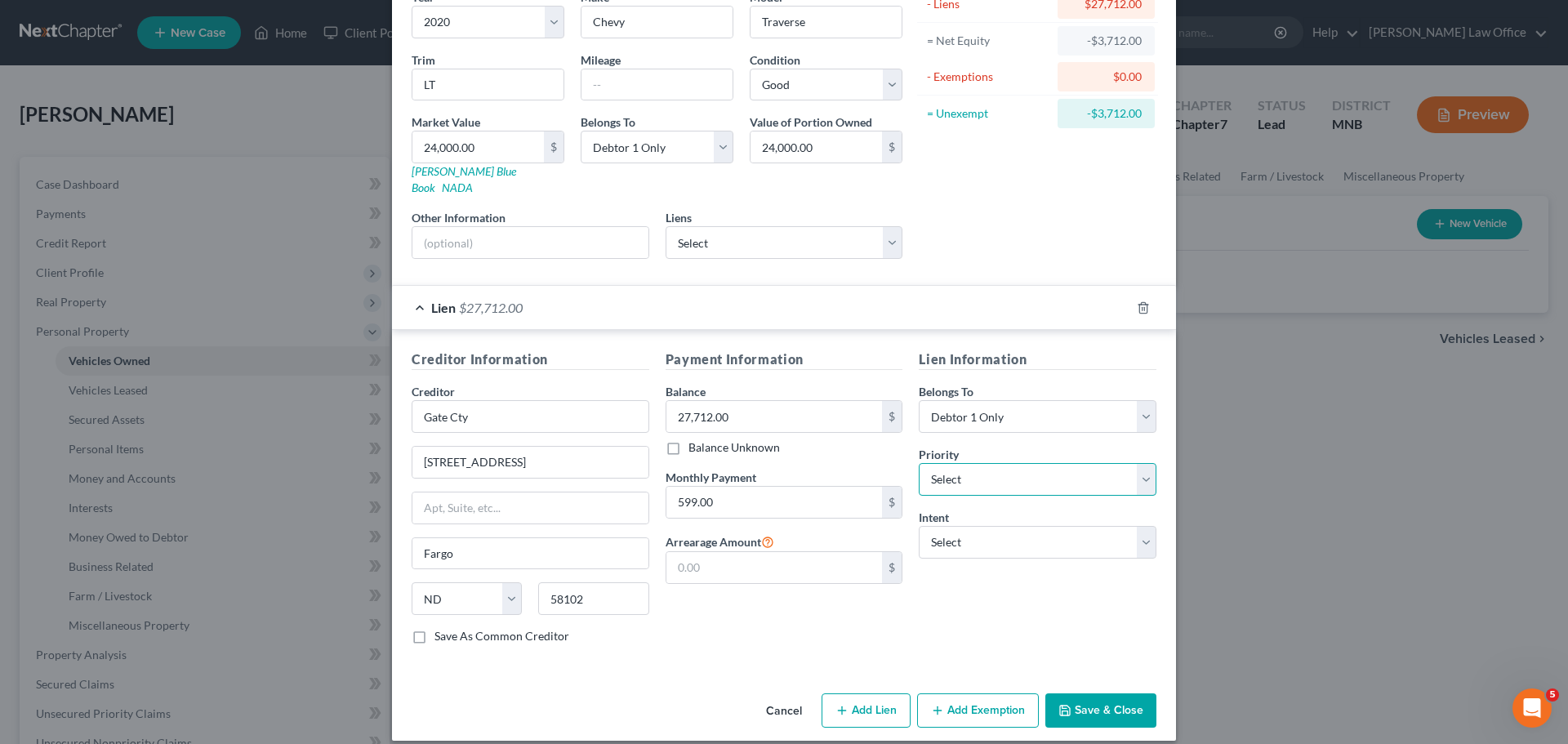
click at [1139, 463] on select "Select 1st 2nd 3rd 4th 5th 6th 7th 8th 9th 10th 11th 12th 13th 14th 15th 16th 1…" at bounding box center [1038, 480] width 238 height 32
select select "0"
click at [919, 463] on select "Select 1st 2nd 3rd 4th 5th 6th 7th 8th 9th 10th 11th 12th 13th 14th 15th 16th 1…" at bounding box center [1038, 480] width 238 height 32
click at [1136, 526] on select "Select Surrender Redeem Reaffirm Avoid Other" at bounding box center [1038, 542] width 238 height 32
select select "2"
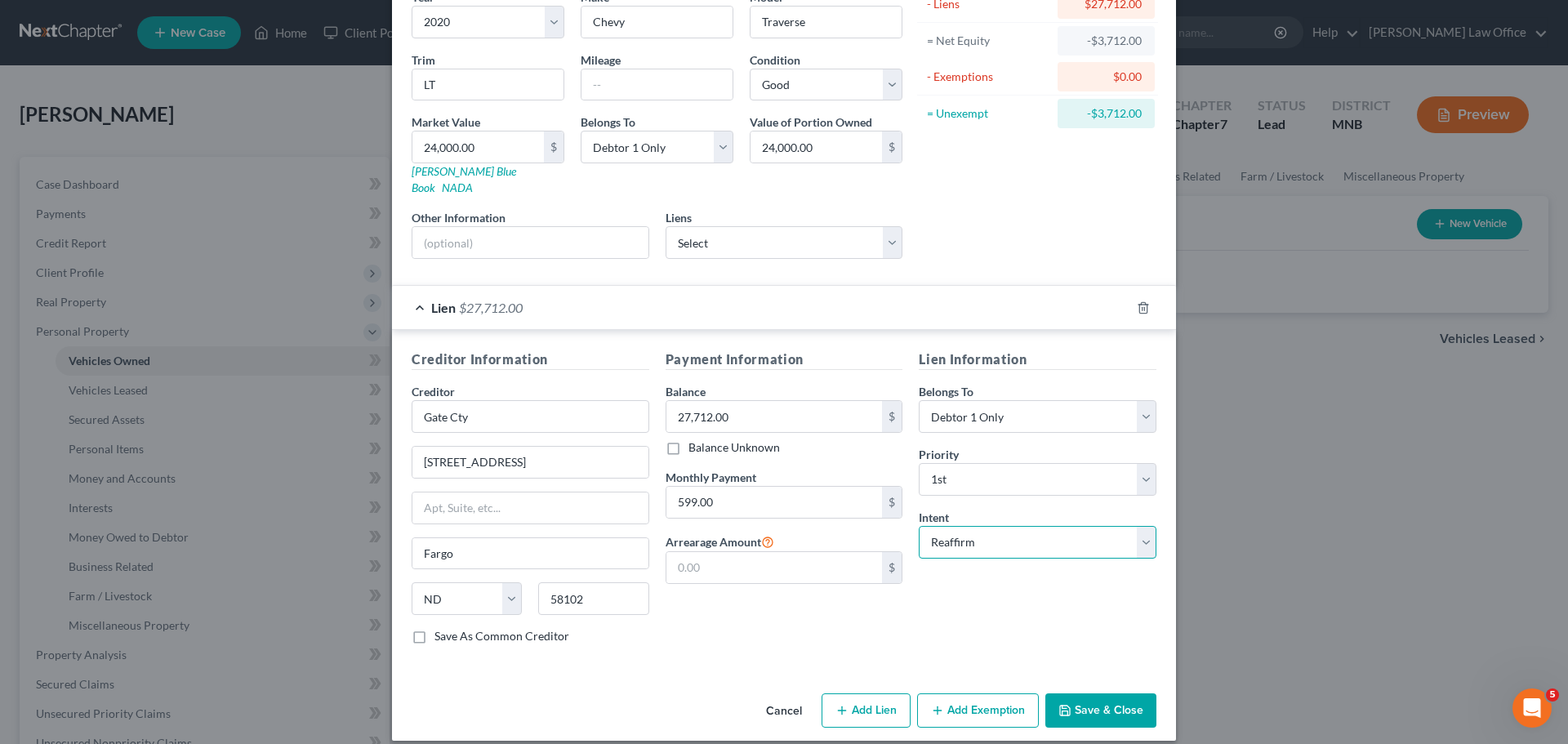
click at [919, 526] on select "Select Surrender Redeem Reaffirm Avoid Other" at bounding box center [1038, 542] width 238 height 32
click at [435, 628] on label "Save As Common Creditor" at bounding box center [502, 636] width 135 height 16
click at [441, 628] on input "Save As Common Creditor" at bounding box center [446, 633] width 10 height 10
click at [1090, 694] on button "Save & Close" at bounding box center [1101, 711] width 111 height 34
checkbox input "false"
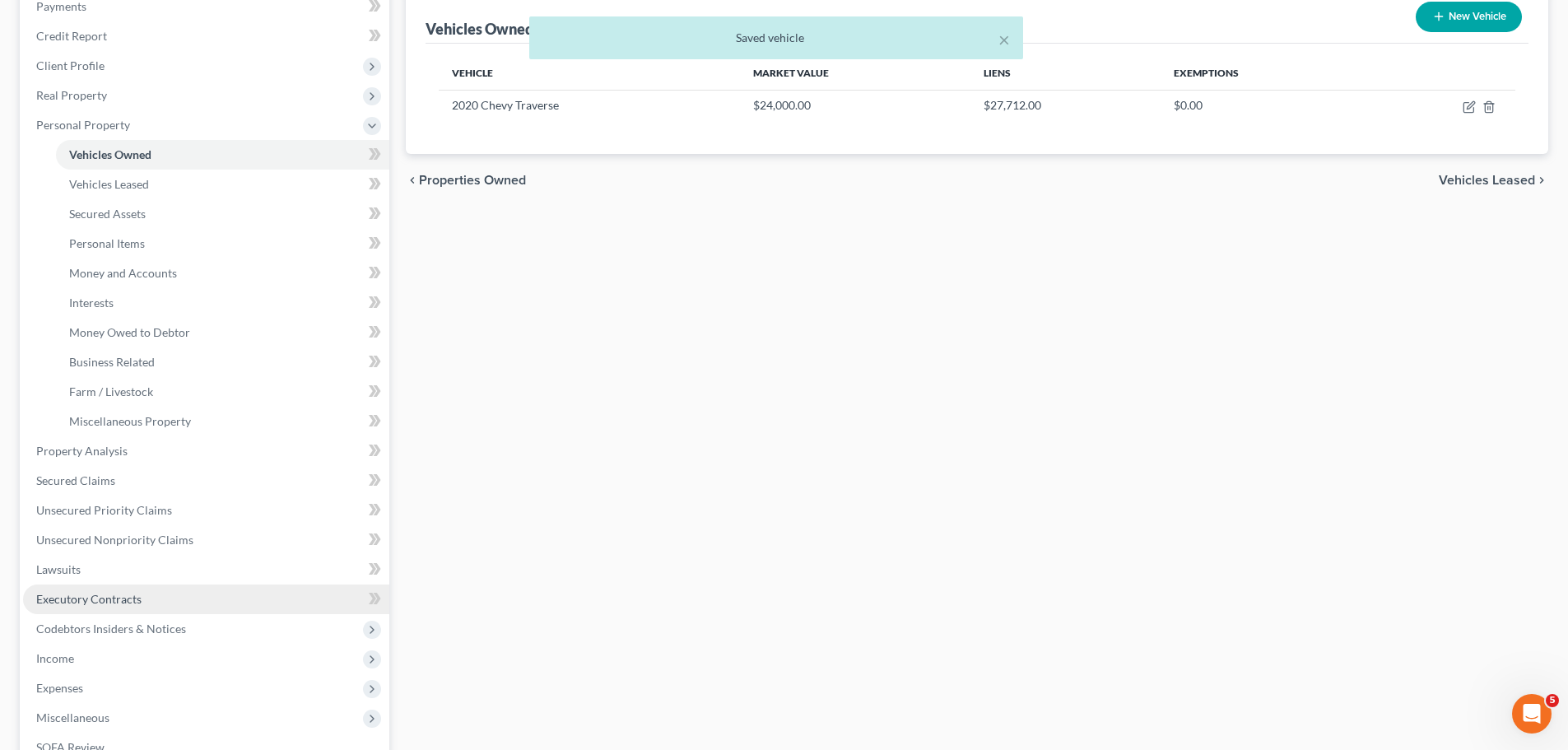
scroll to position [247, 0]
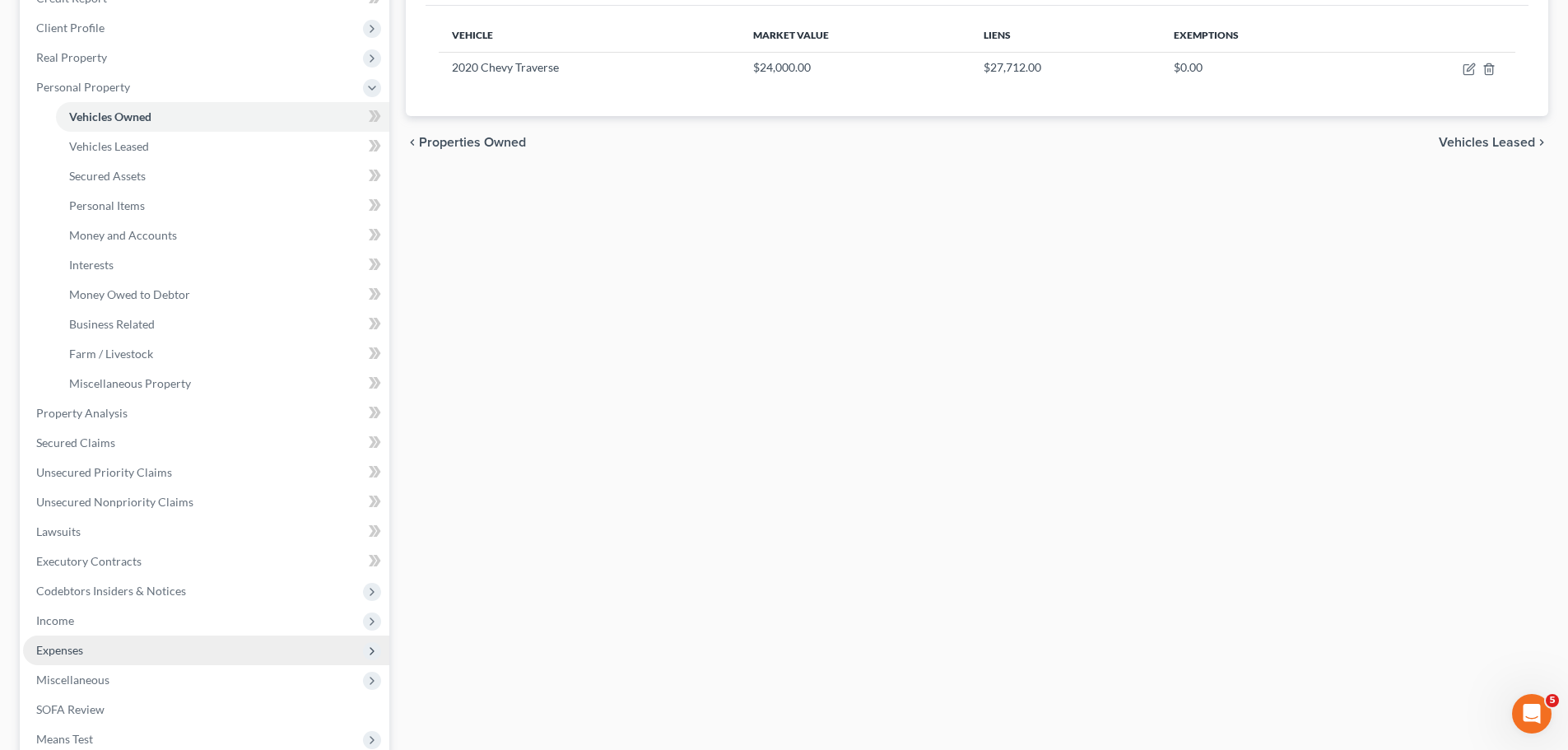
click at [51, 644] on span "Expenses" at bounding box center [59, 650] width 47 height 14
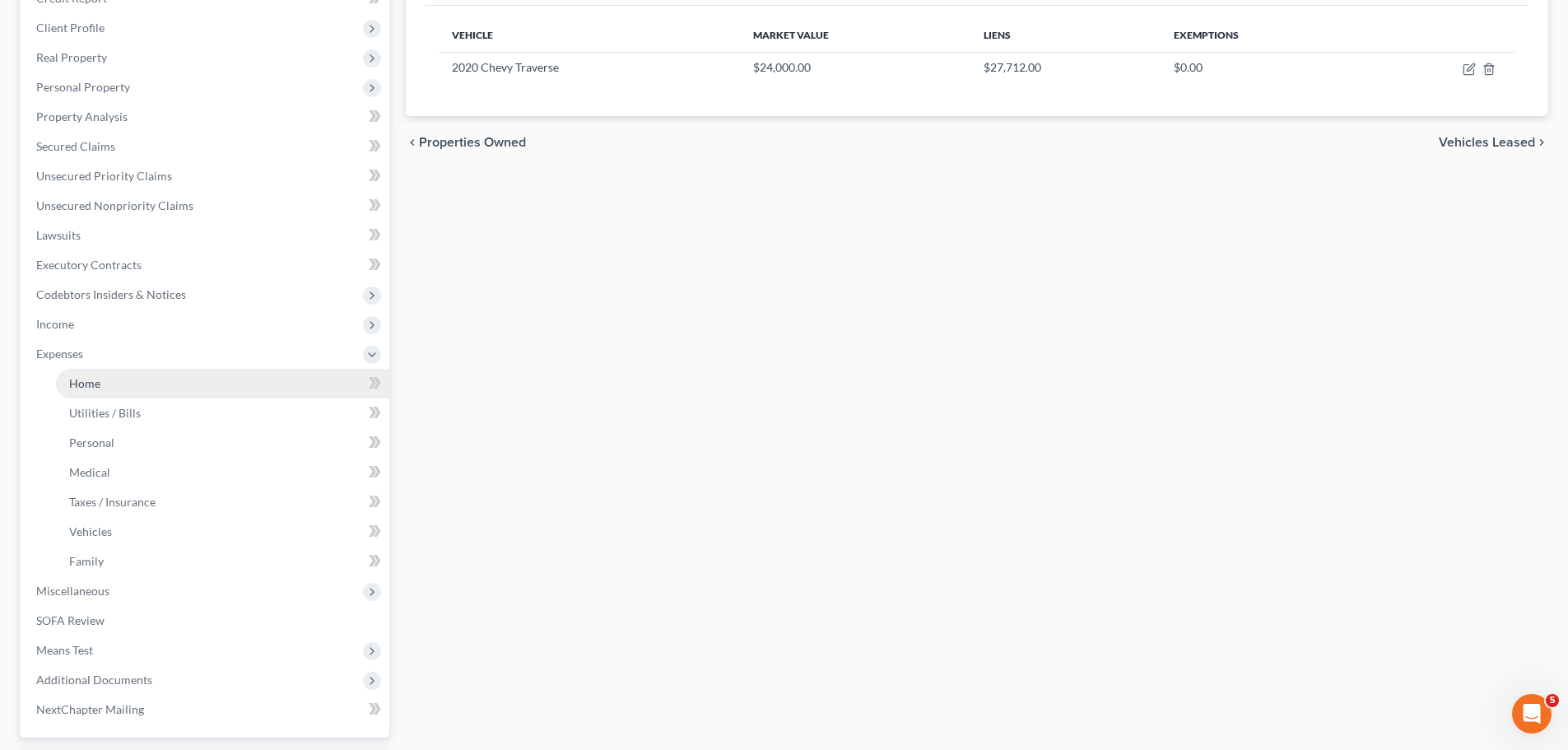
click at [80, 381] on span "Home" at bounding box center [85, 383] width 32 height 14
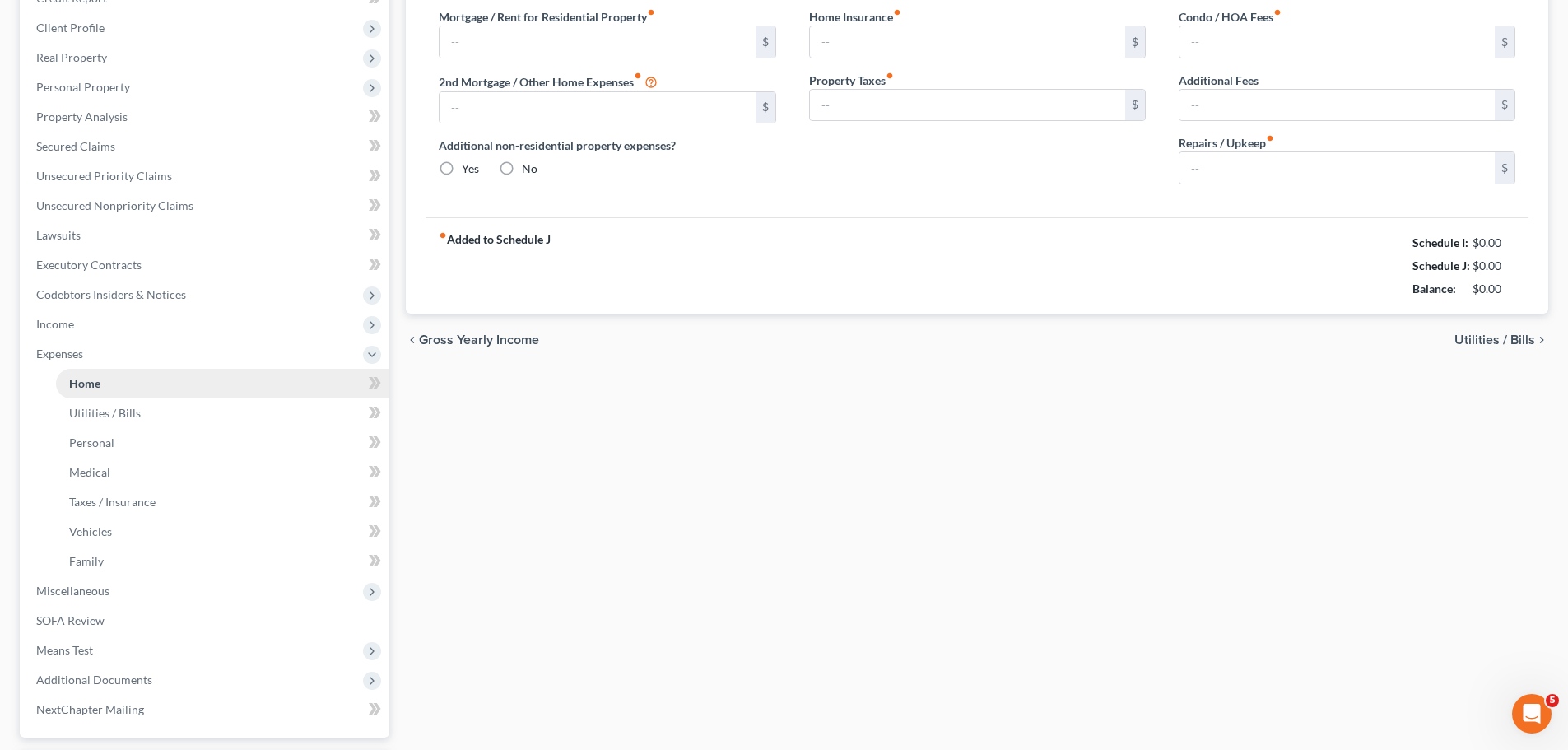
type input "1,775.00"
type input "0.00"
radio input "true"
type input "10.00"
type input "0.00"
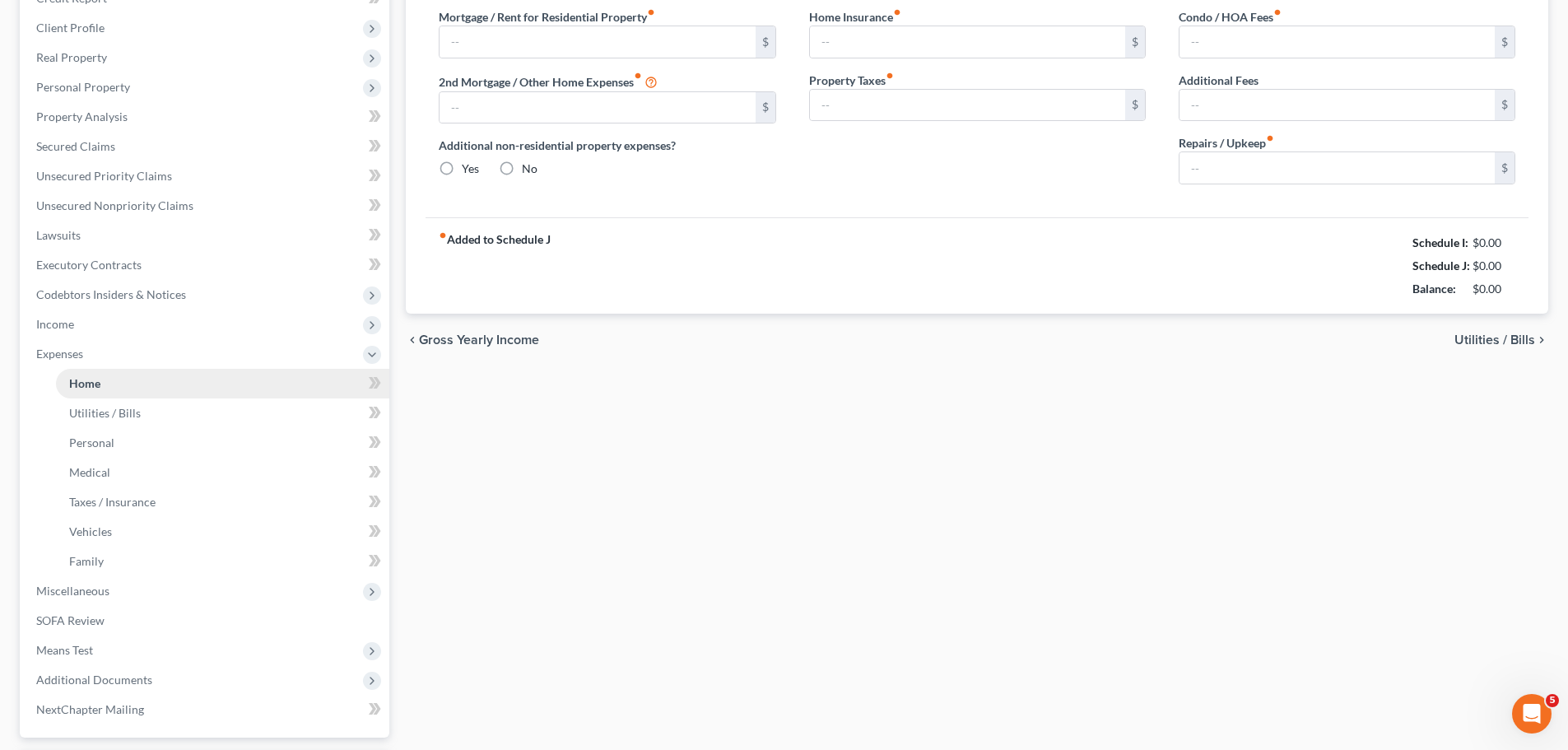
type input "0.00"
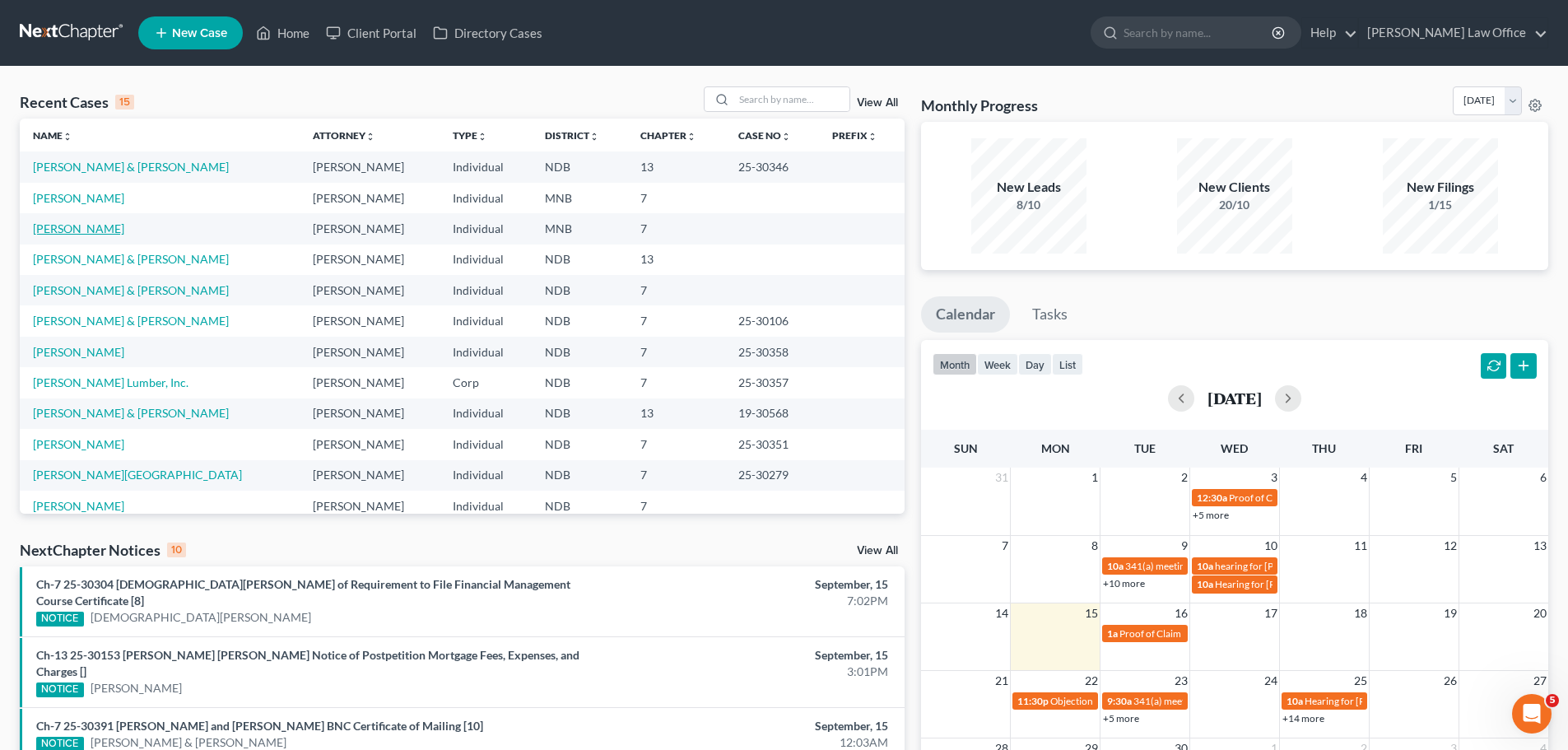
click at [59, 227] on link "[PERSON_NAME]" at bounding box center [78, 228] width 92 height 14
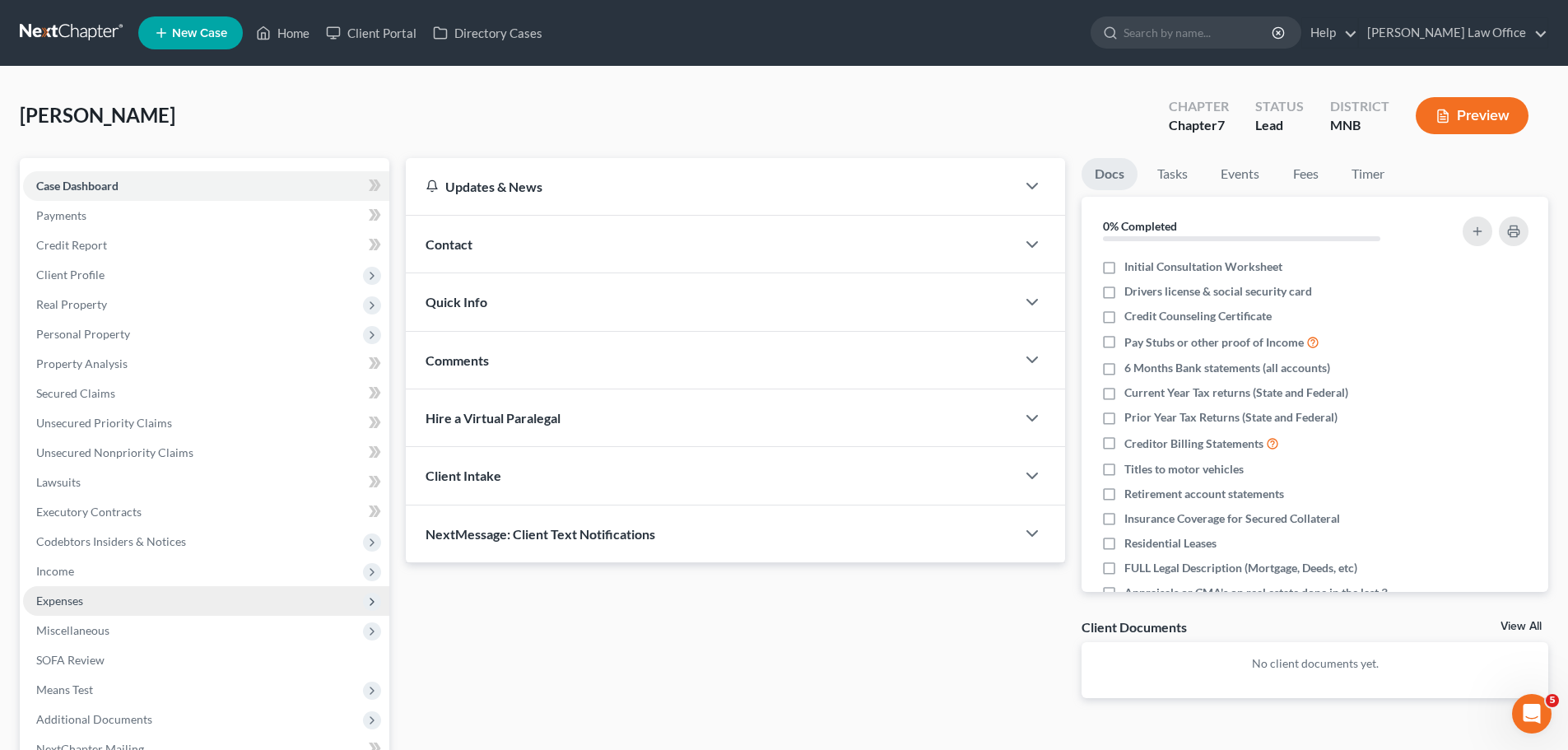
click at [66, 597] on span "Expenses" at bounding box center [59, 601] width 47 height 14
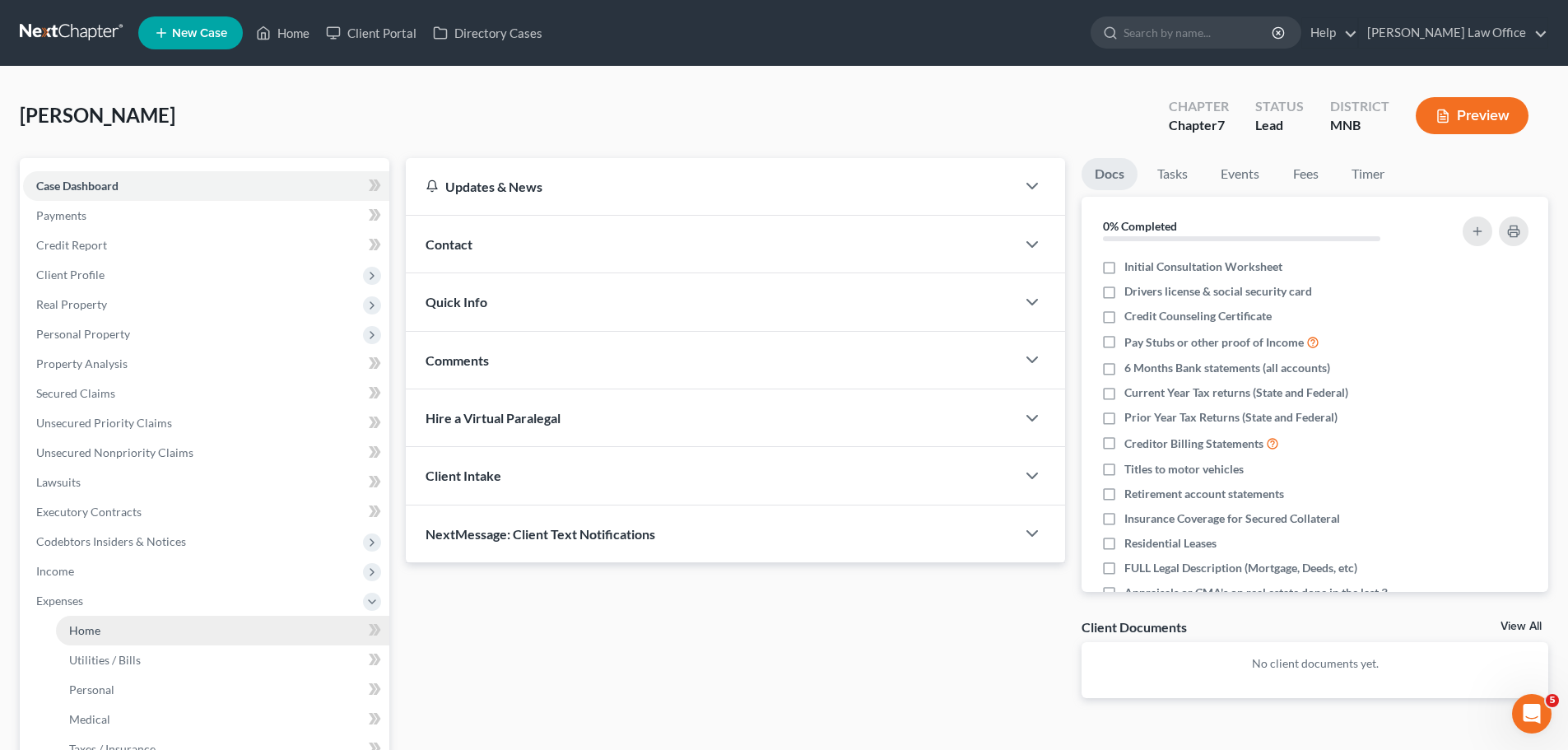
click at [74, 633] on span "Home" at bounding box center [85, 630] width 32 height 14
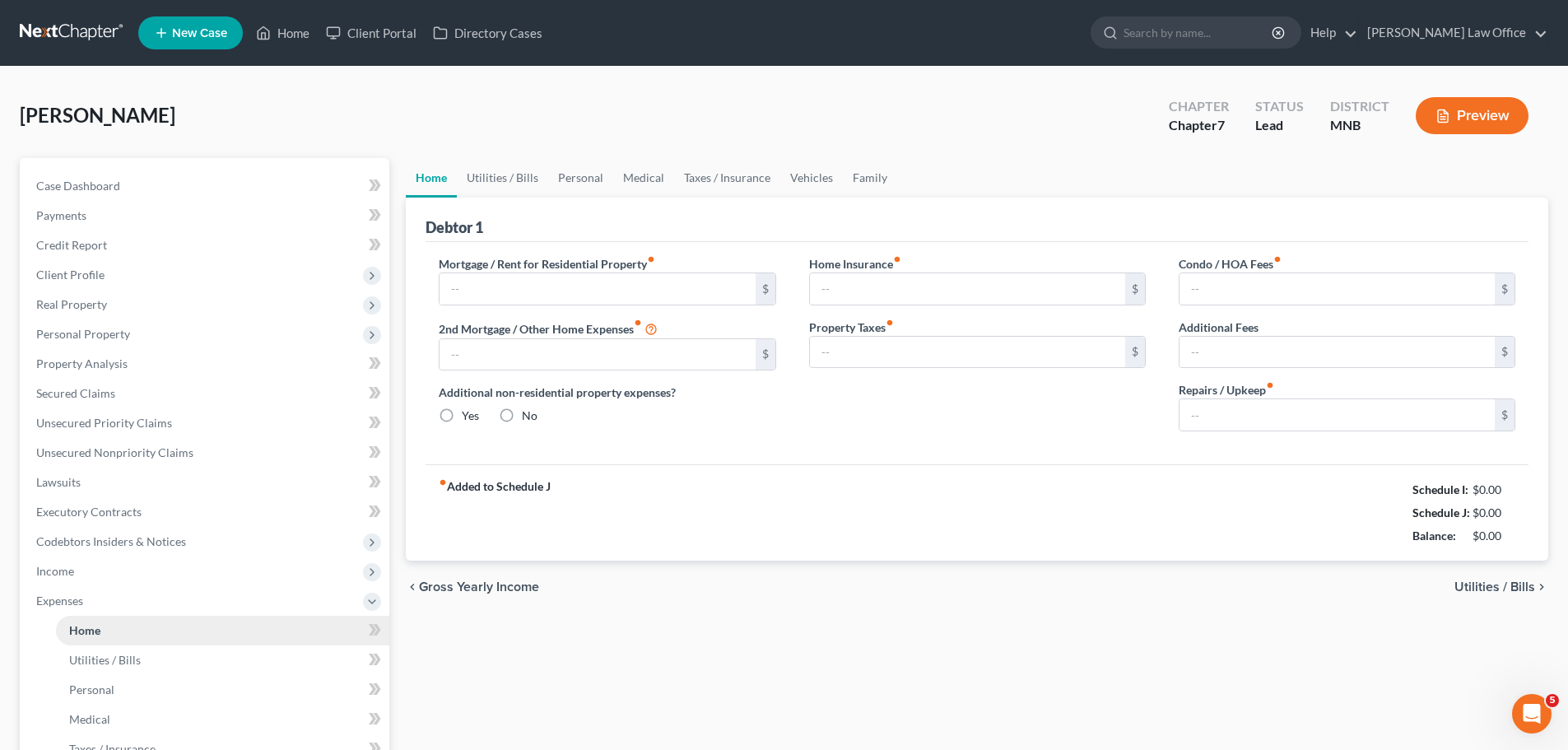
type input "0.00"
radio input "true"
type input "0.00"
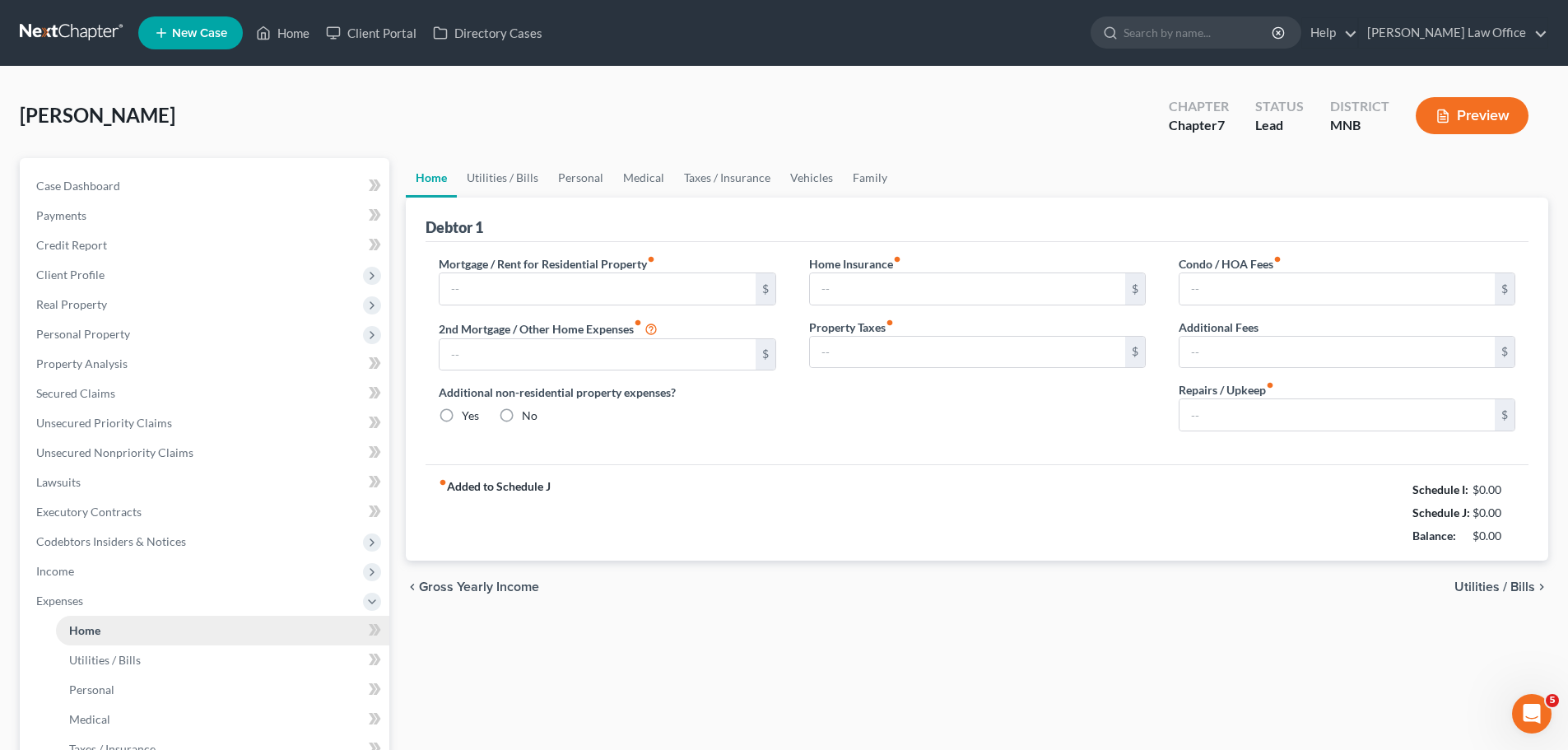
type input "0.00"
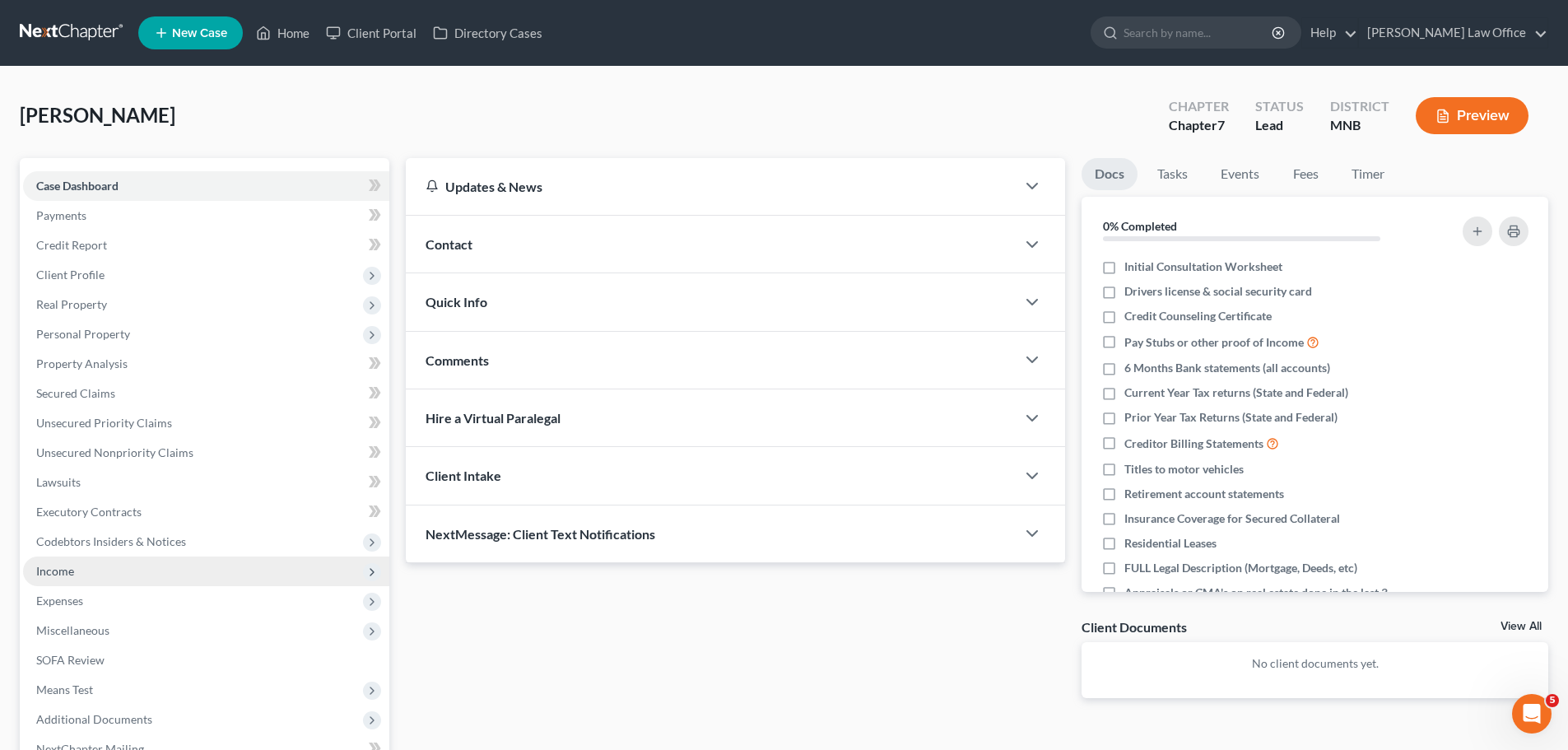
click at [52, 572] on span "Income" at bounding box center [55, 571] width 38 height 14
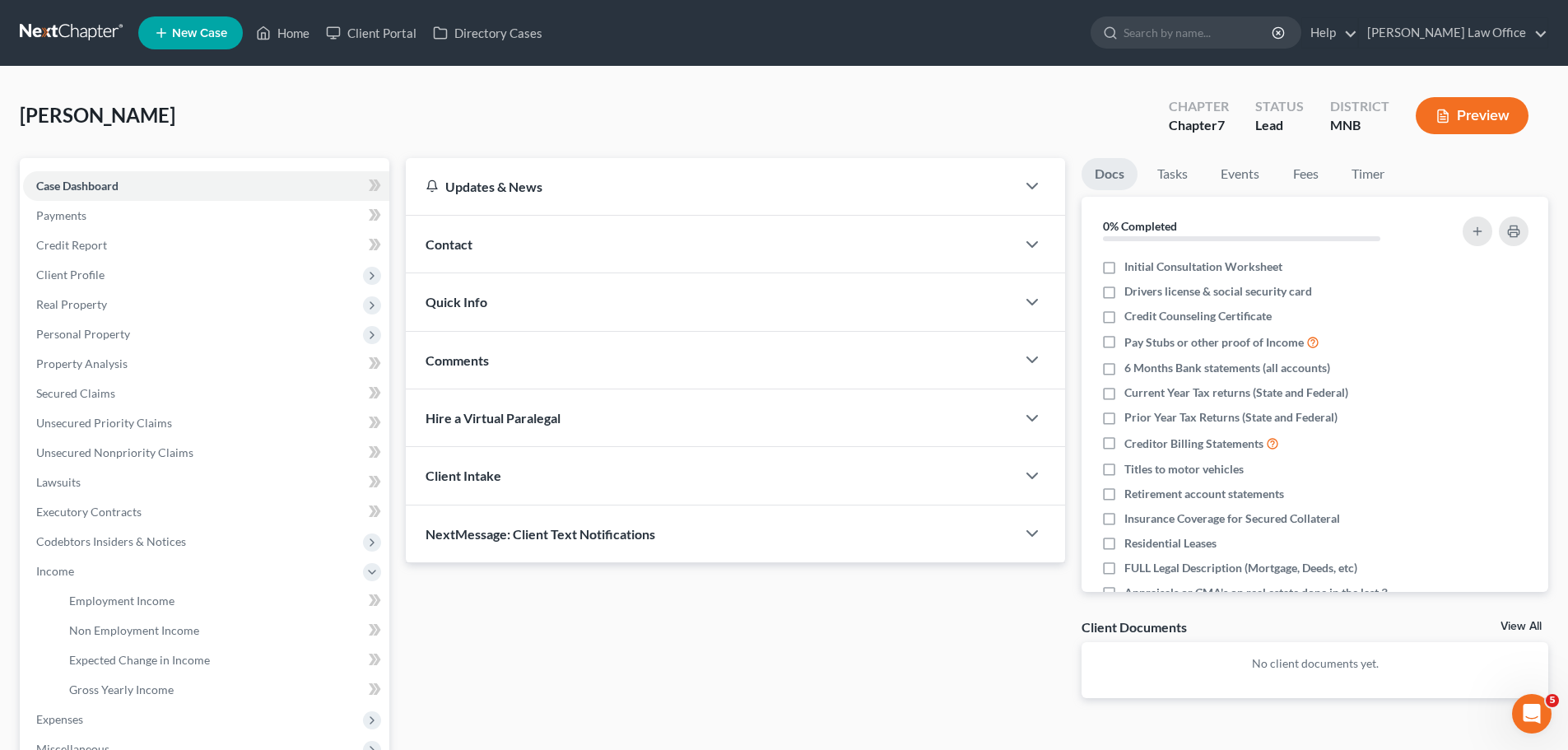
click at [1467, 114] on button "Preview" at bounding box center [1472, 115] width 113 height 37
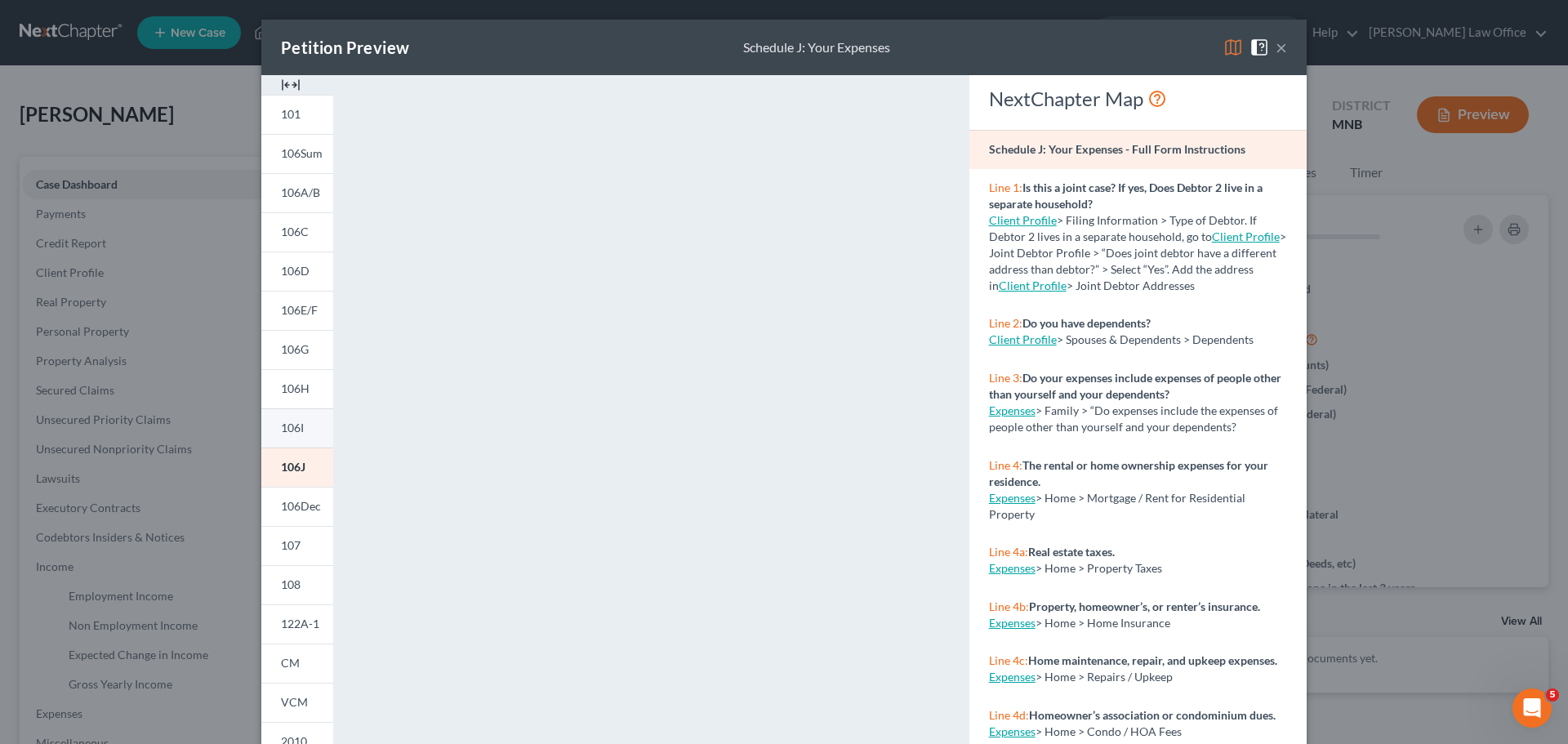
click at [284, 425] on span "106I" at bounding box center [292, 428] width 23 height 14
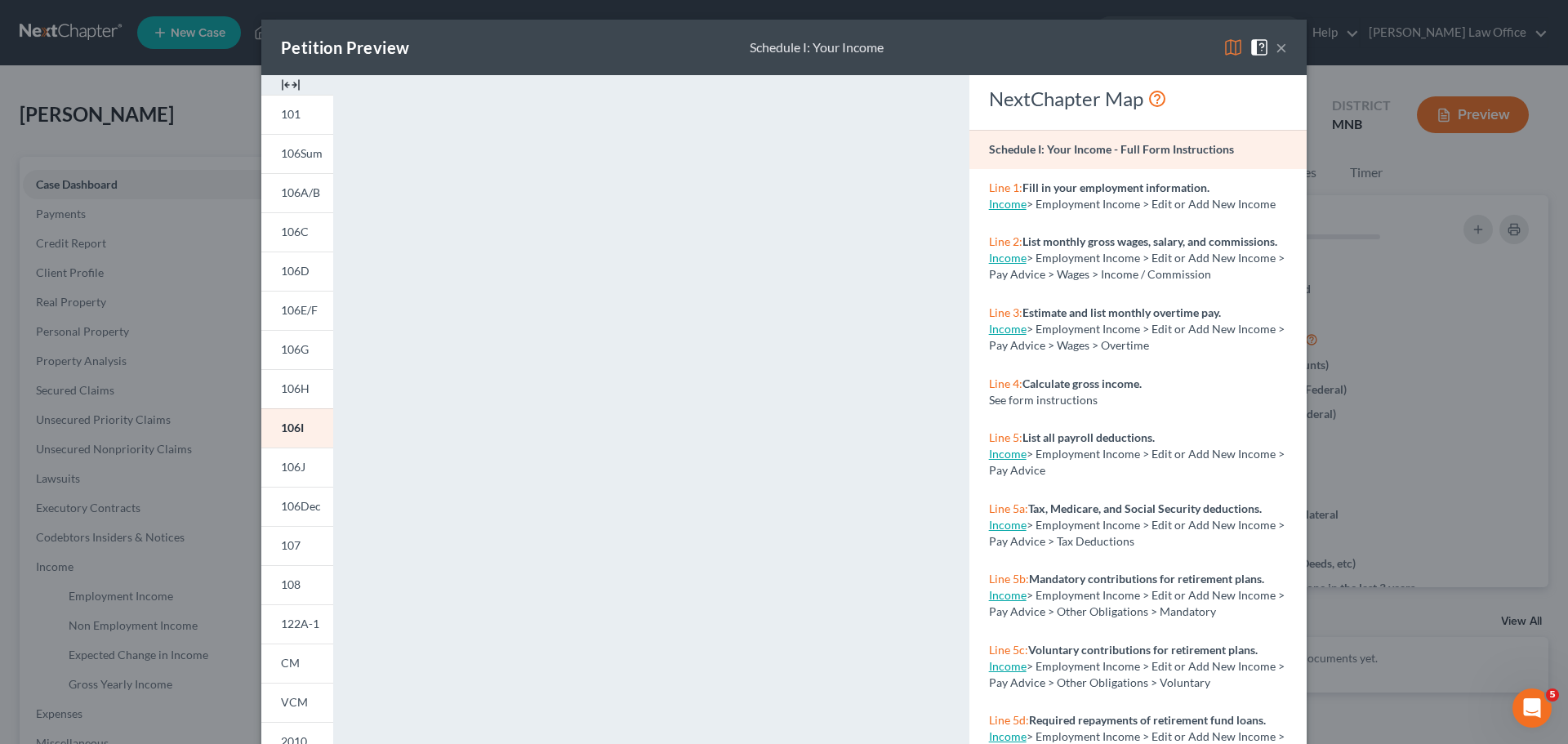
click at [60, 557] on div "Petition Preview Schedule I: Your Income × 101 106Sum 106A/B 106C 106D 106E/F 1…" at bounding box center [784, 372] width 1568 height 744
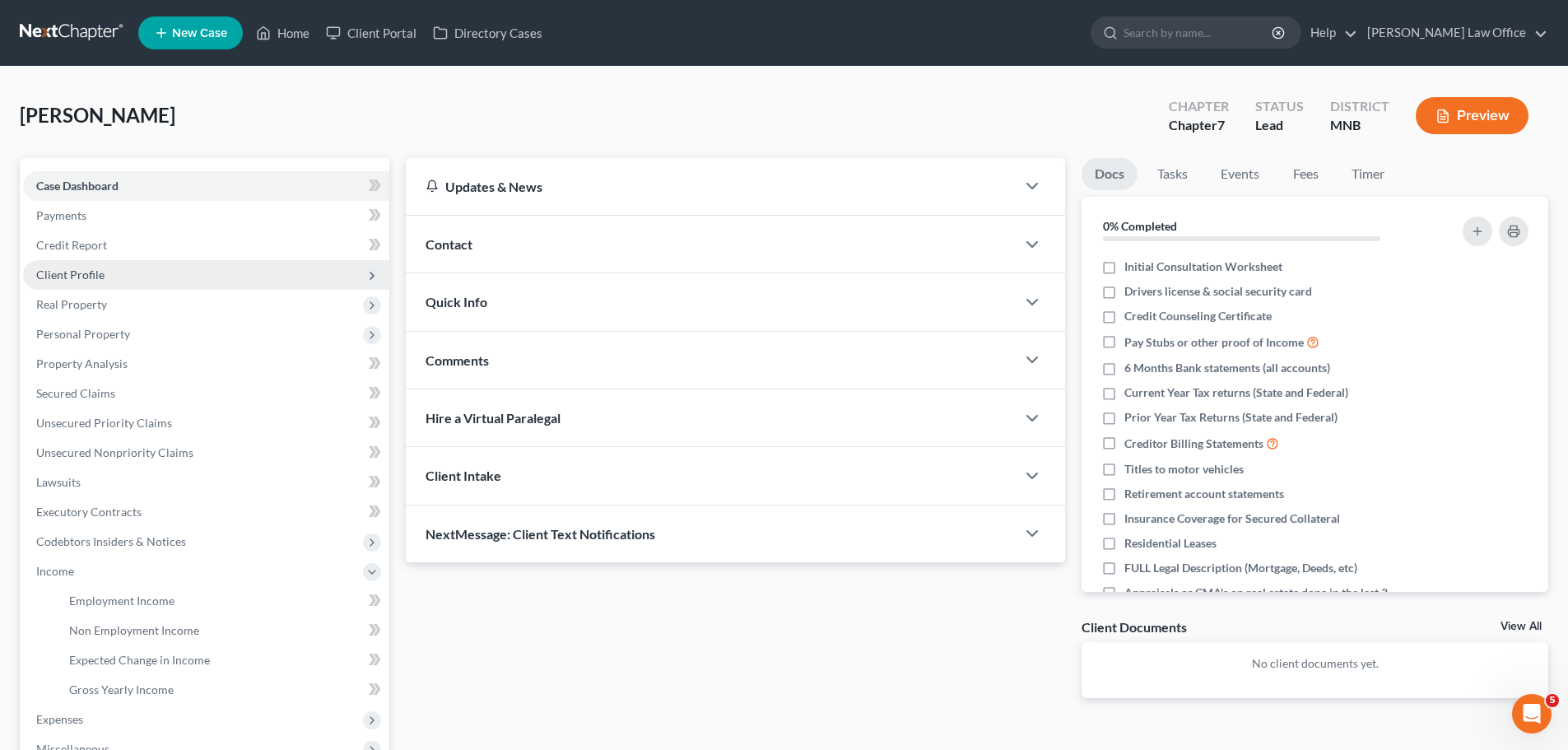
click at [73, 270] on span "Client Profile" at bounding box center [70, 274] width 69 height 14
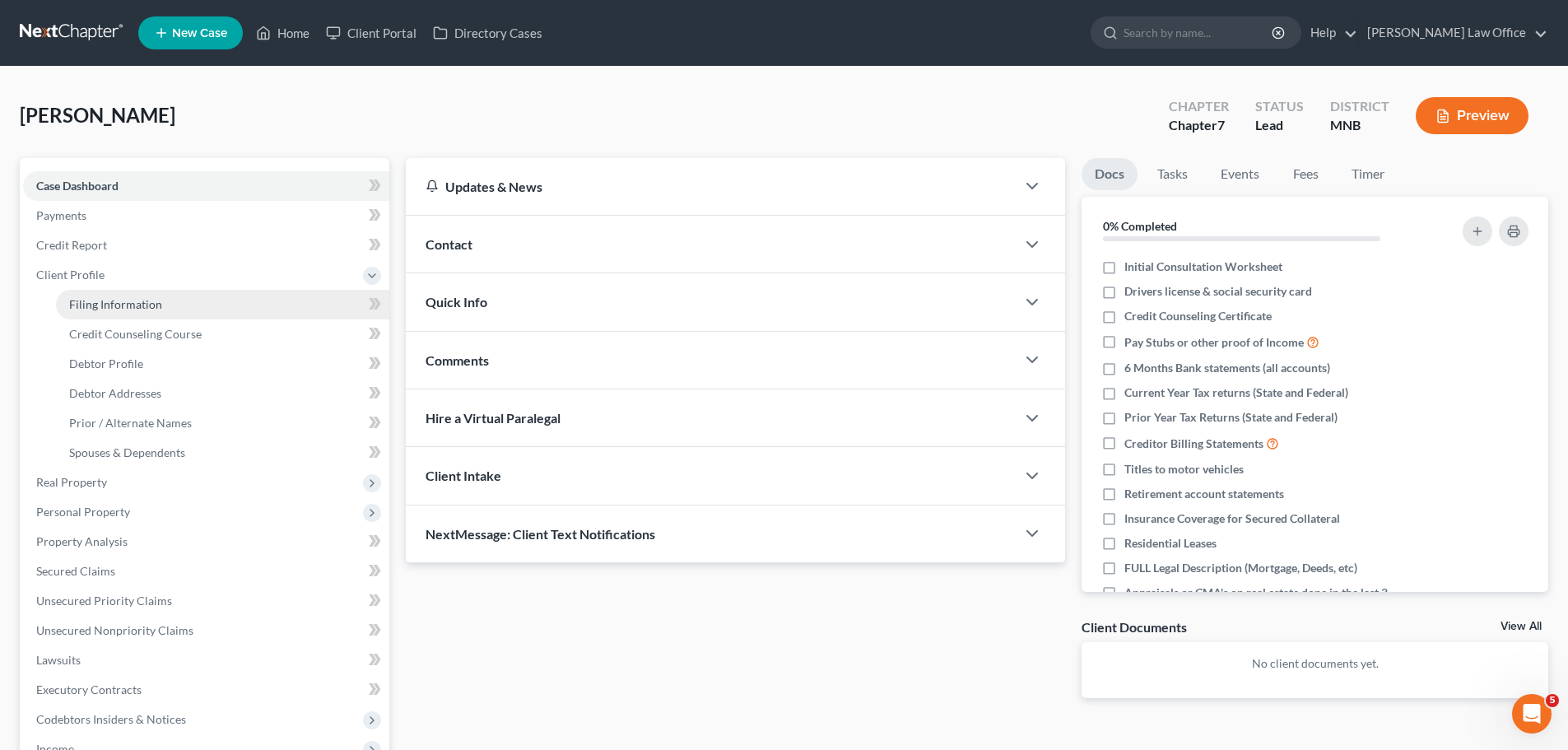
drag, startPoint x: 125, startPoint y: 303, endPoint x: 114, endPoint y: 303, distance: 11.0
click at [125, 303] on span "Filing Information" at bounding box center [116, 304] width 93 height 14
select select "1"
select select "0"
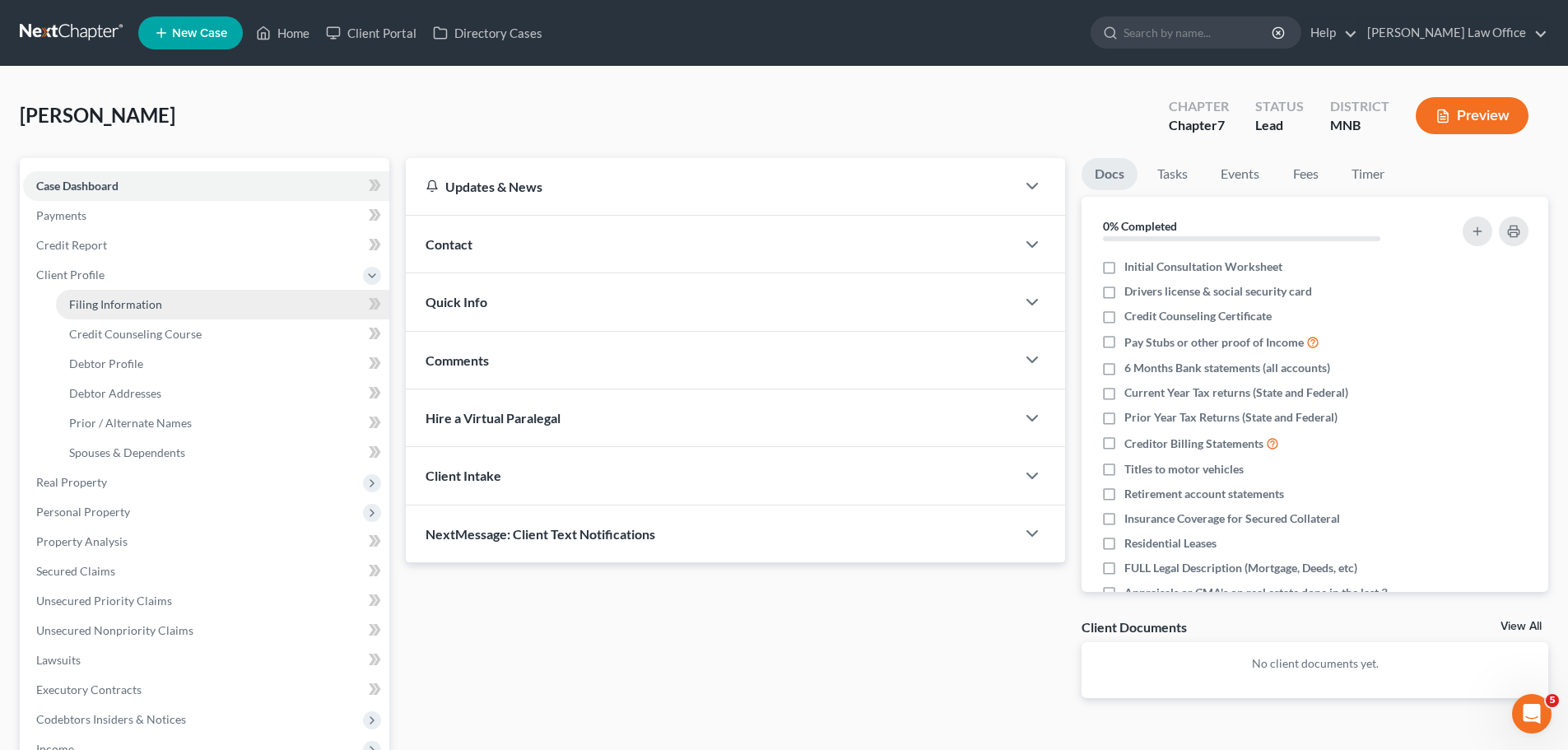
select select "0"
select select "24"
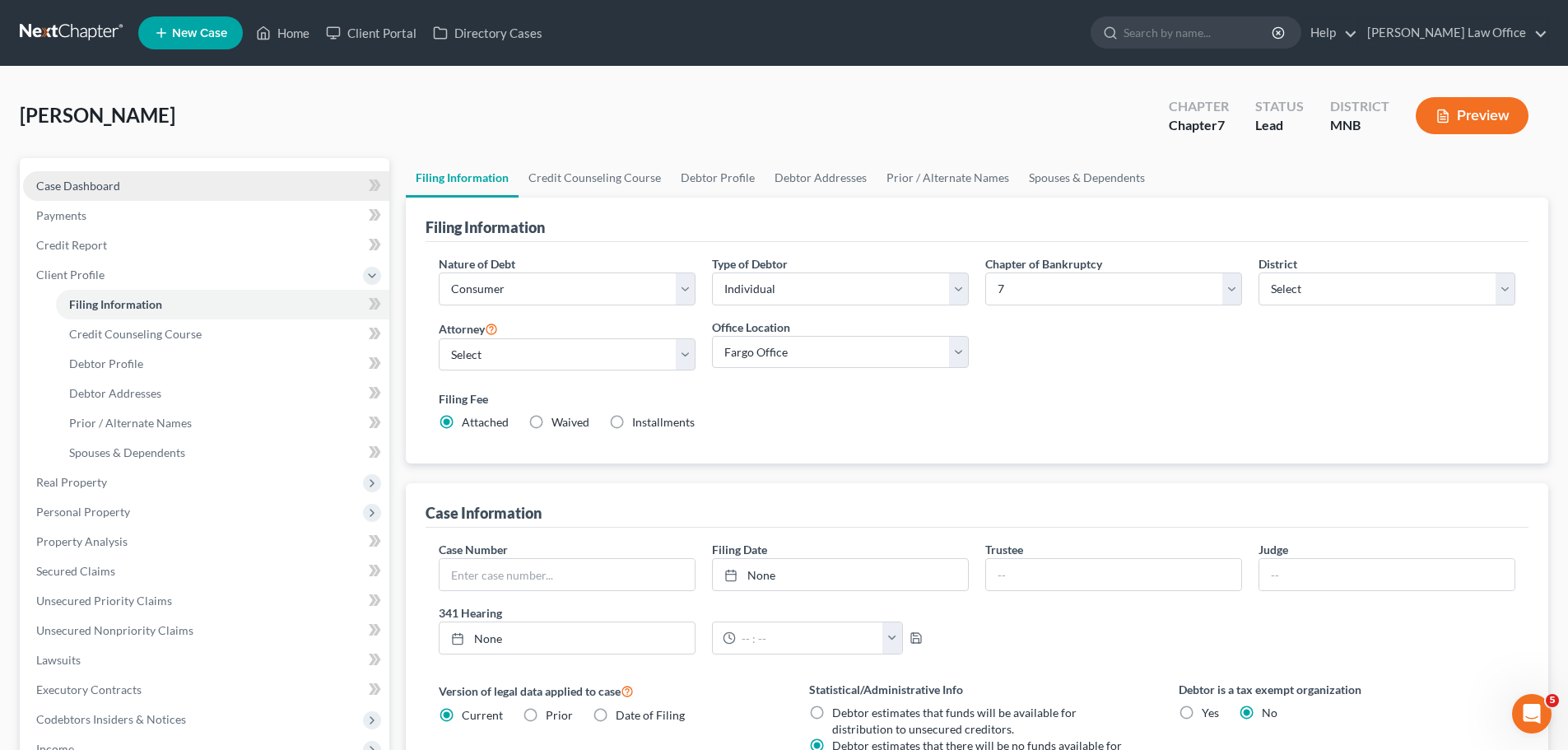
click at [96, 185] on span "Case Dashboard" at bounding box center [78, 185] width 84 height 14
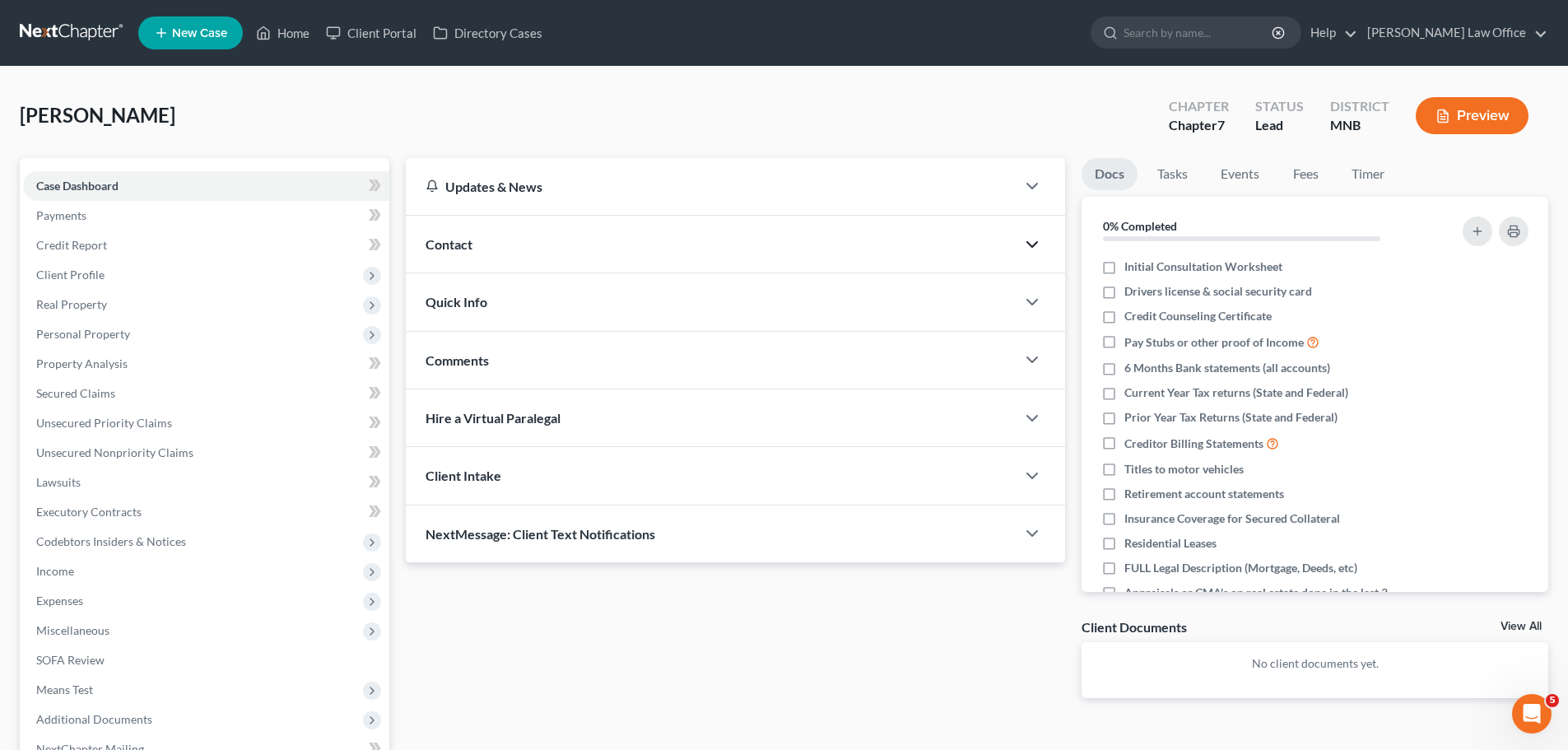
click at [1031, 243] on icon "button" at bounding box center [1032, 244] width 20 height 20
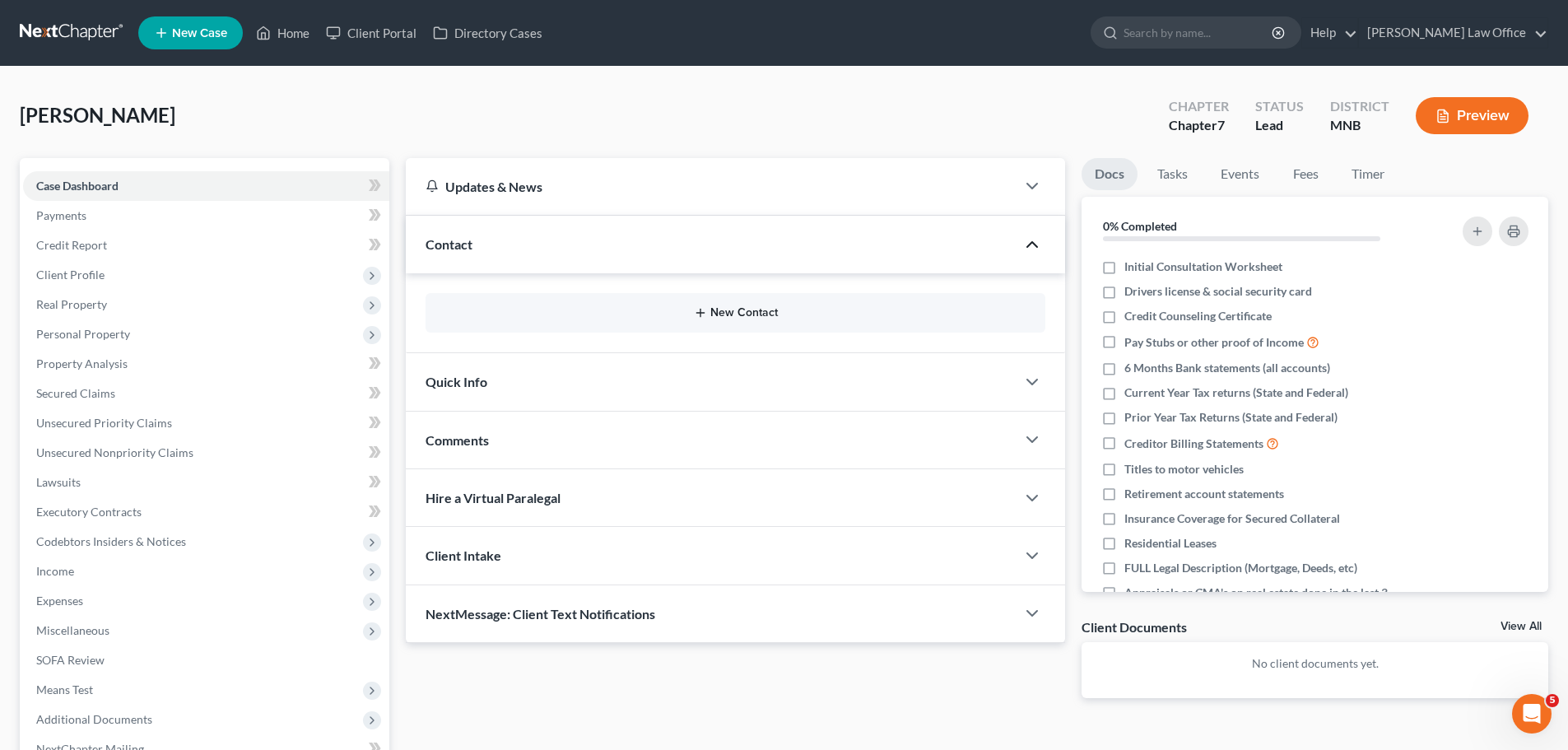
click at [718, 308] on button "New Contact" at bounding box center [735, 312] width 594 height 13
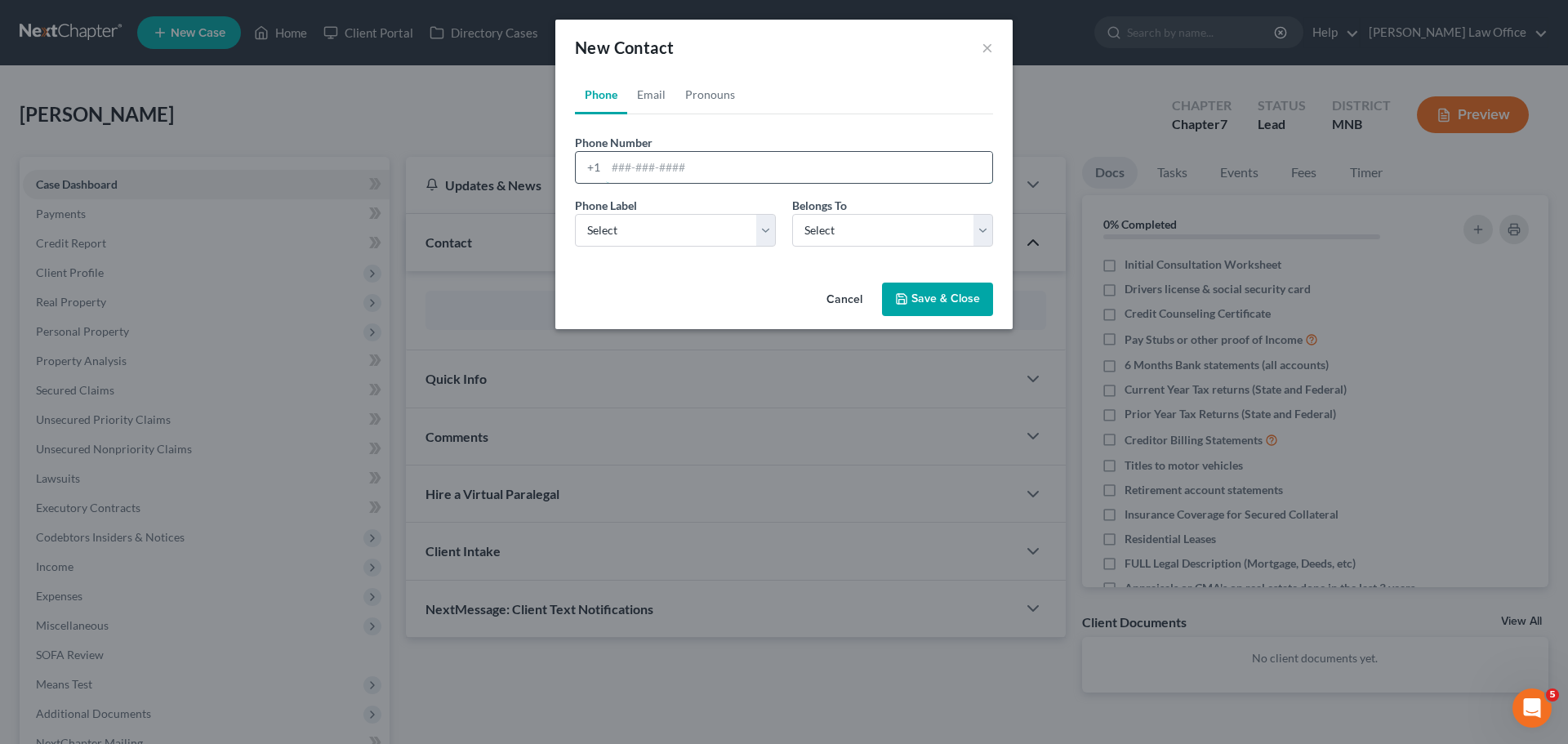
click at [628, 170] on input "tel" at bounding box center [799, 168] width 386 height 31
type input "/"
type input "701-552-2908"
click at [767, 230] on select "Select Mobile Home Work Other" at bounding box center [675, 230] width 201 height 32
select select "0"
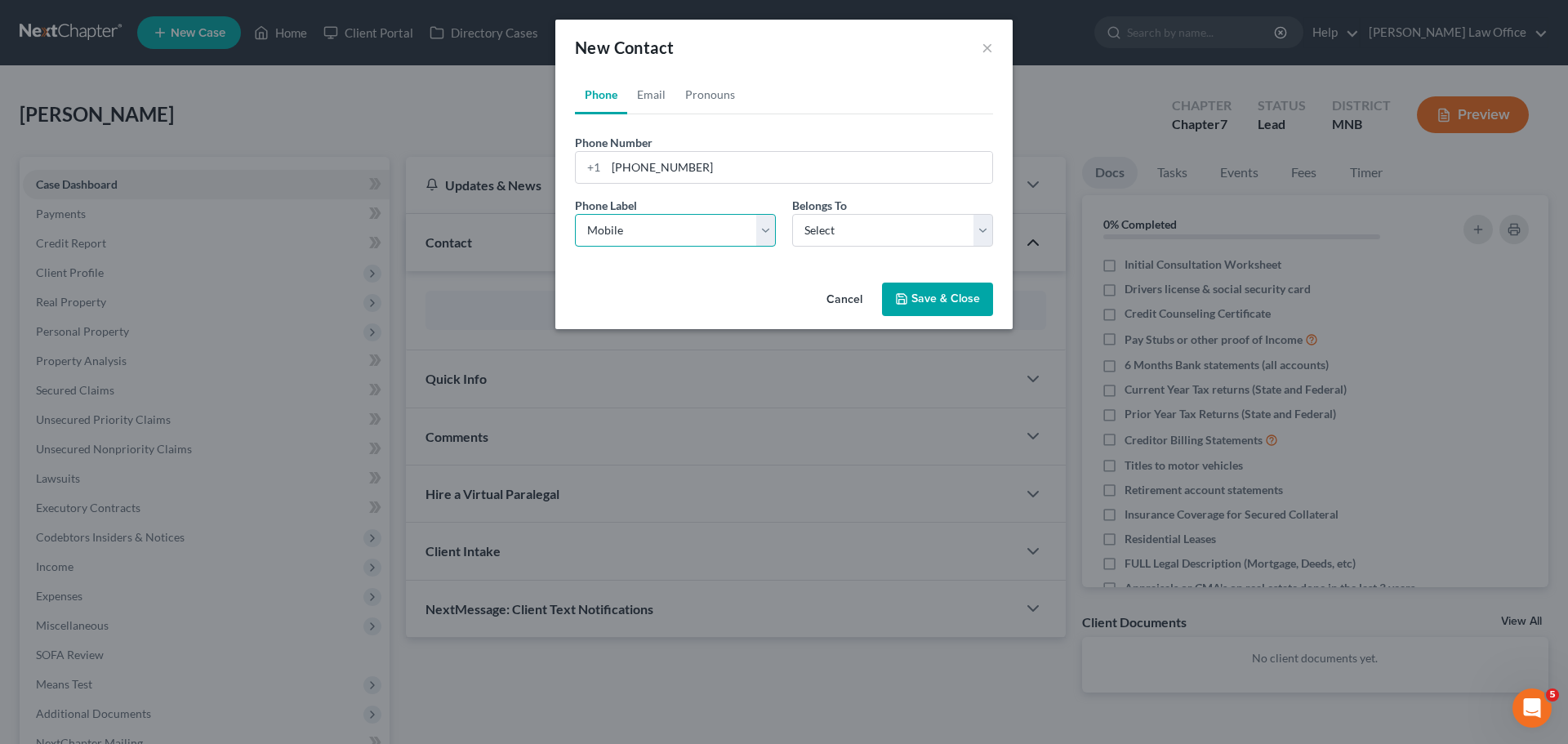
click at [575, 214] on select "Select Mobile Home Work Other" at bounding box center [675, 230] width 201 height 32
click at [982, 229] on select "Select Client Other" at bounding box center [893, 230] width 201 height 32
select select "0"
click at [793, 214] on select "Select Client Other" at bounding box center [893, 230] width 201 height 32
click at [942, 297] on button "Save & Close" at bounding box center [937, 299] width 111 height 34
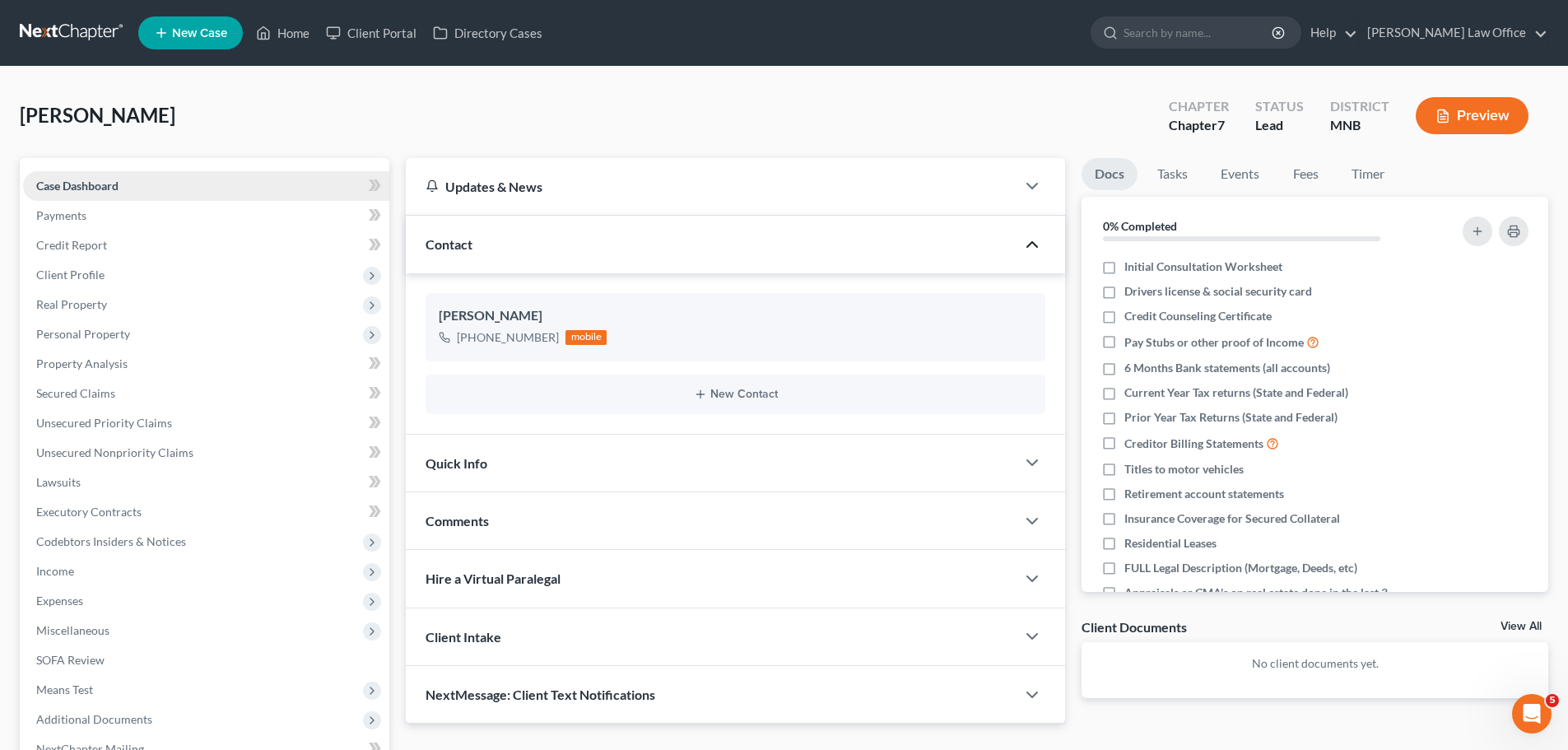
click at [102, 183] on span "Case Dashboard" at bounding box center [77, 185] width 82 height 14
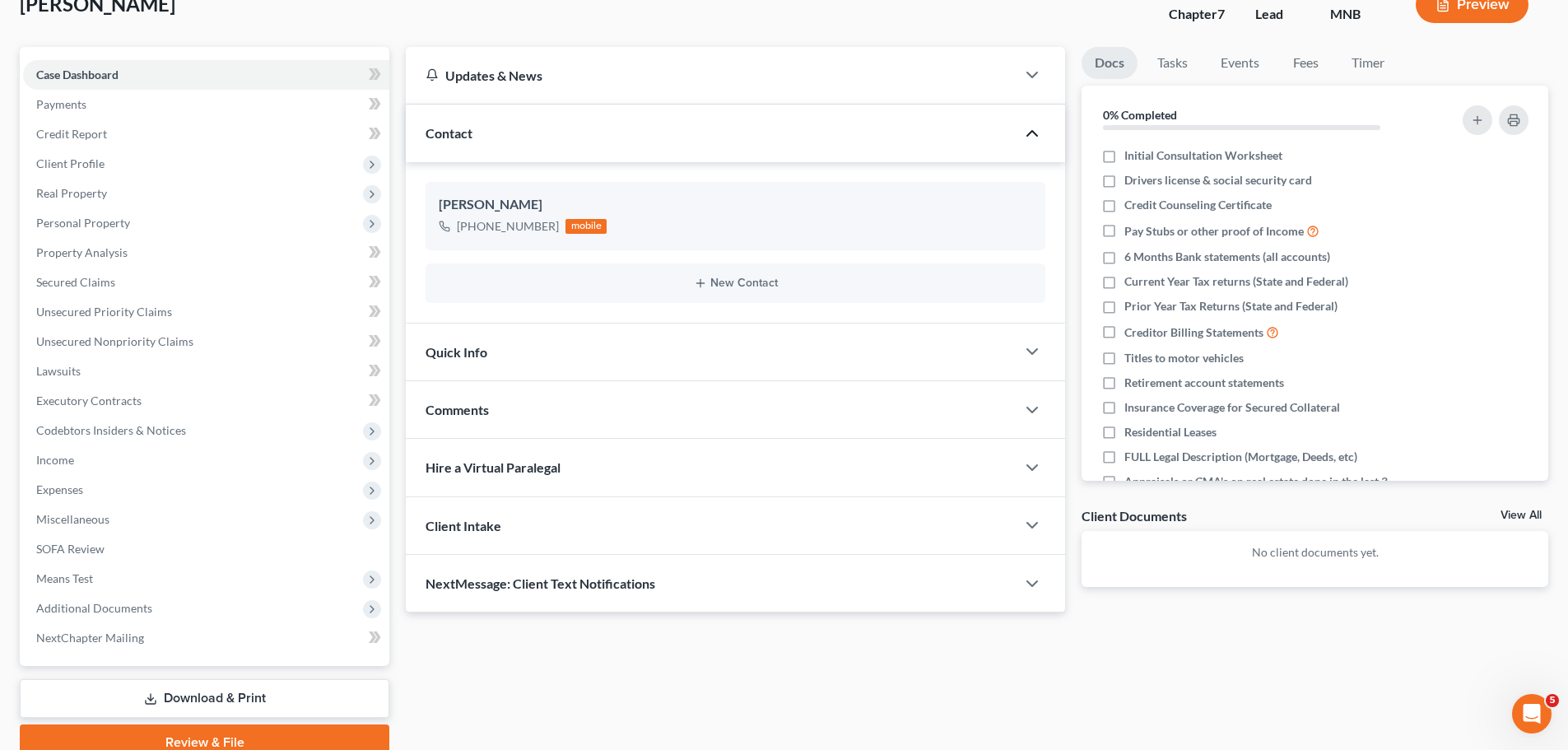
scroll to position [165, 0]
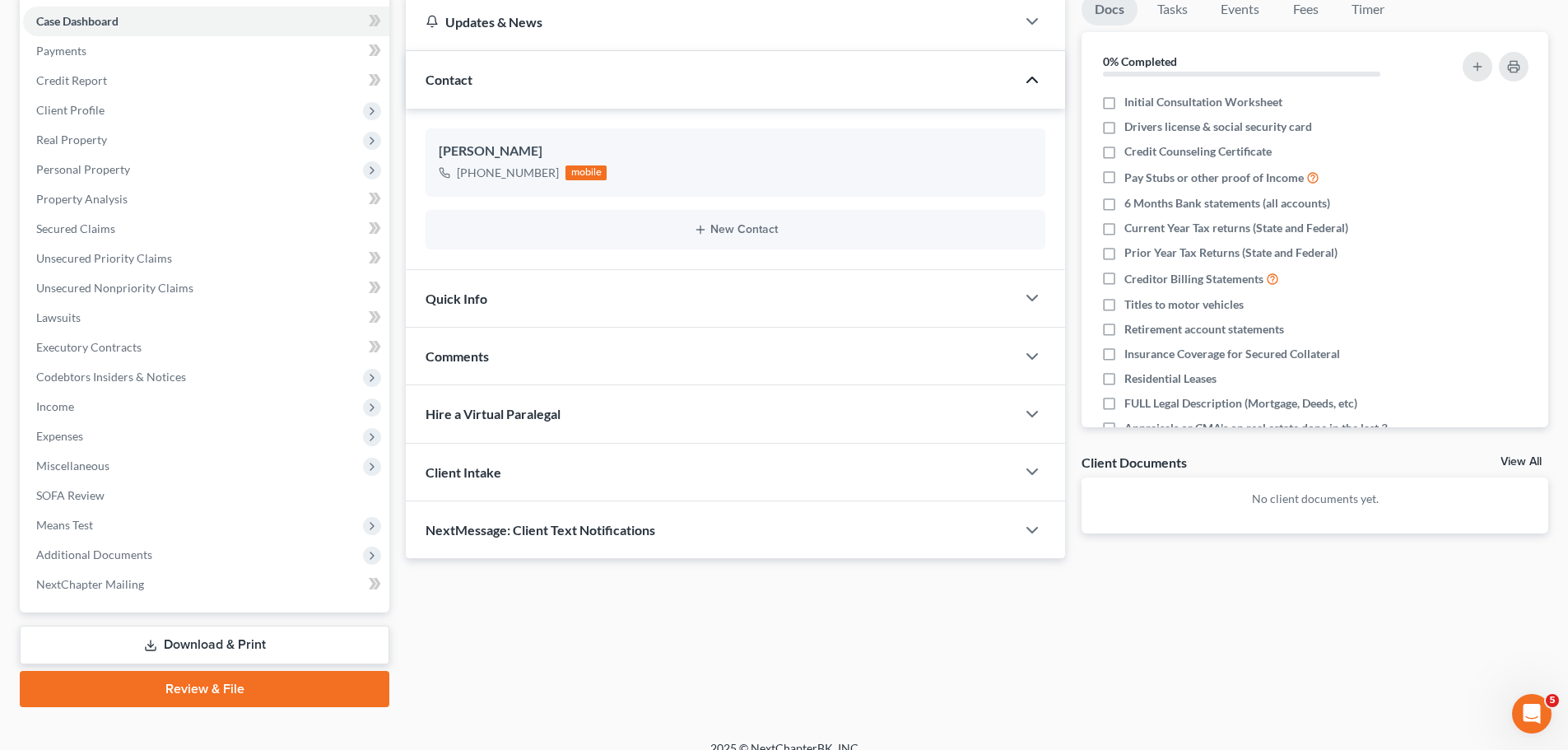
click at [508, 532] on span "NextMessage: Client Text Notifications" at bounding box center [541, 530] width 230 height 15
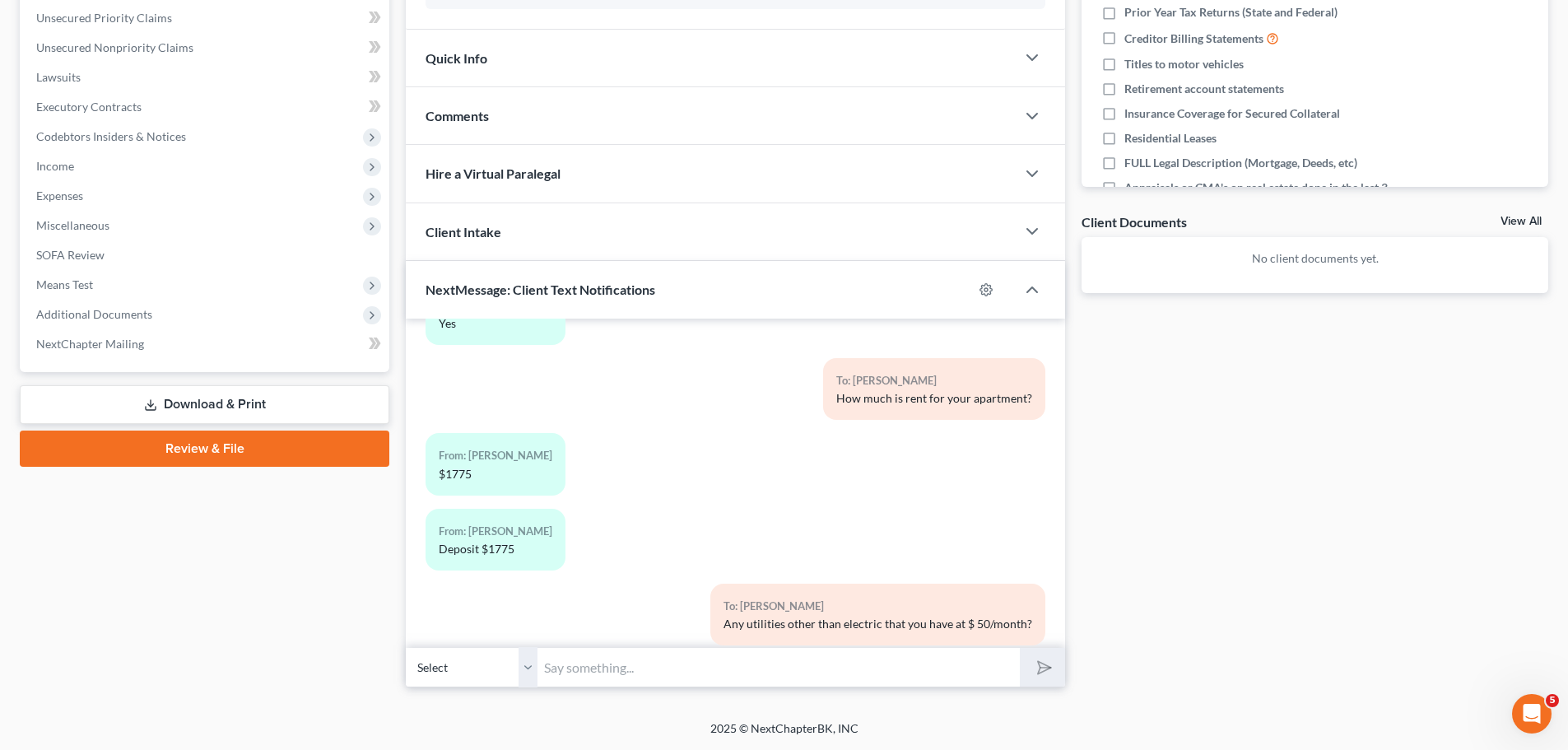
scroll to position [184, 0]
